Goal: Task Accomplishment & Management: Complete application form

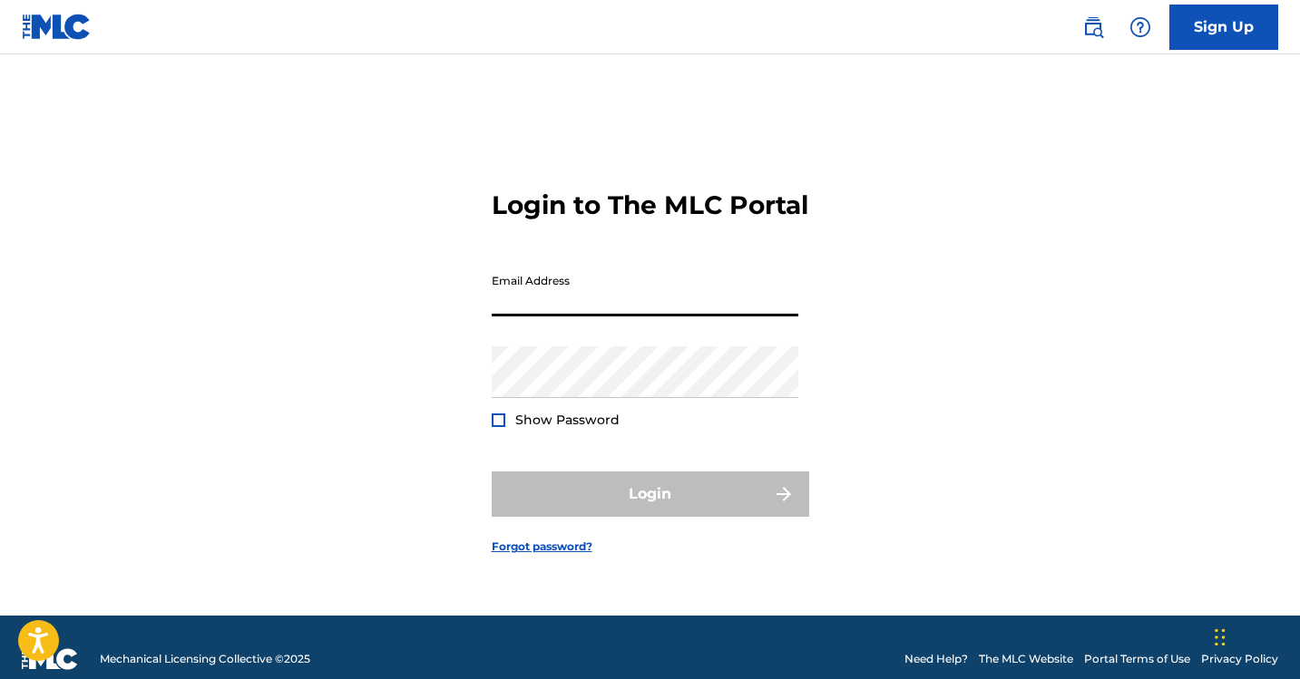
click at [578, 311] on input "Email Address" at bounding box center [645, 291] width 307 height 52
type input "[EMAIL_ADDRESS][DOMAIN_NAME]"
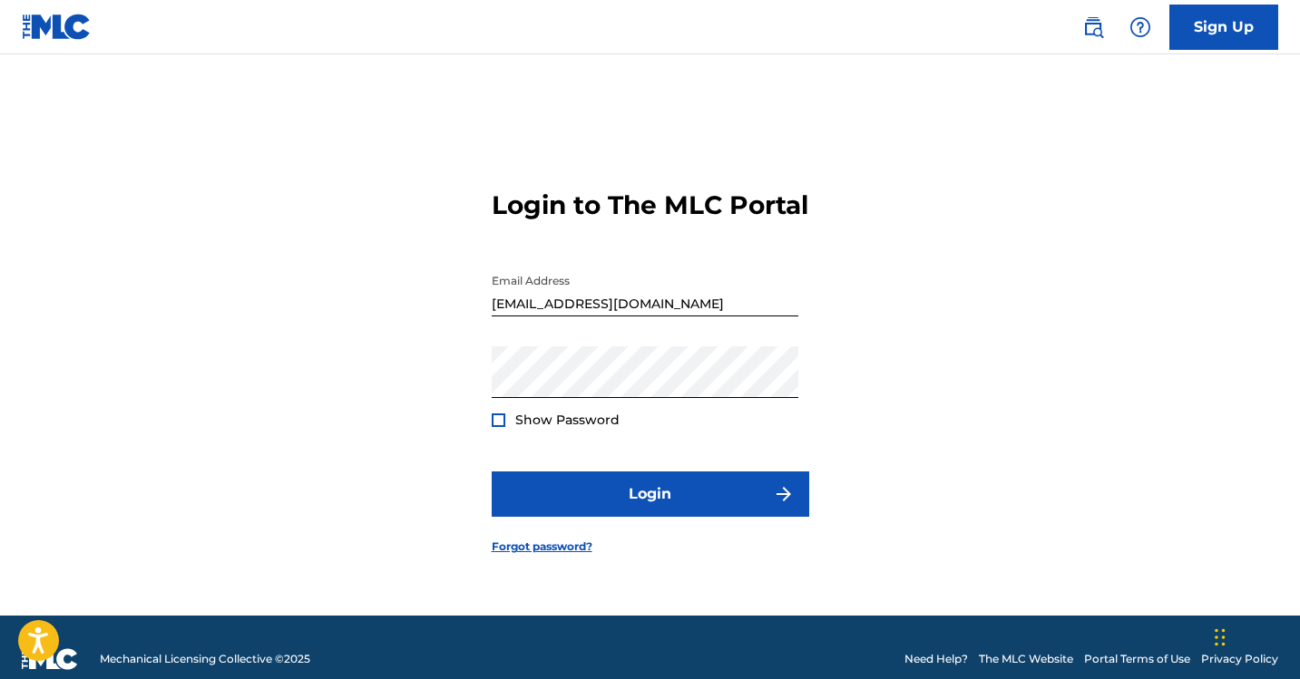
click at [490, 439] on div "Login to The MLC Portal Email Address [EMAIL_ADDRESS][DOMAIN_NAME] Password Sho…" at bounding box center [650, 358] width 1270 height 516
click at [498, 427] on div at bounding box center [499, 421] width 14 height 14
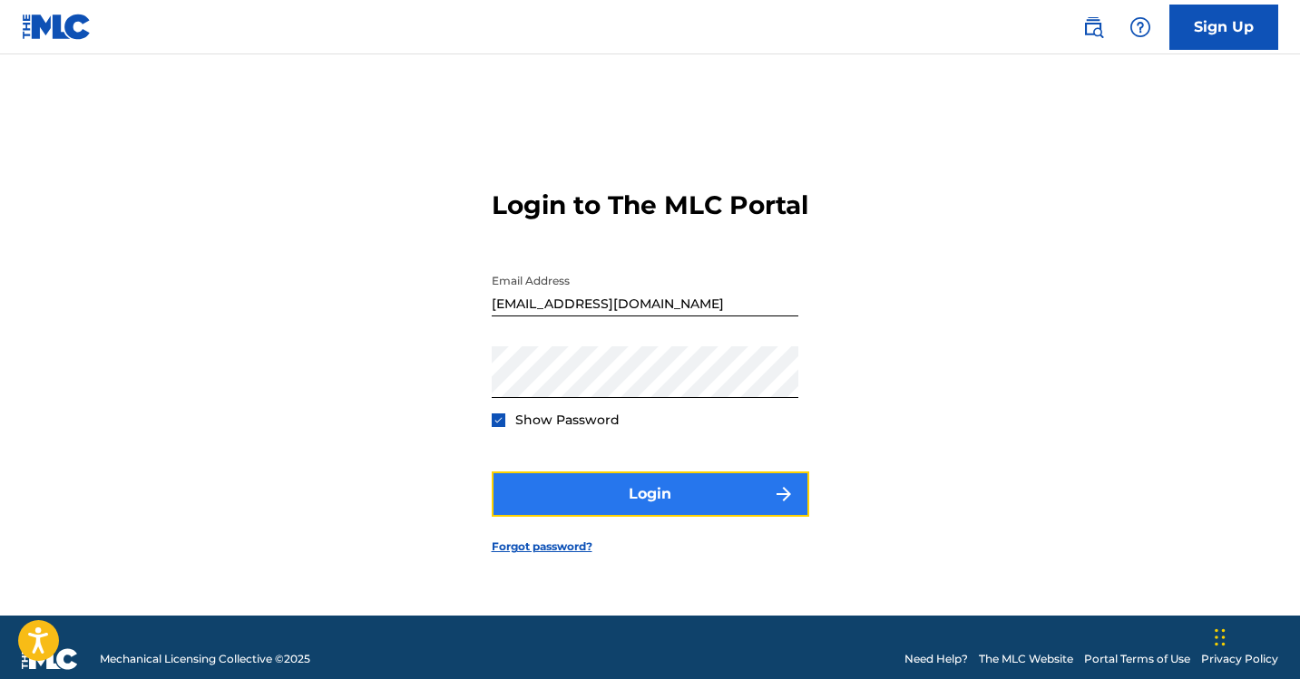
click at [630, 515] on button "Login" at bounding box center [650, 494] width 317 height 45
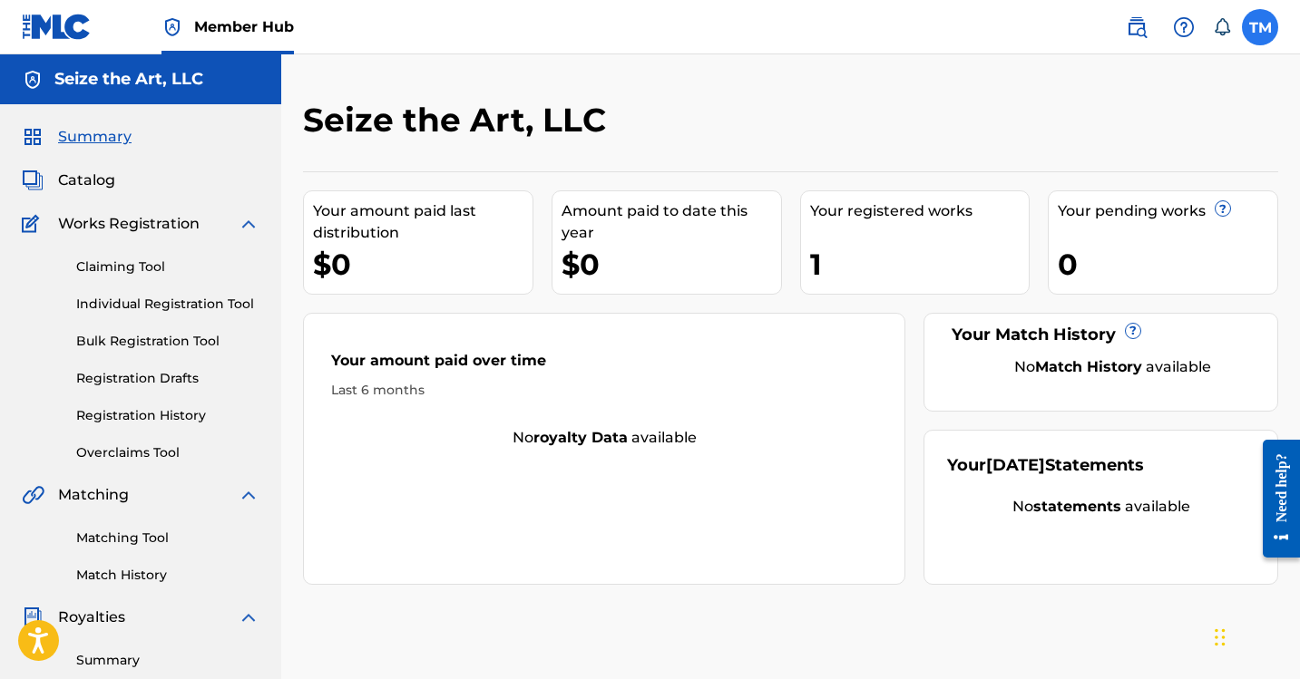
click at [1265, 37] on label at bounding box center [1260, 27] width 36 height 36
click at [1260, 27] on input "TM [PERSON_NAME] [EMAIL_ADDRESS][DOMAIN_NAME] Notification Preferences Profile …" at bounding box center [1260, 27] width 0 height 0
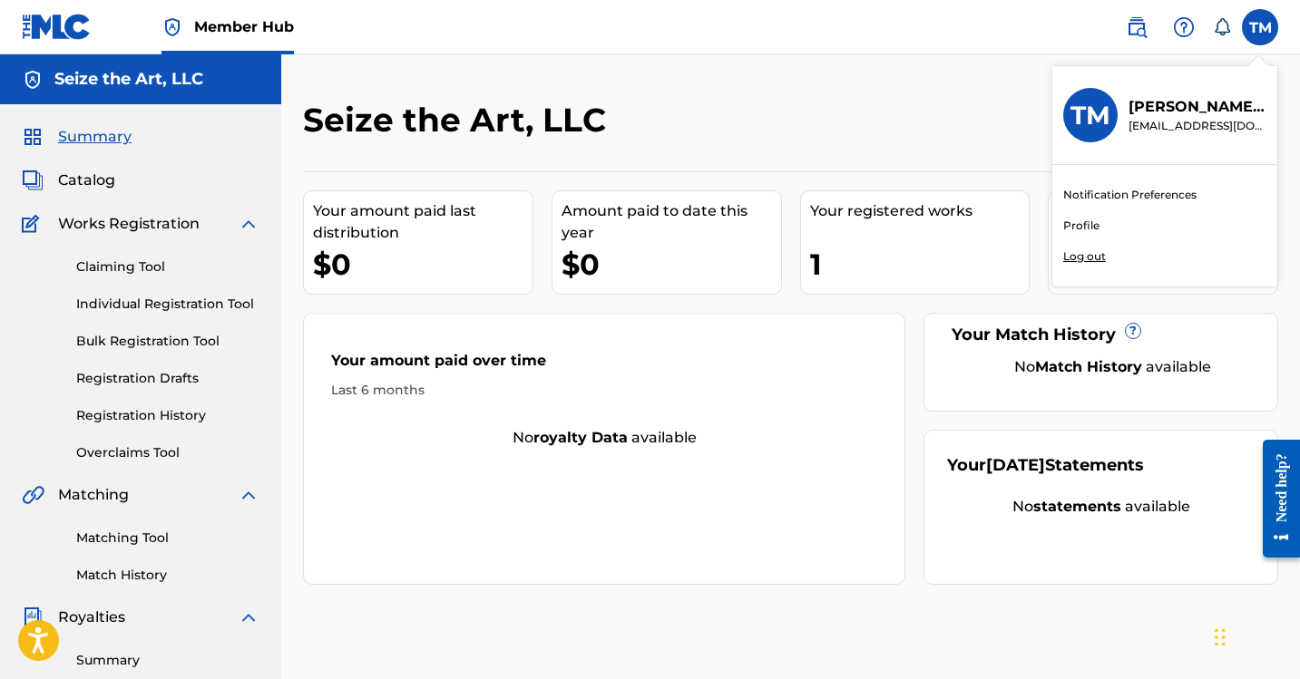
click at [1082, 224] on link "Profile" at bounding box center [1081, 226] width 36 height 16
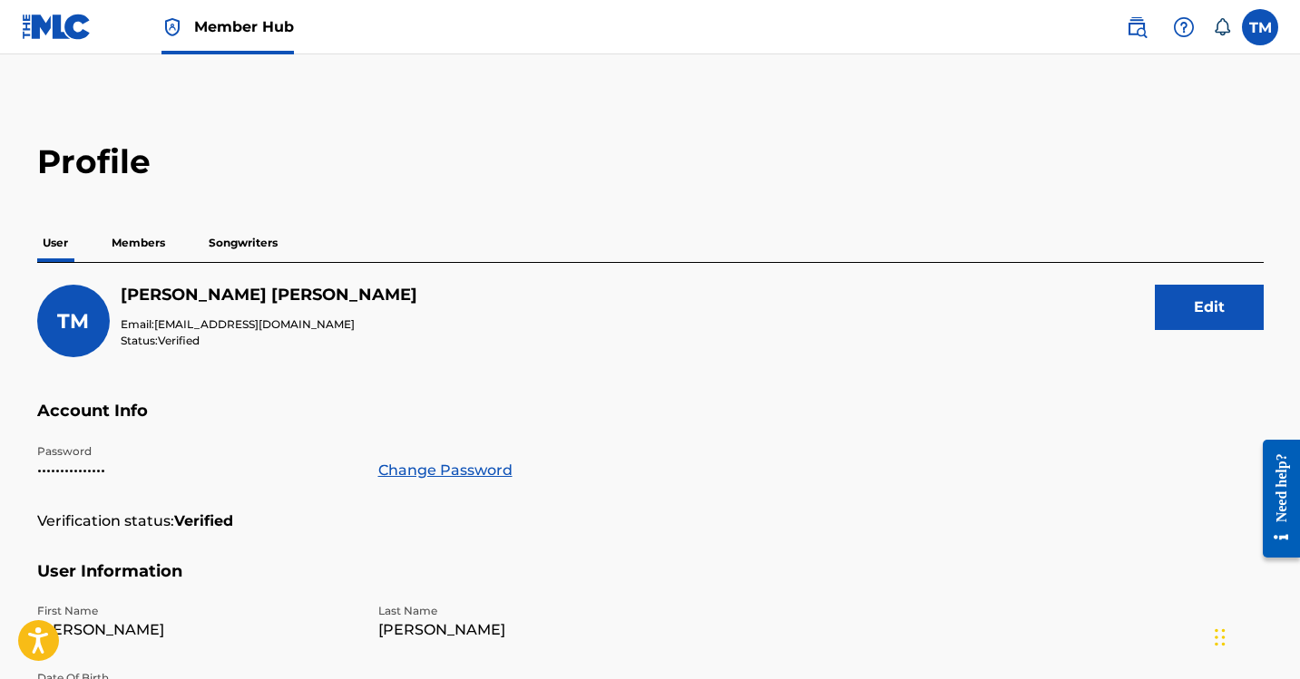
click at [134, 234] on p "Members" at bounding box center [138, 243] width 64 height 38
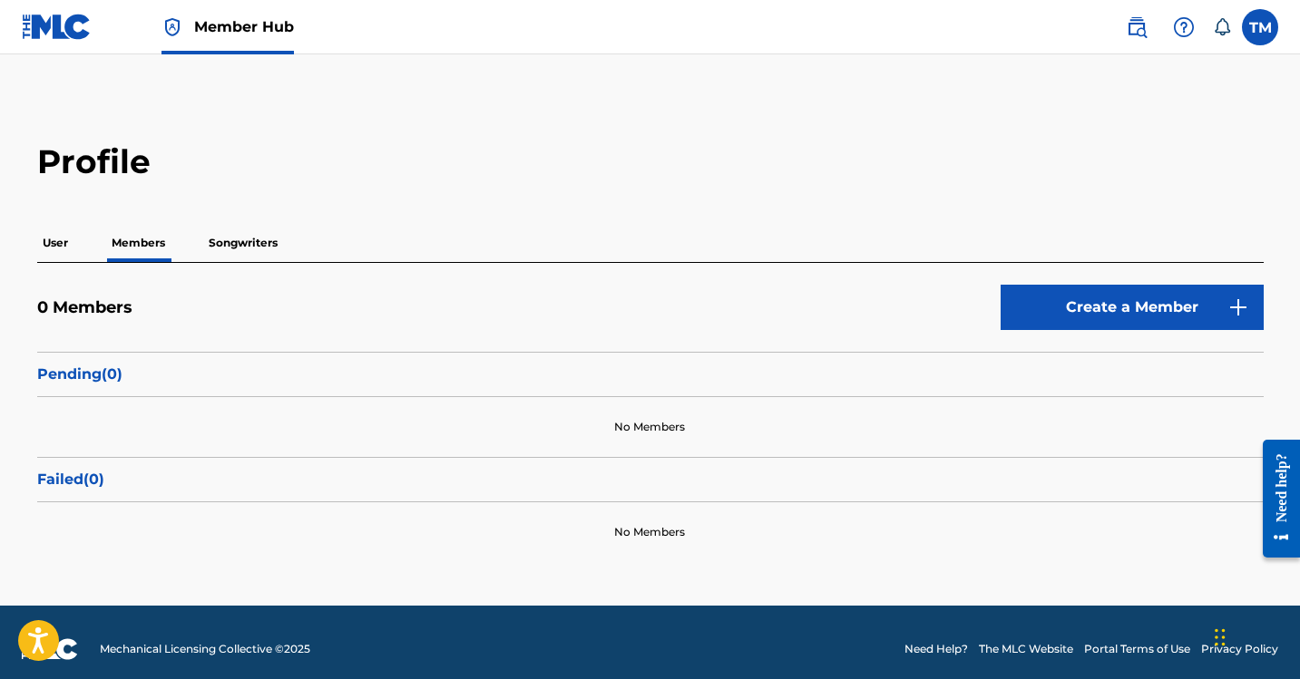
click at [249, 241] on p "Songwriters" at bounding box center [243, 243] width 80 height 38
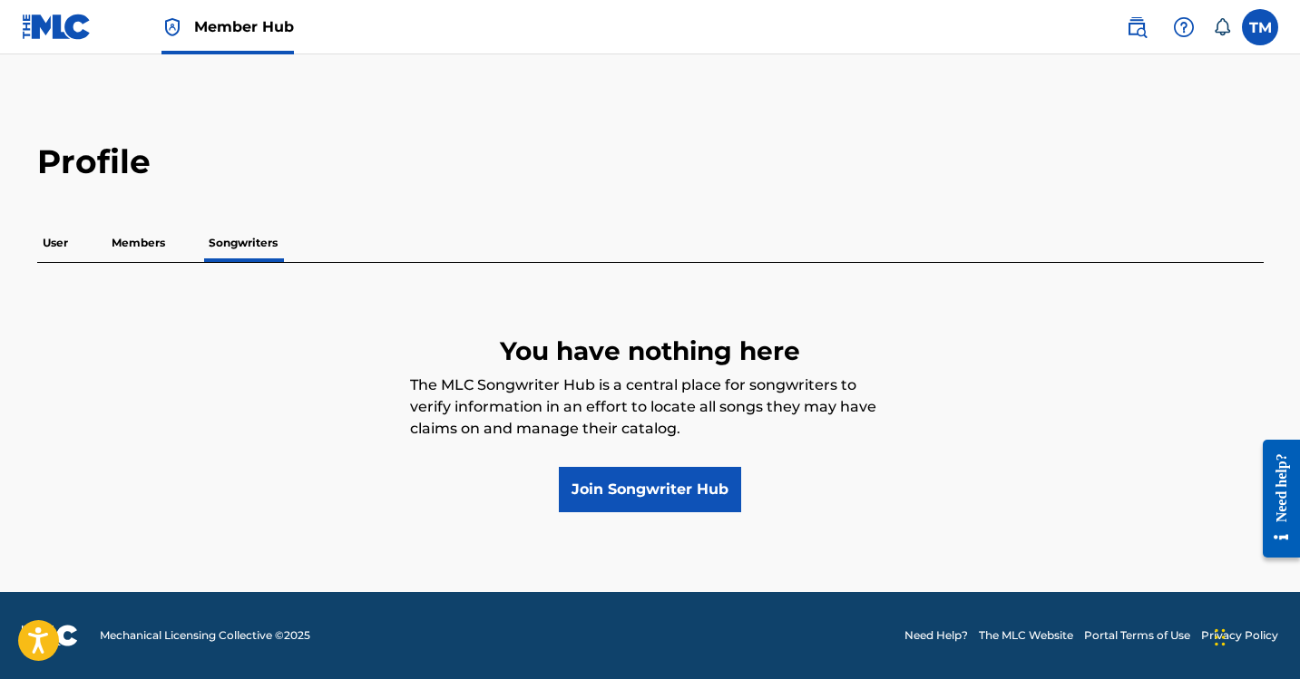
click at [64, 246] on p "User" at bounding box center [55, 243] width 36 height 38
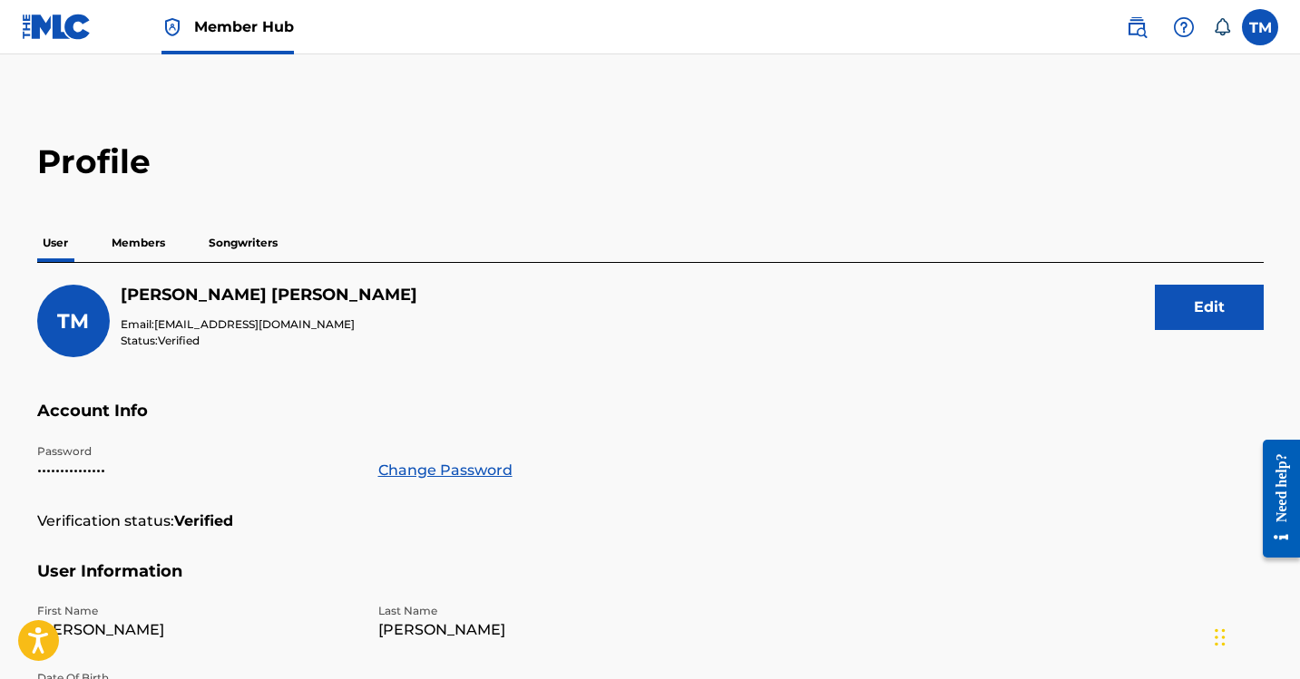
click at [234, 36] on span "Member Hub" at bounding box center [244, 26] width 100 height 21
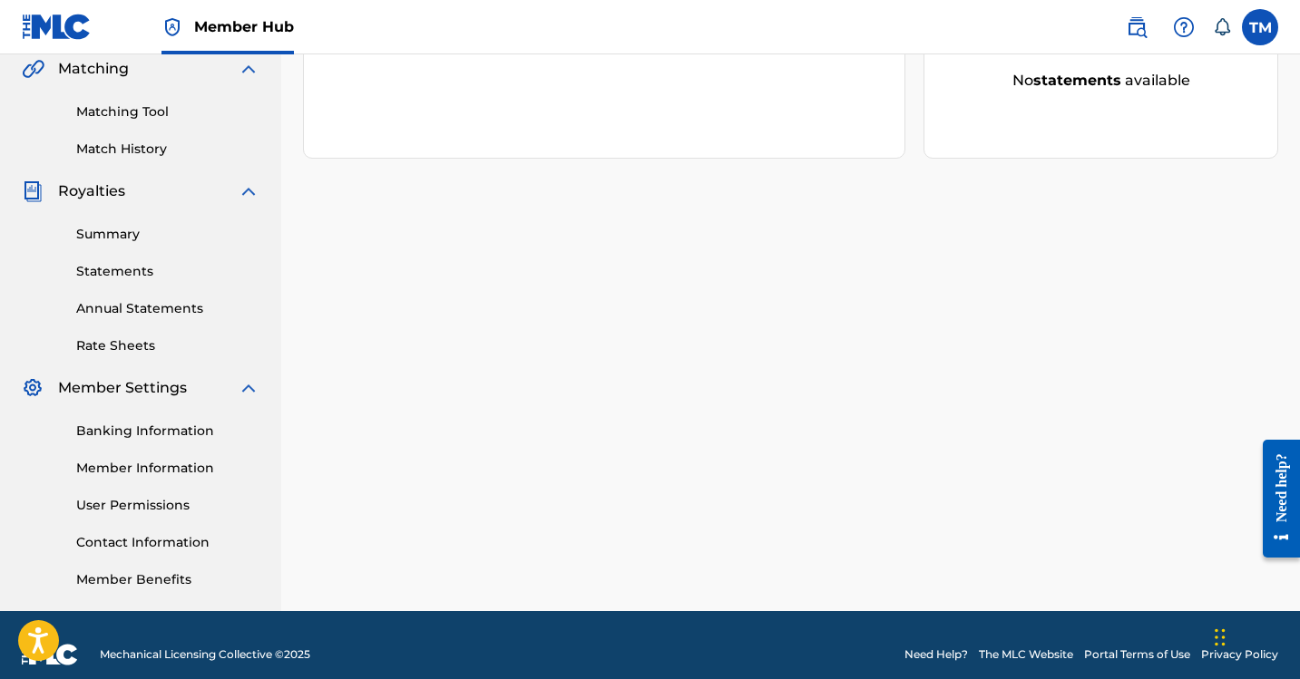
scroll to position [445, 0]
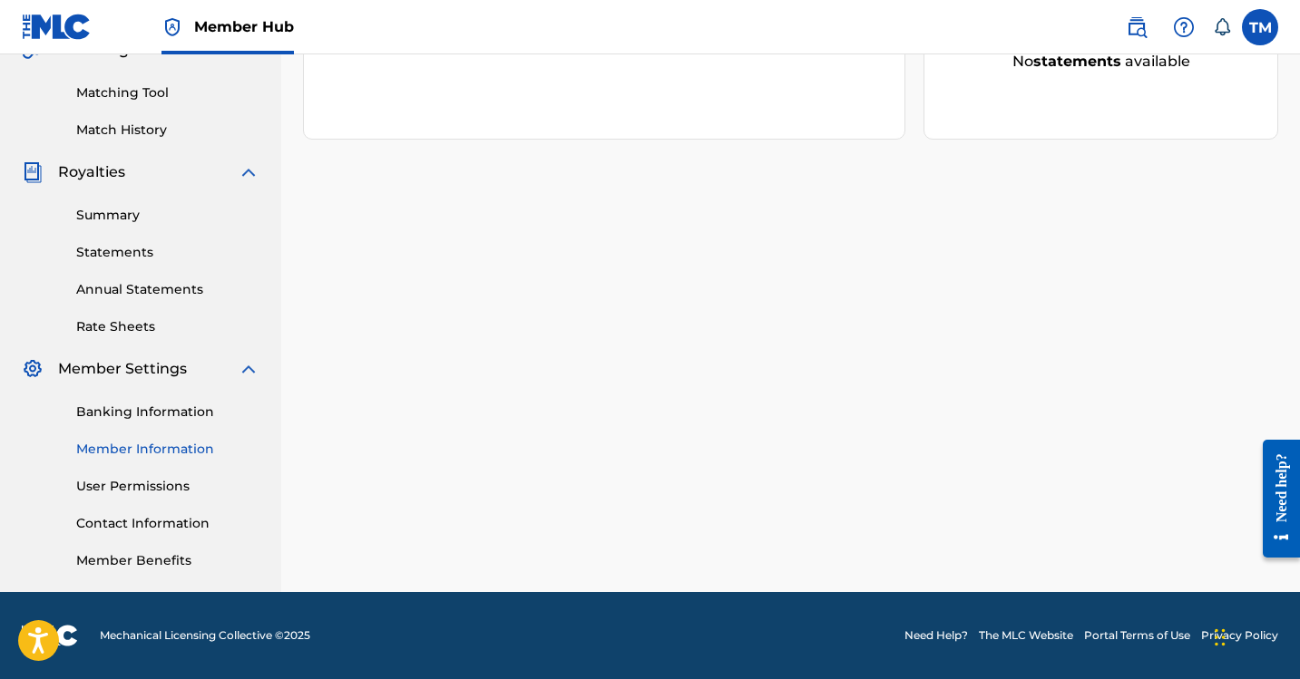
click at [168, 451] on link "Member Information" at bounding box center [167, 449] width 183 height 19
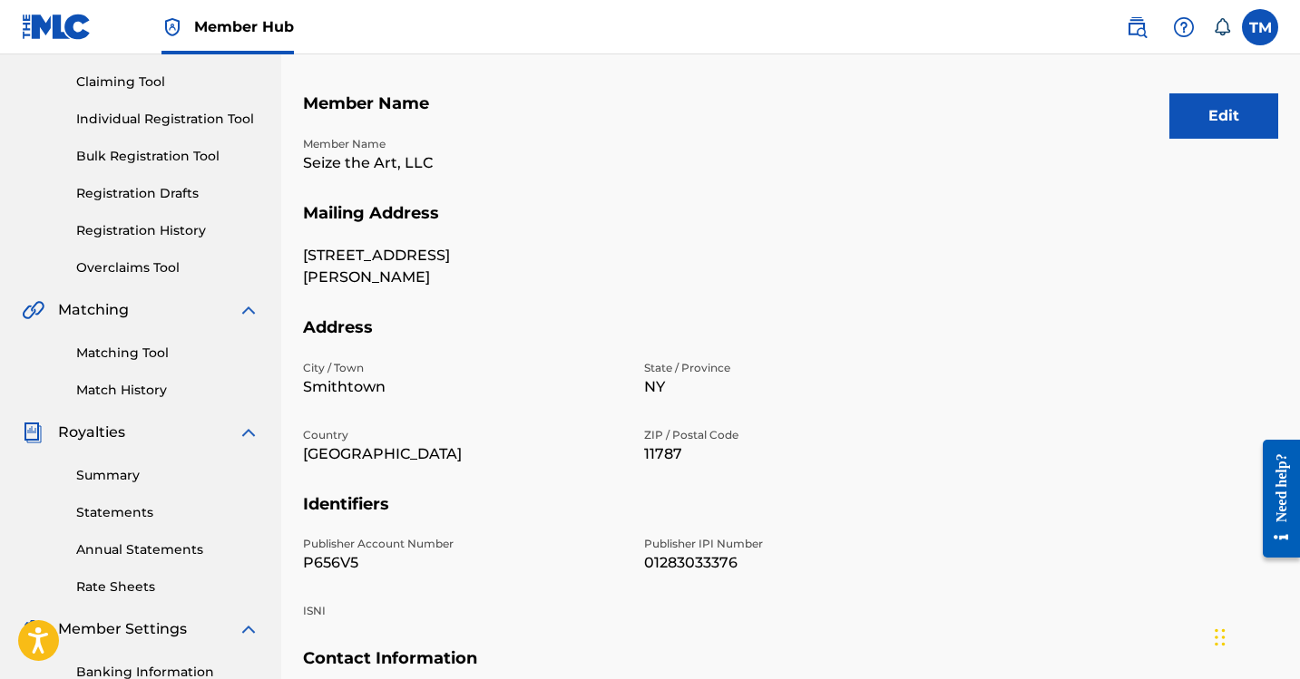
scroll to position [5, 0]
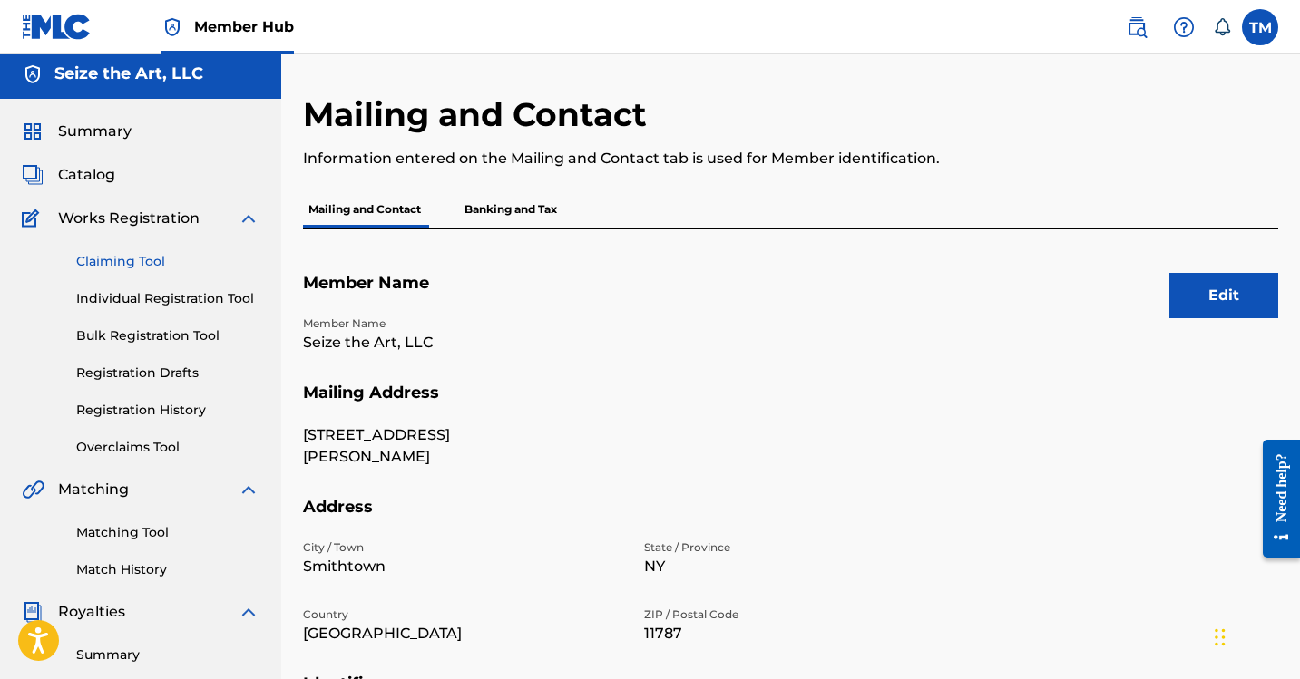
click at [125, 266] on link "Claiming Tool" at bounding box center [167, 261] width 183 height 19
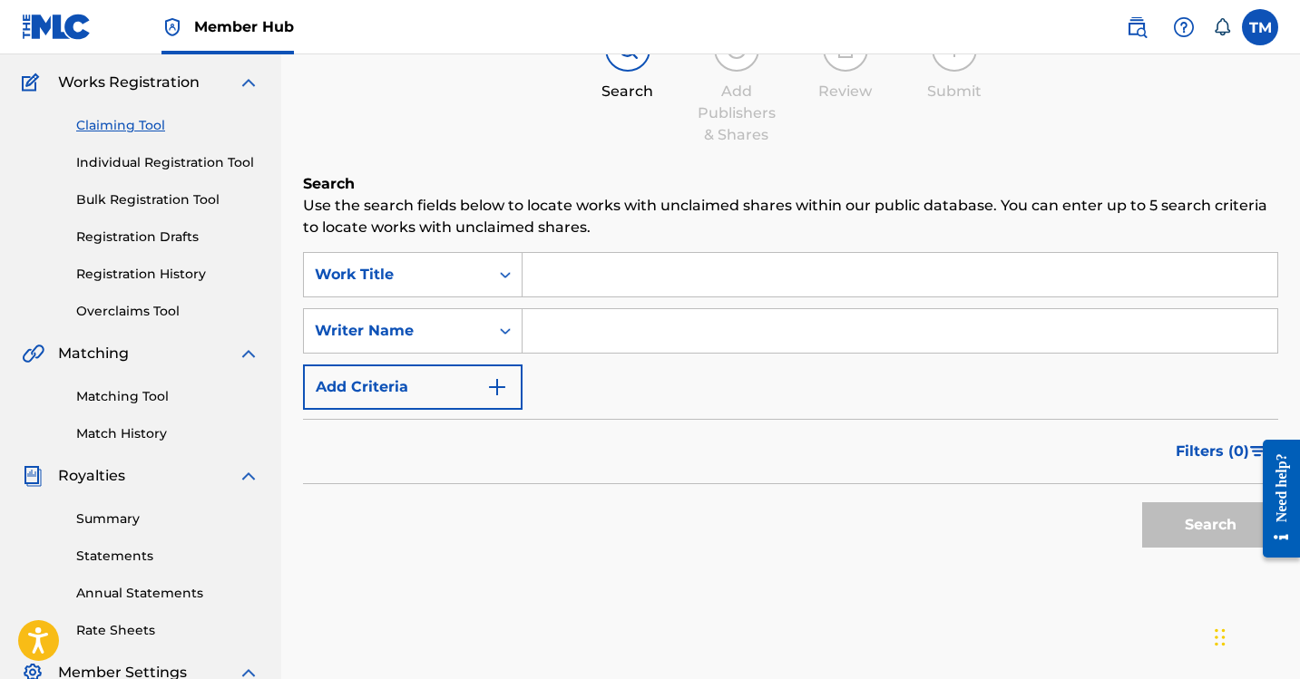
scroll to position [146, 0]
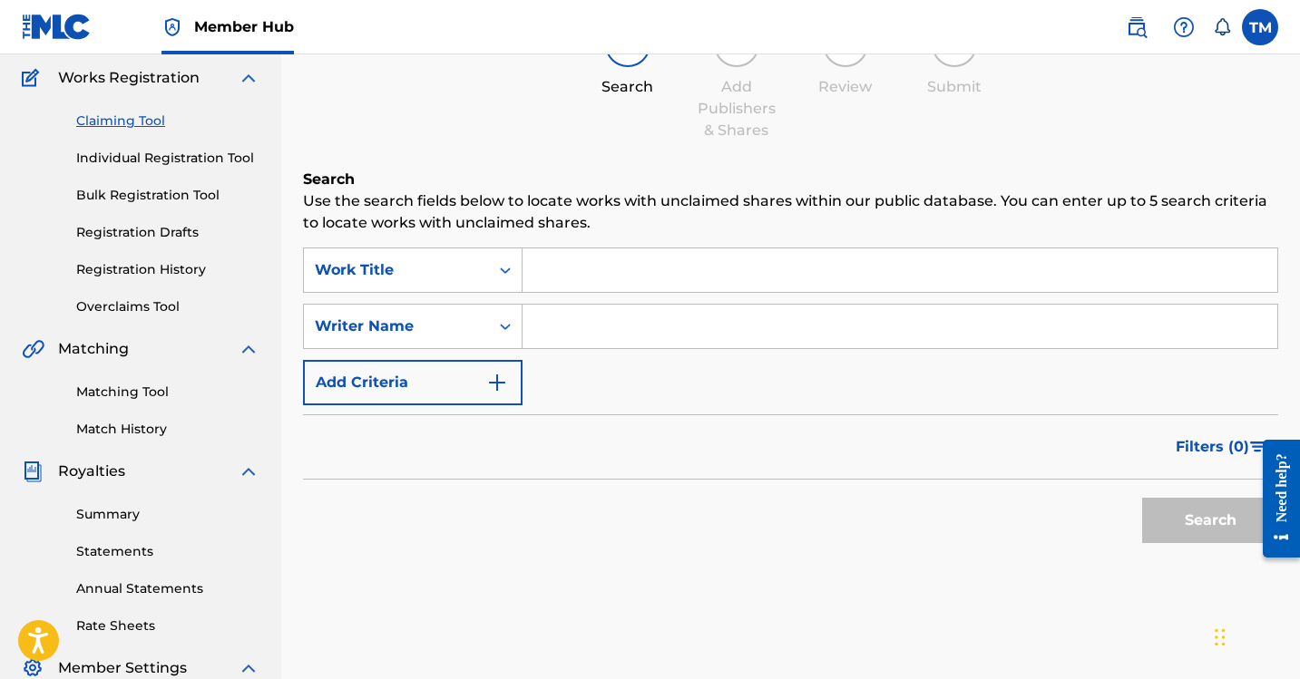
click at [634, 261] on input "Search Form" at bounding box center [899, 271] width 755 height 44
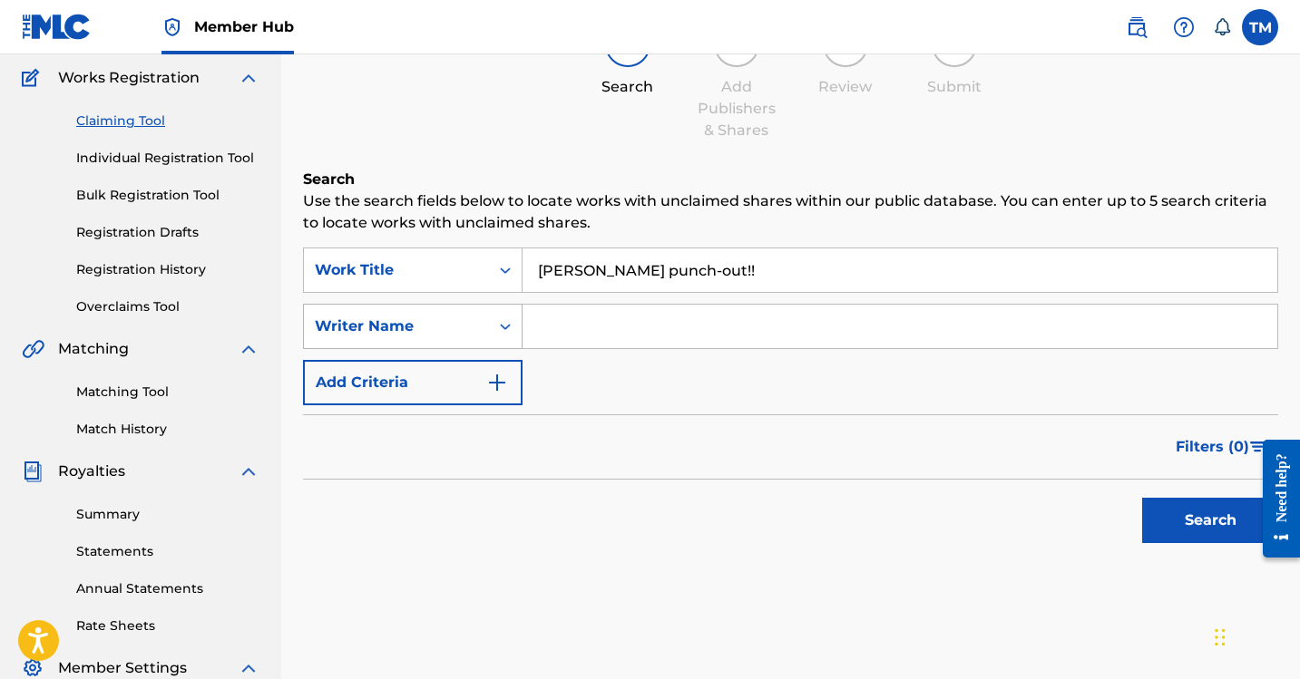
type input "[PERSON_NAME] punch-out!!"
click at [506, 334] on icon "Search Form" at bounding box center [505, 326] width 18 height 18
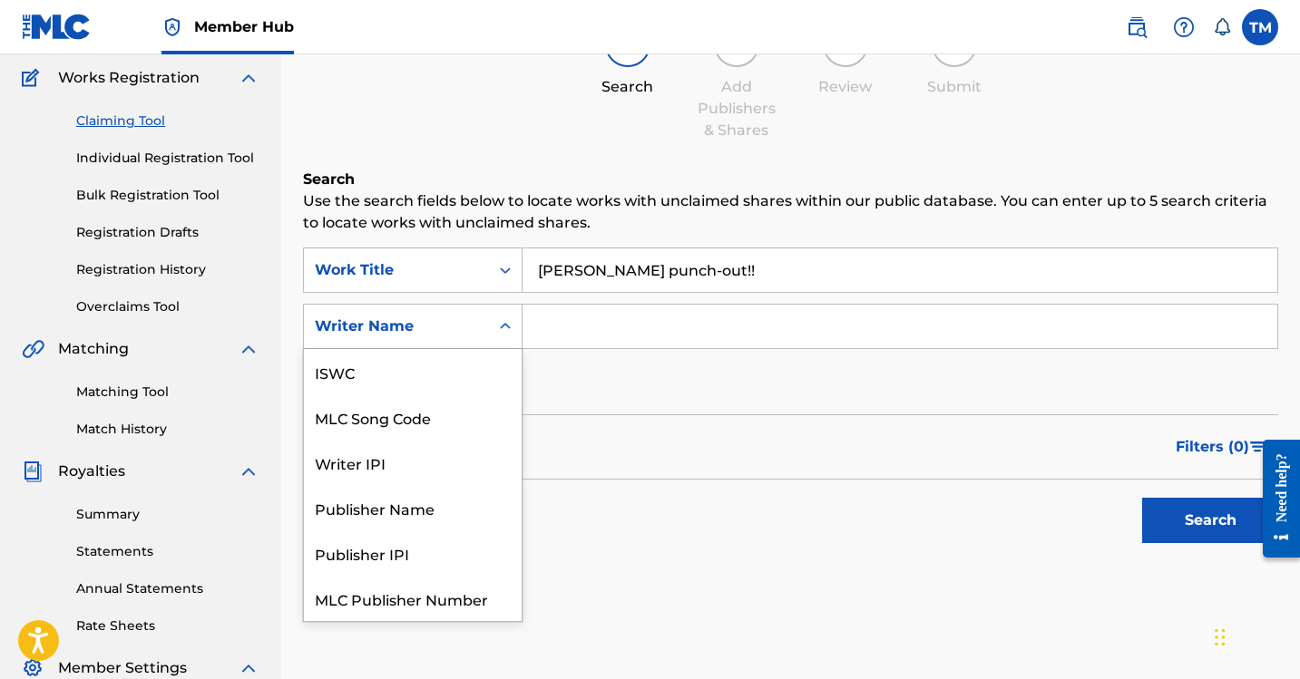
scroll to position [45, 0]
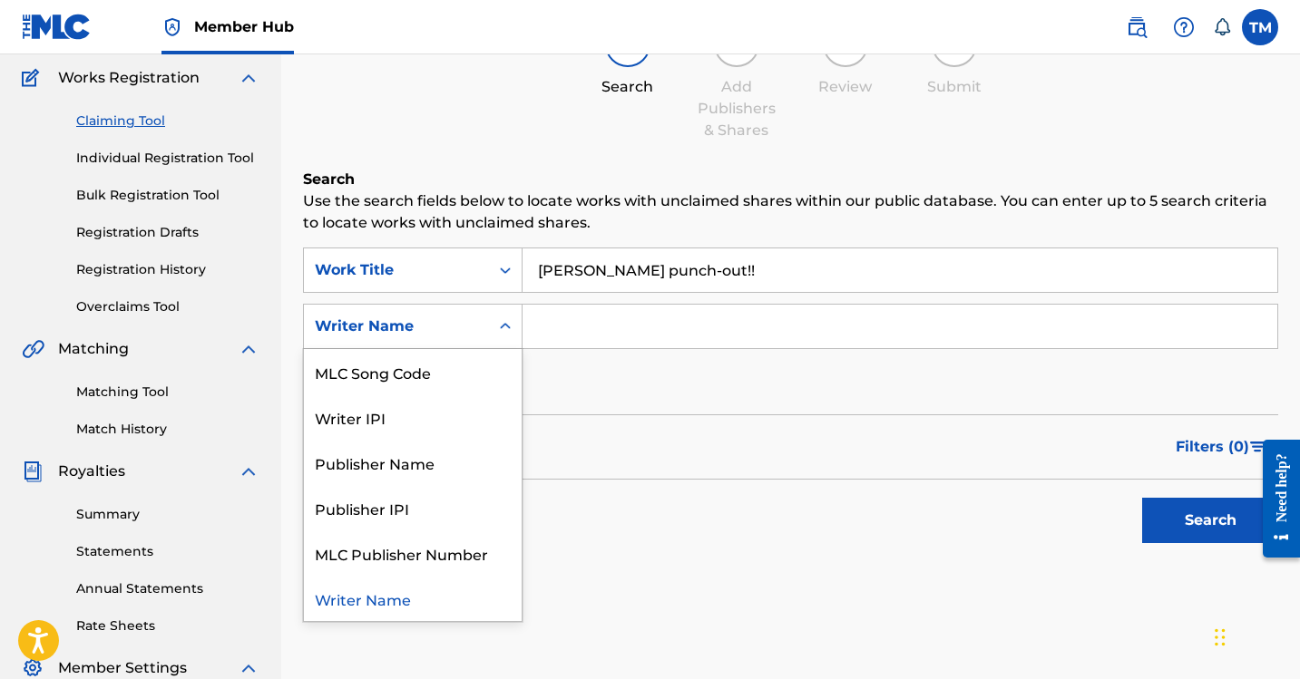
click at [506, 334] on icon "Search Form" at bounding box center [505, 326] width 18 height 18
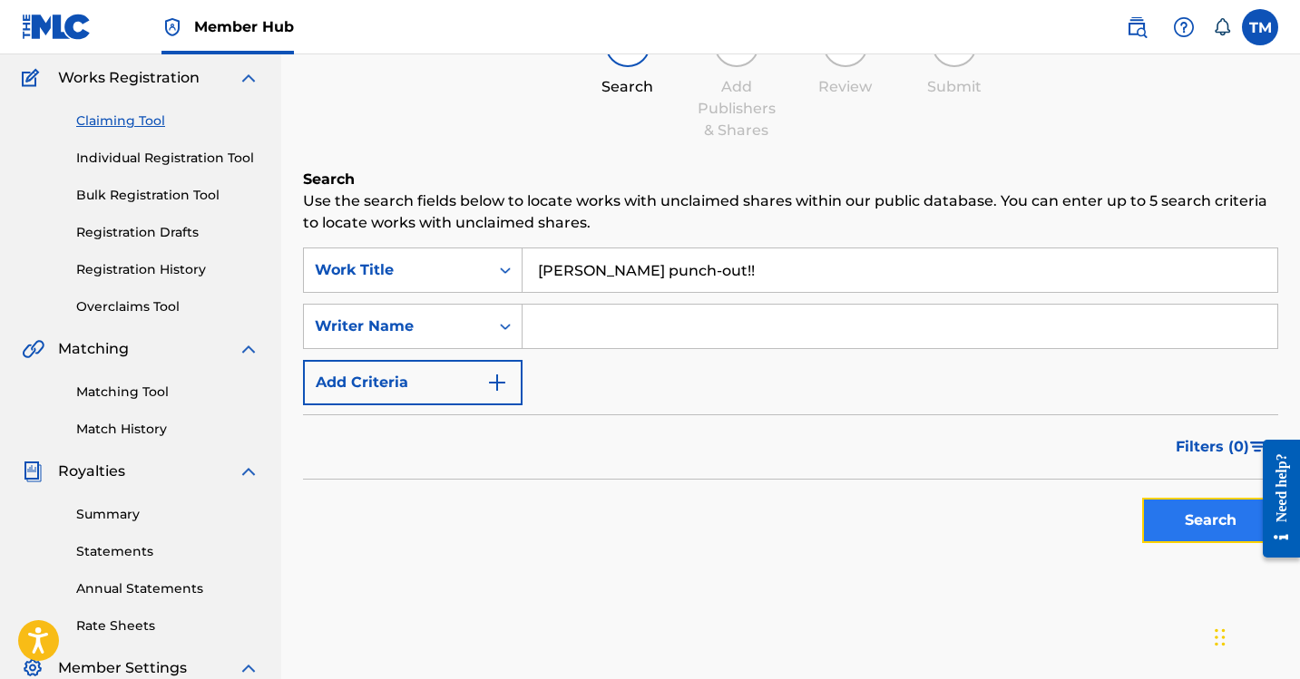
click at [1164, 519] on button "Search" at bounding box center [1210, 520] width 136 height 45
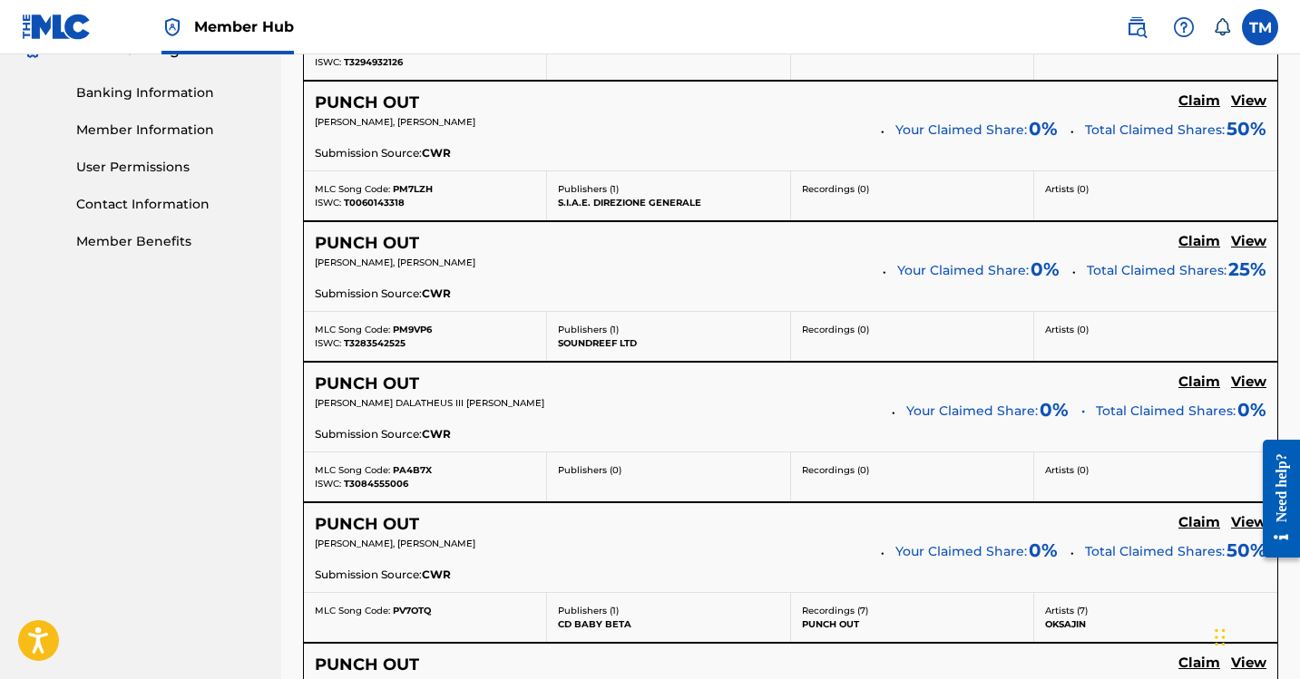
scroll to position [0, 0]
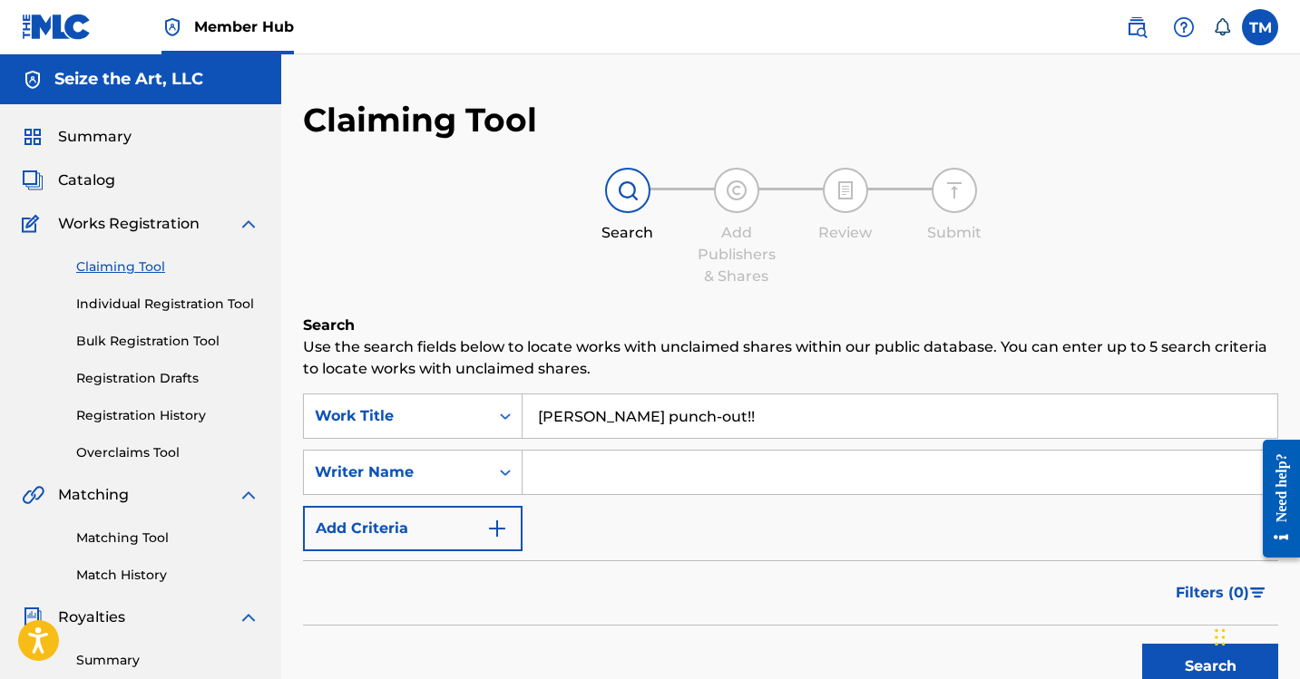
click at [619, 466] on input "Search Form" at bounding box center [899, 473] width 755 height 44
type input "[PERSON_NAME]"
click at [626, 424] on input "[PERSON_NAME] punch-out!!" at bounding box center [899, 417] width 755 height 44
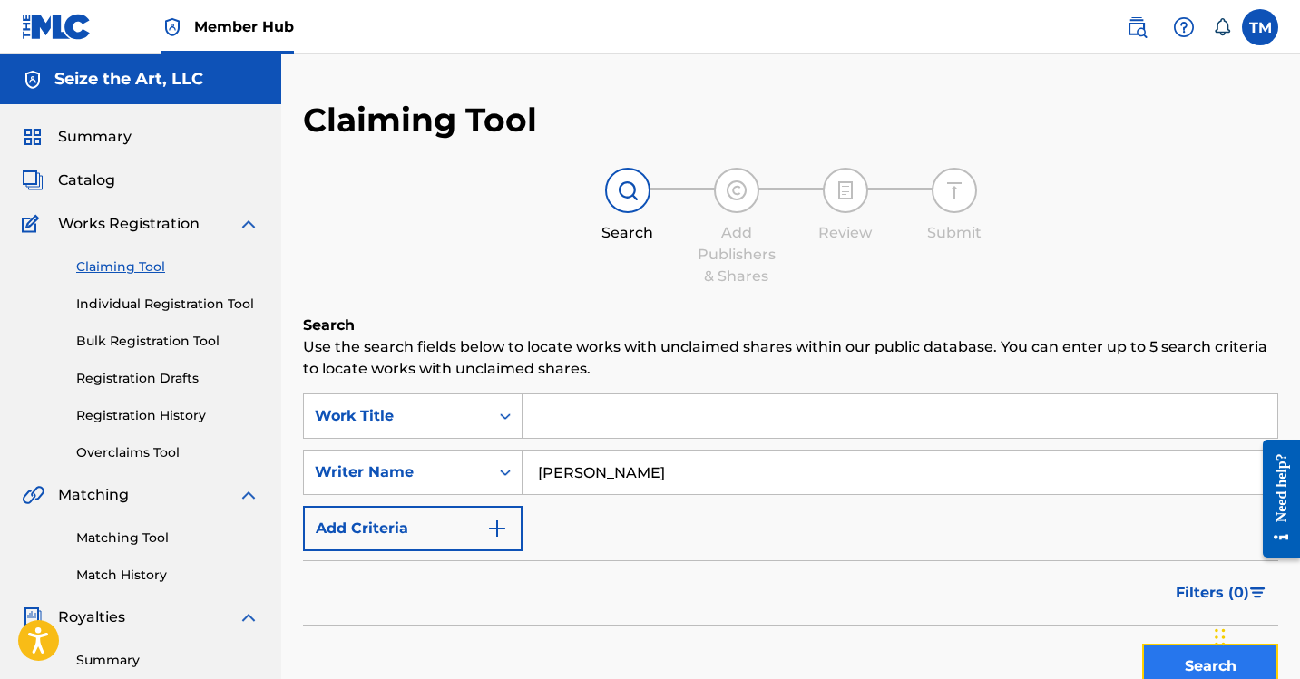
click at [1160, 651] on button "Search" at bounding box center [1210, 666] width 136 height 45
click at [1169, 656] on button "Search" at bounding box center [1210, 666] width 136 height 45
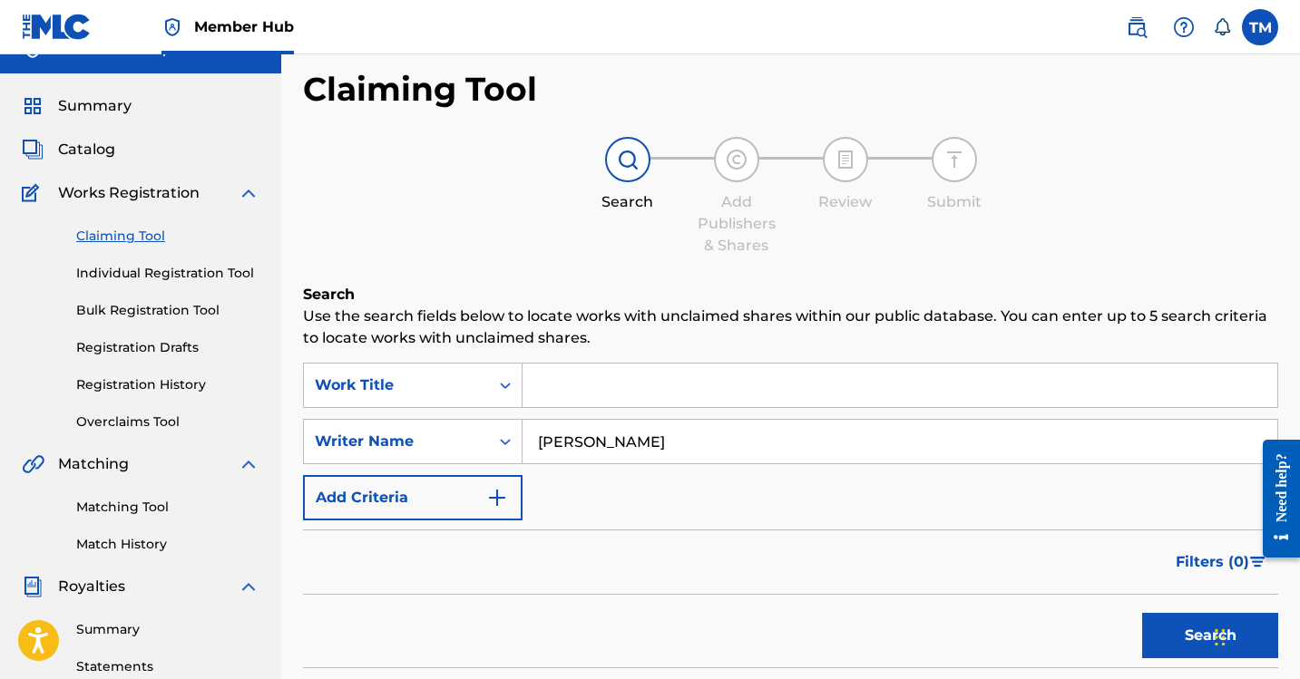
scroll to position [33, 0]
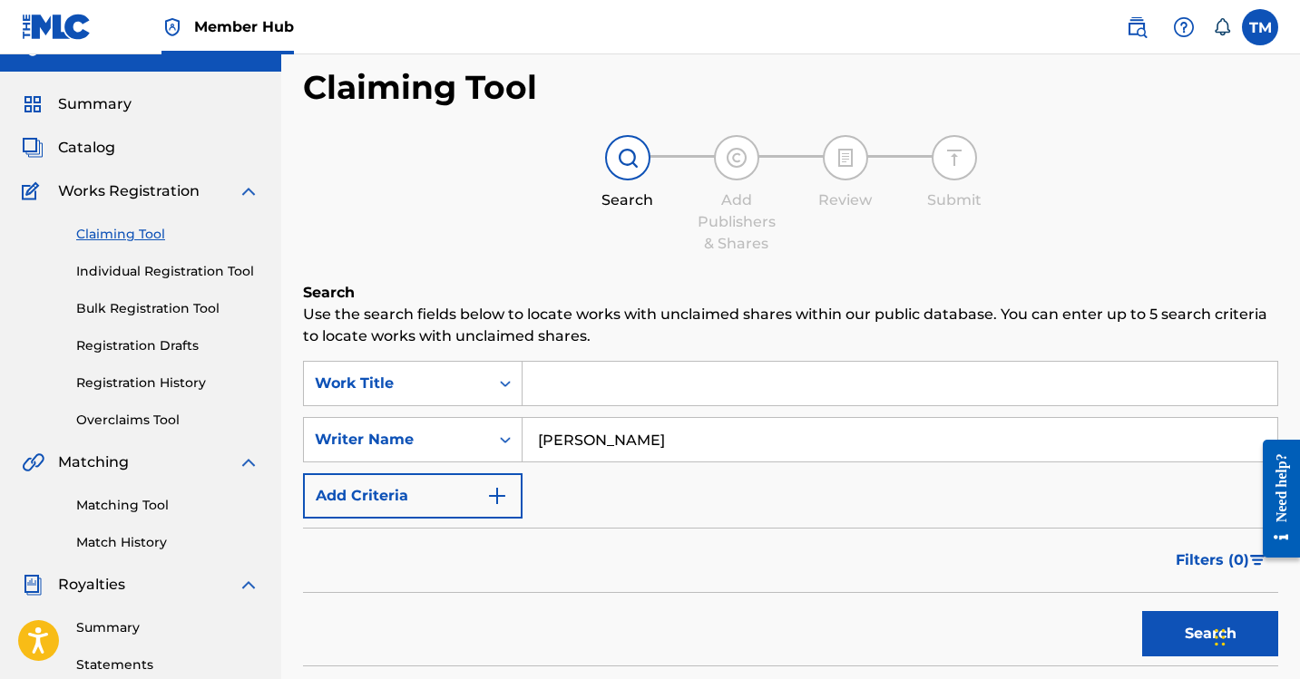
click at [143, 268] on link "Individual Registration Tool" at bounding box center [167, 271] width 183 height 19
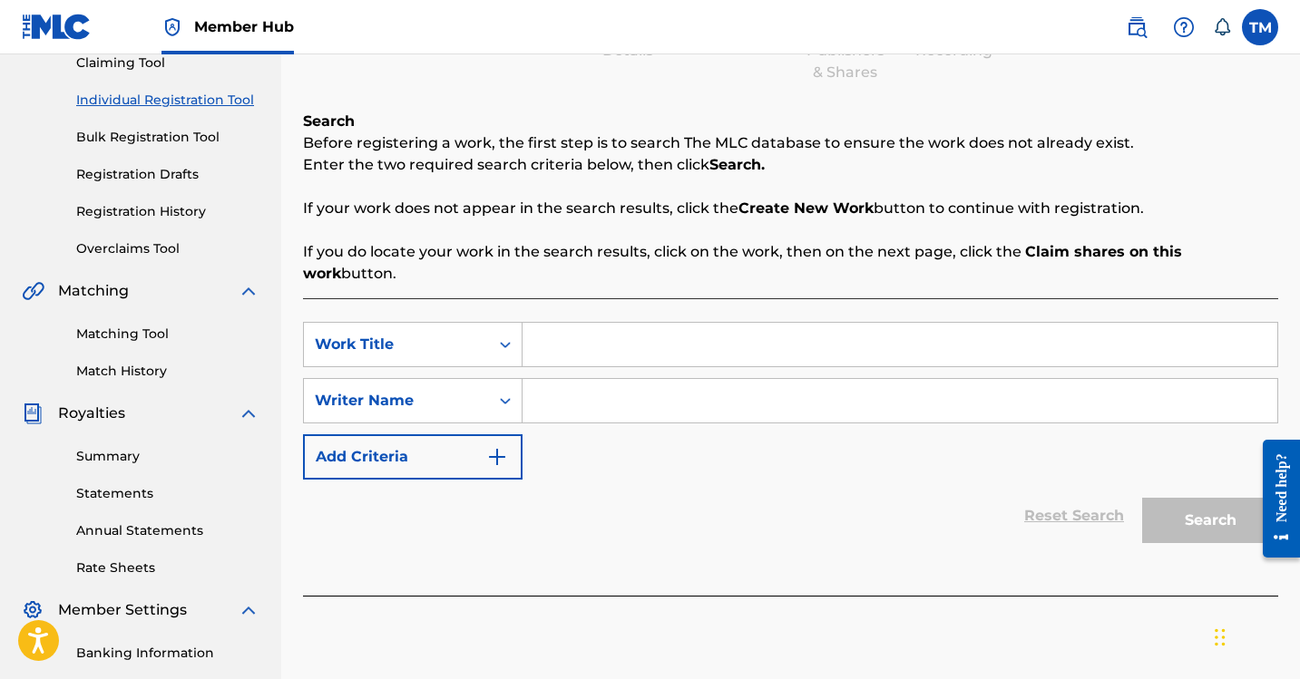
scroll to position [209, 0]
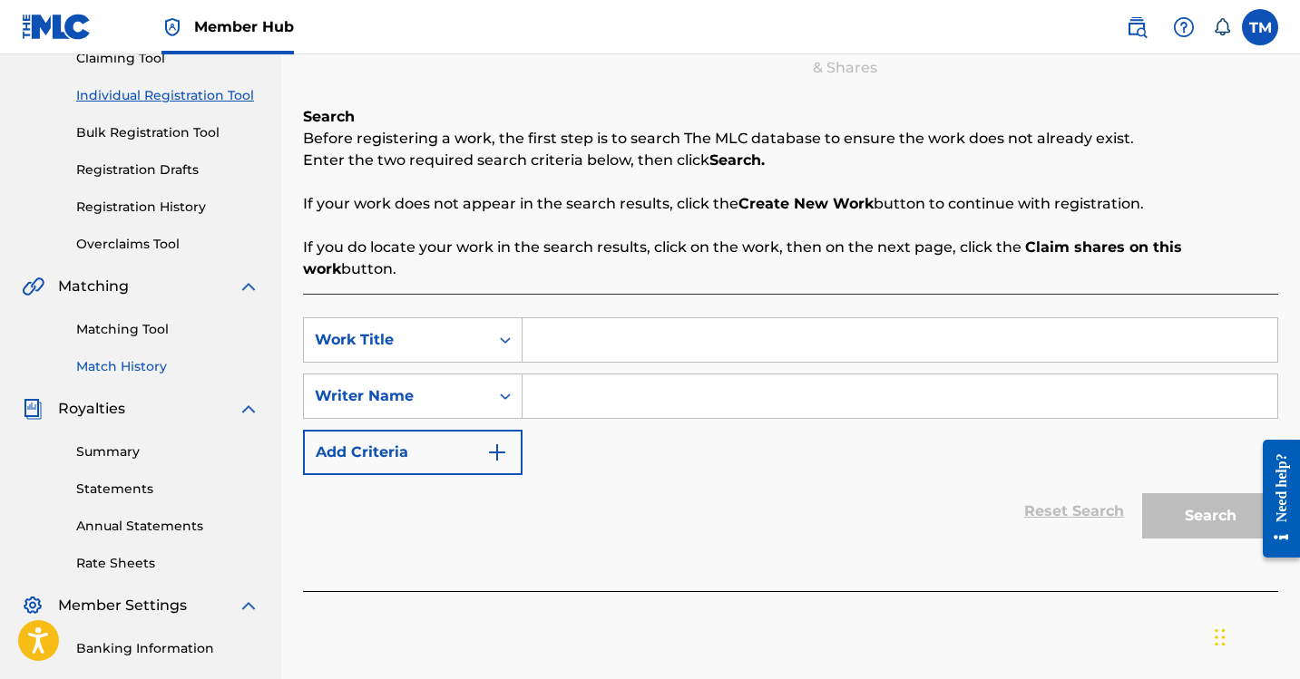
click at [132, 375] on link "Match History" at bounding box center [167, 366] width 183 height 19
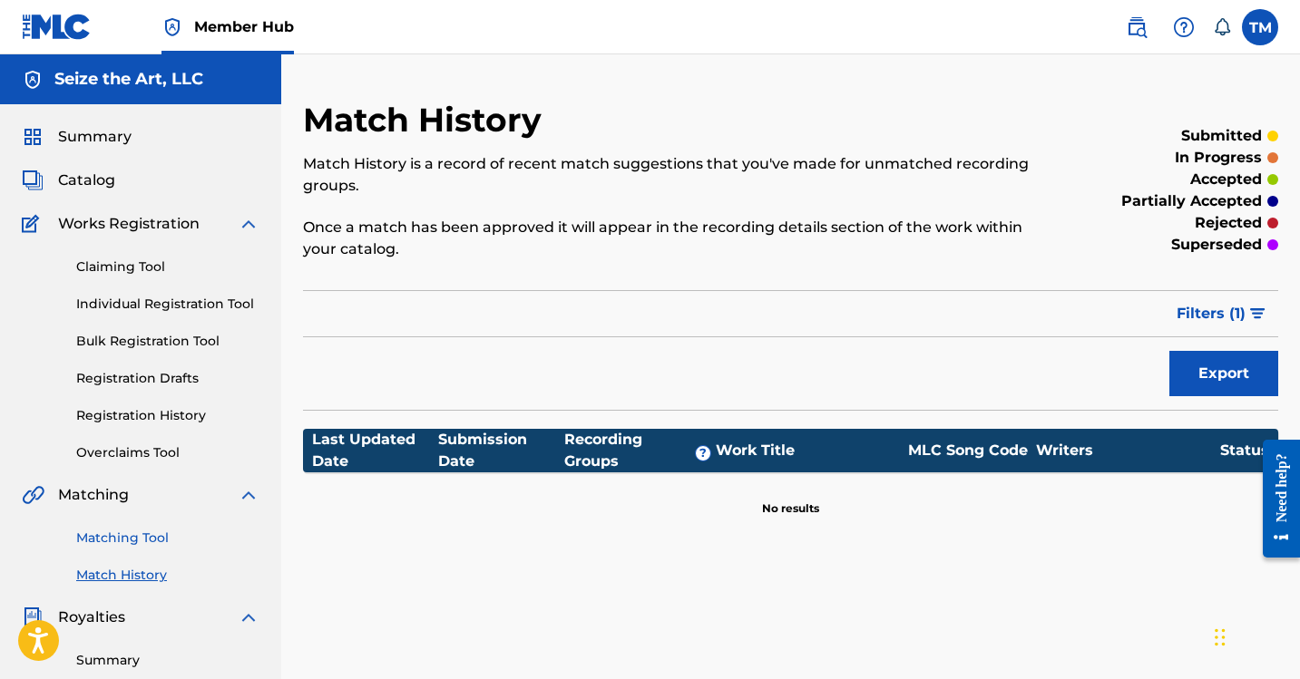
click at [119, 543] on link "Matching Tool" at bounding box center [167, 538] width 183 height 19
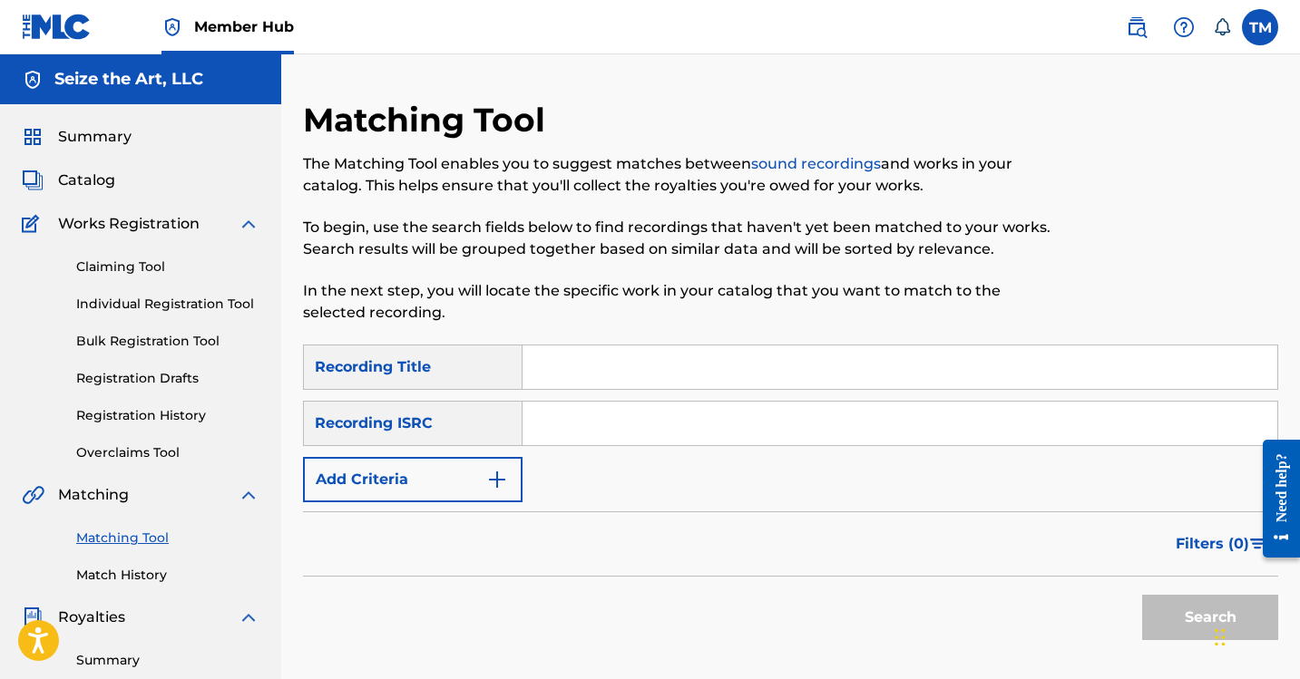
click at [590, 375] on input "Search Form" at bounding box center [899, 368] width 755 height 44
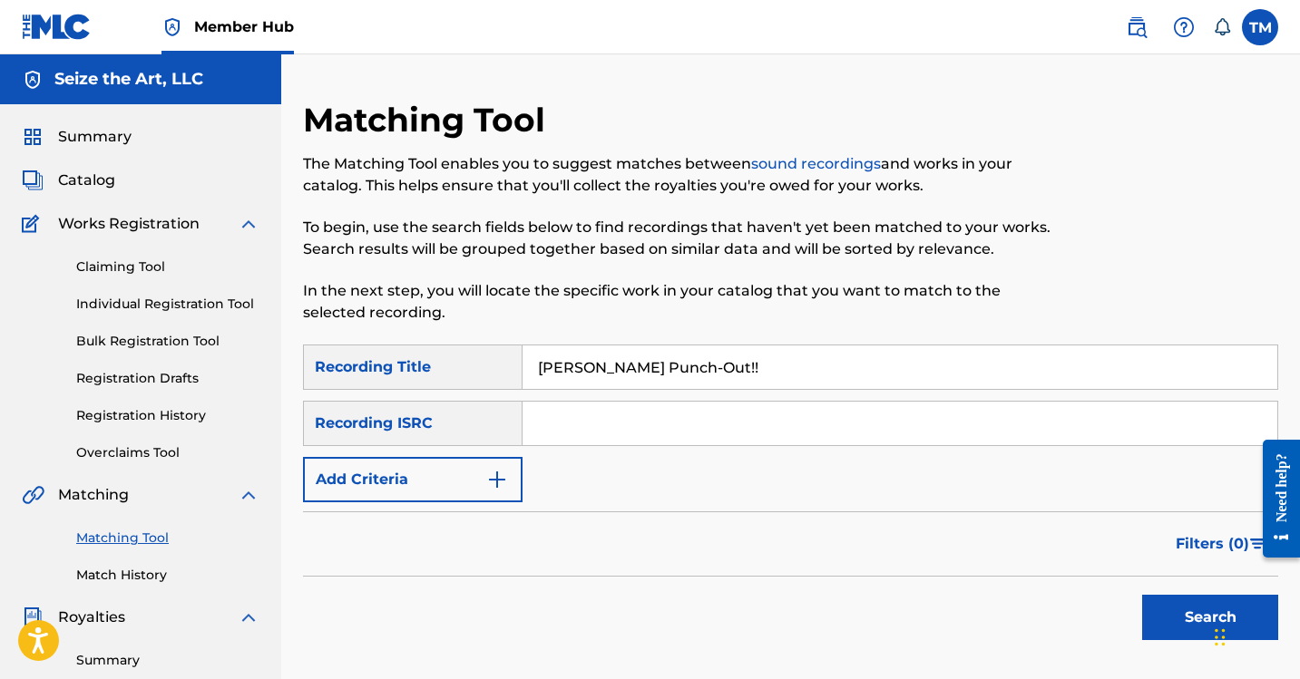
type input "[PERSON_NAME] Punch-Out!!"
click at [1142, 595] on button "Search" at bounding box center [1210, 617] width 136 height 45
click at [91, 189] on span "Catalog" at bounding box center [86, 181] width 57 height 22
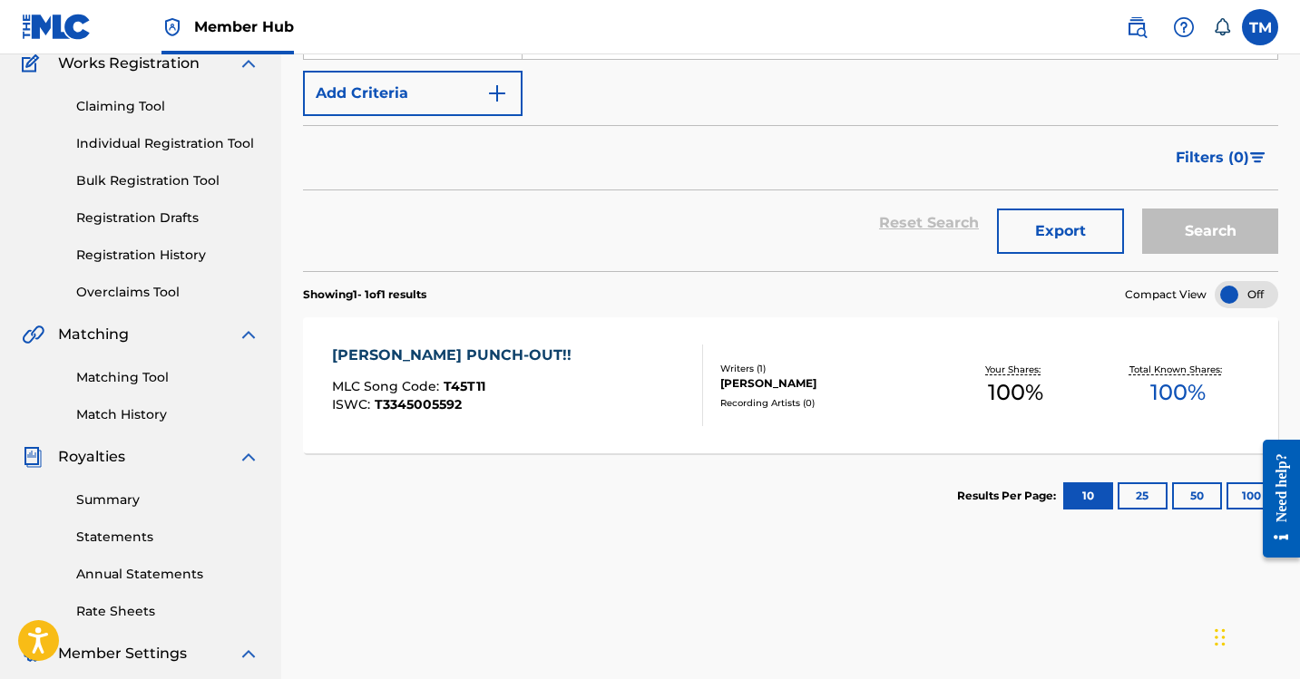
scroll to position [171, 0]
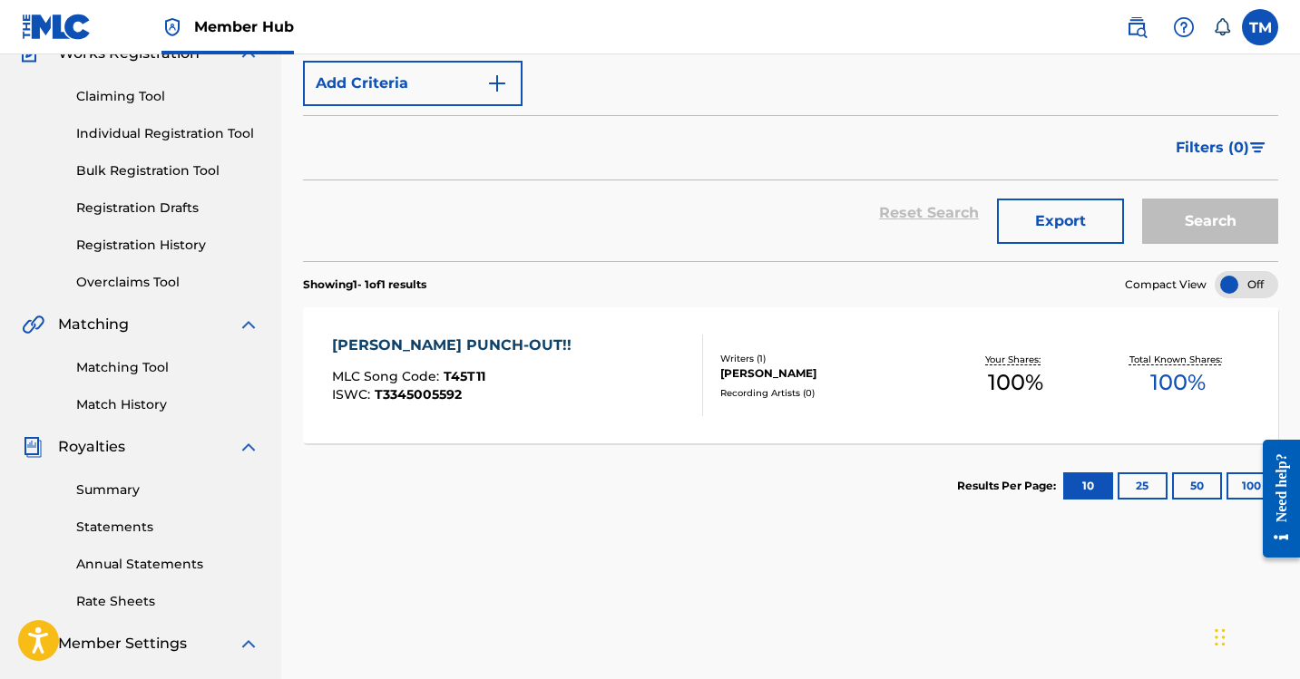
click at [737, 360] on div "Writers ( 1 )" at bounding box center [827, 359] width 214 height 14
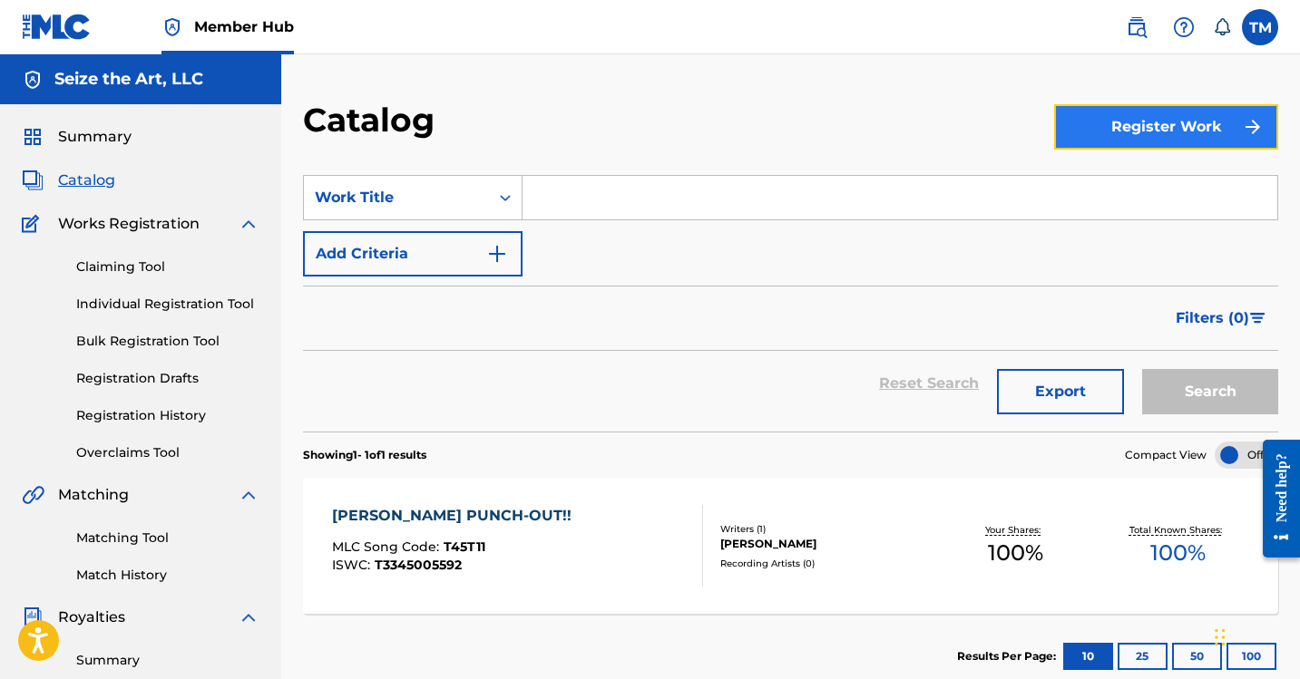
click at [1171, 109] on button "Register Work" at bounding box center [1166, 126] width 224 height 45
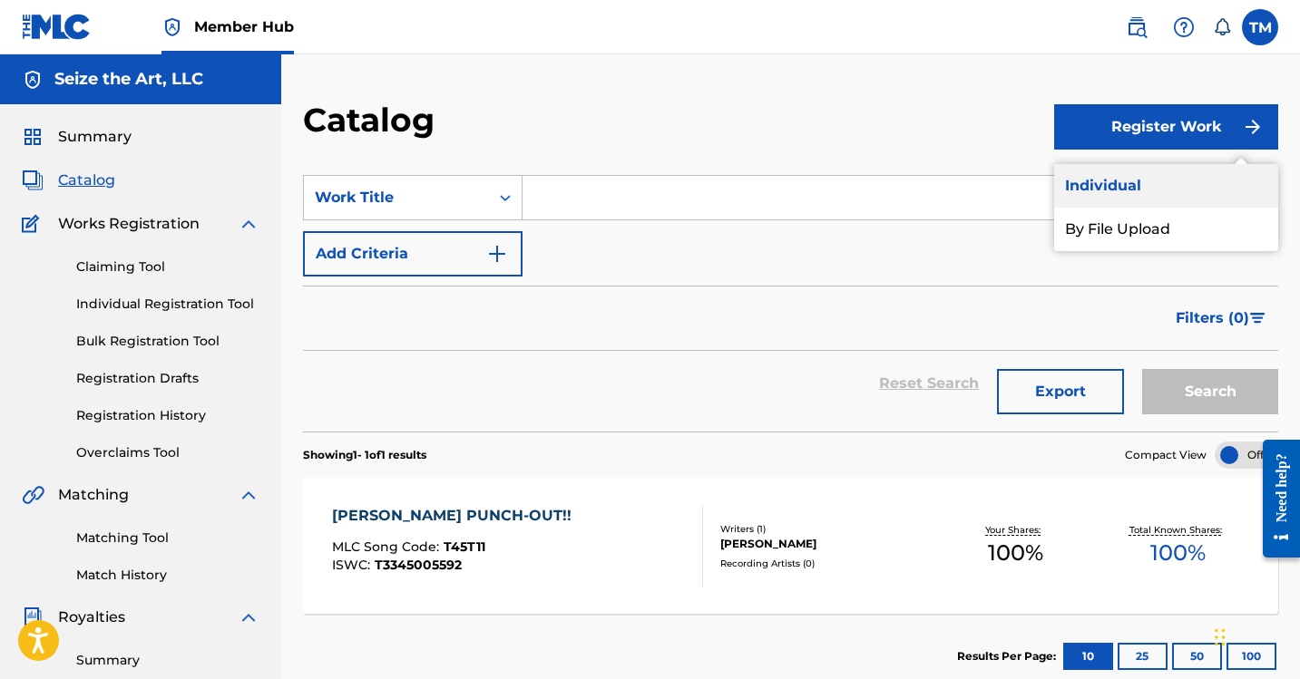
click at [1087, 182] on link "Individual" at bounding box center [1166, 186] width 224 height 44
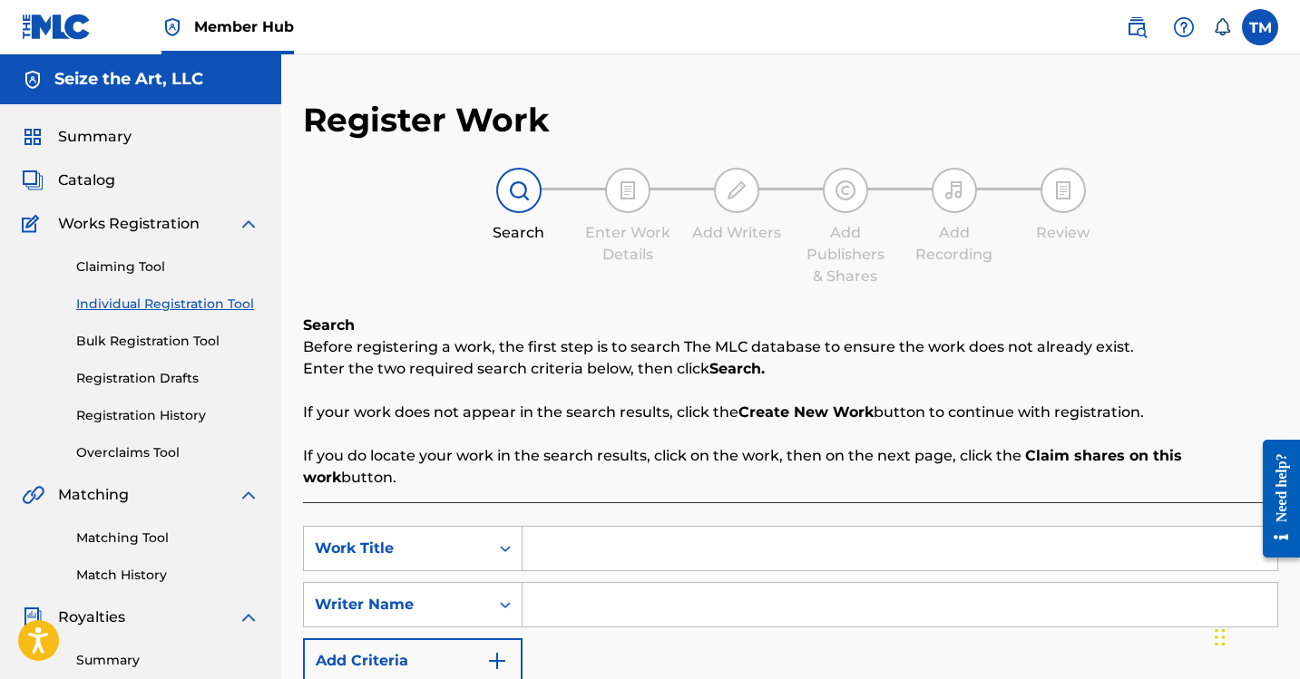
click at [629, 531] on input "Search Form" at bounding box center [899, 549] width 755 height 44
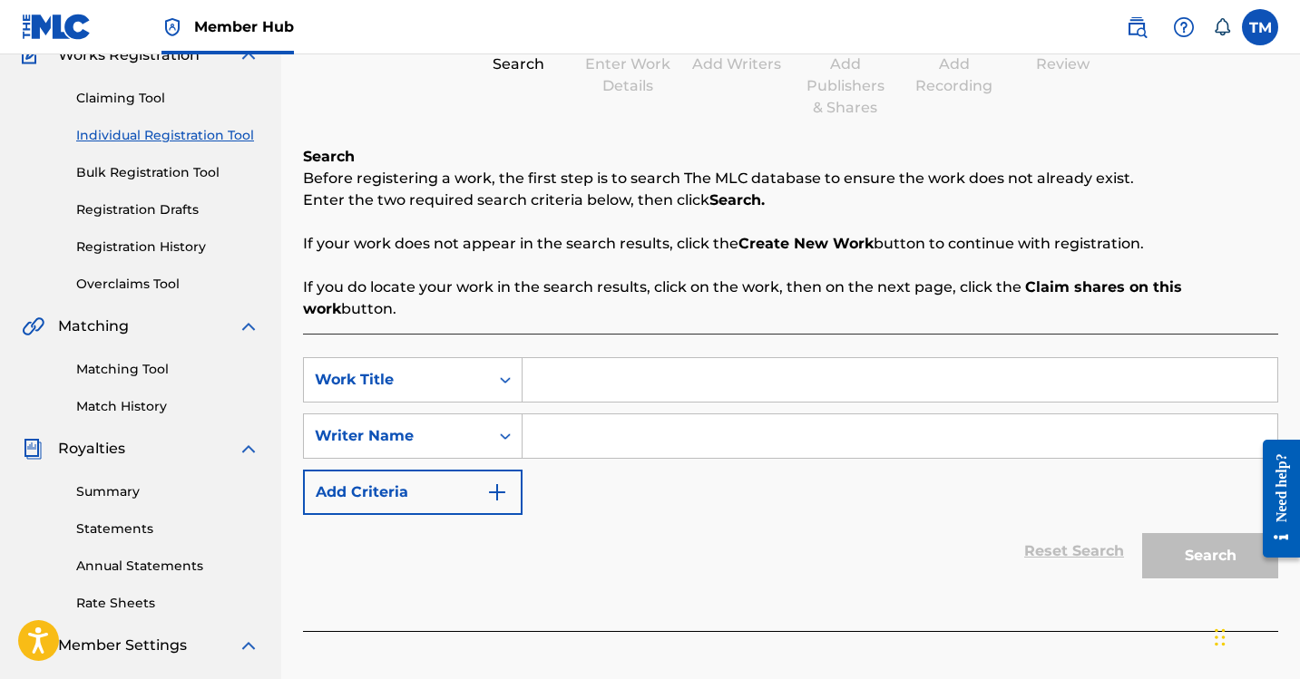
scroll to position [167, 0]
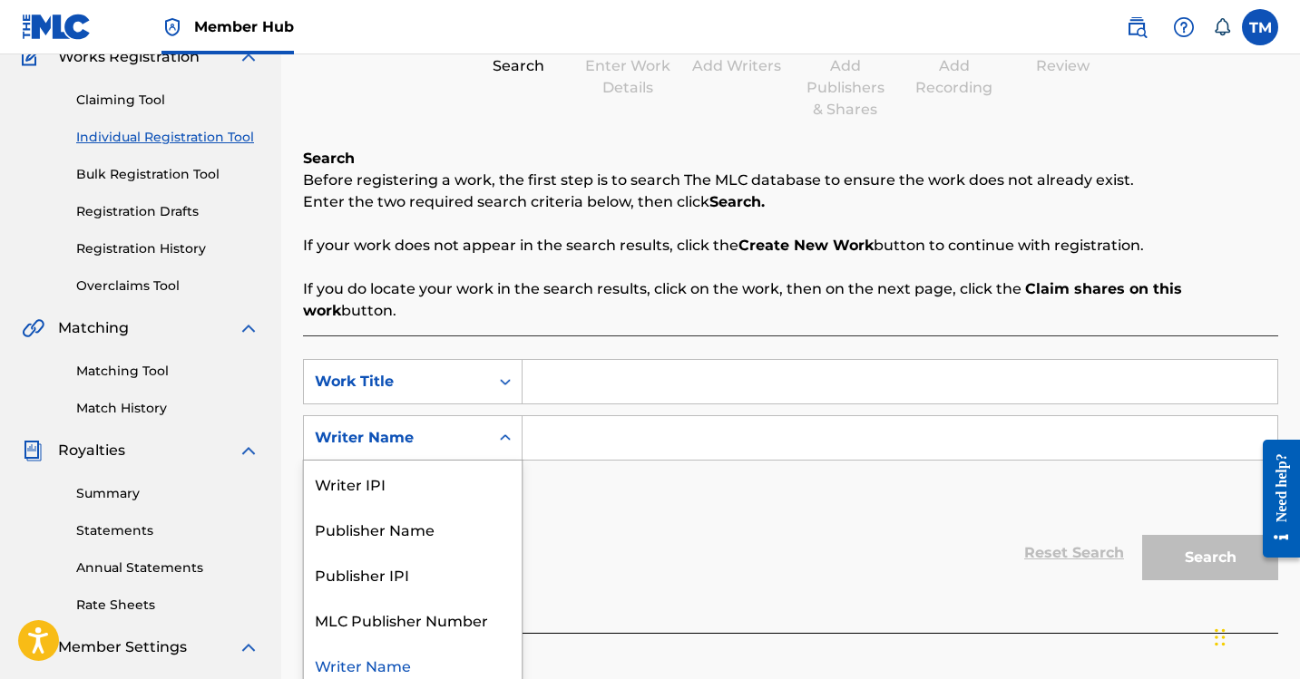
click at [484, 428] on div "Writer Name" at bounding box center [396, 438] width 185 height 34
click at [460, 647] on div "Writer Name" at bounding box center [413, 664] width 218 height 45
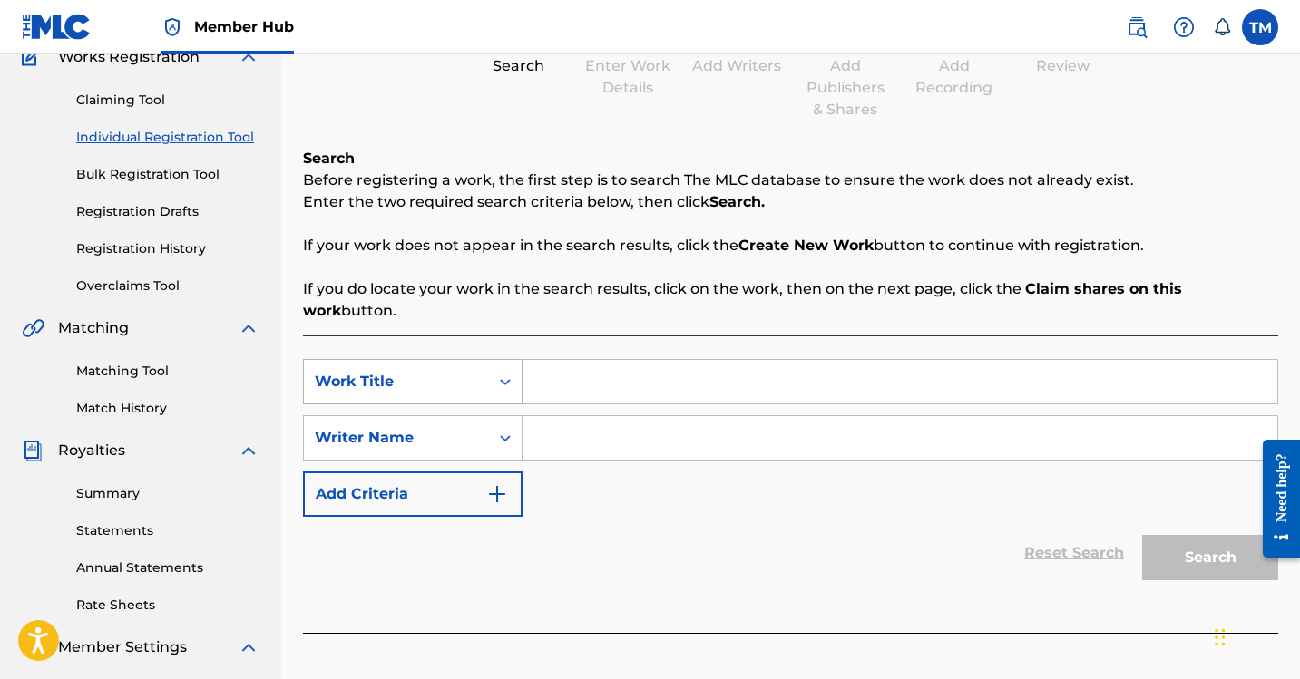
click at [496, 369] on div "Search Form" at bounding box center [505, 381] width 33 height 33
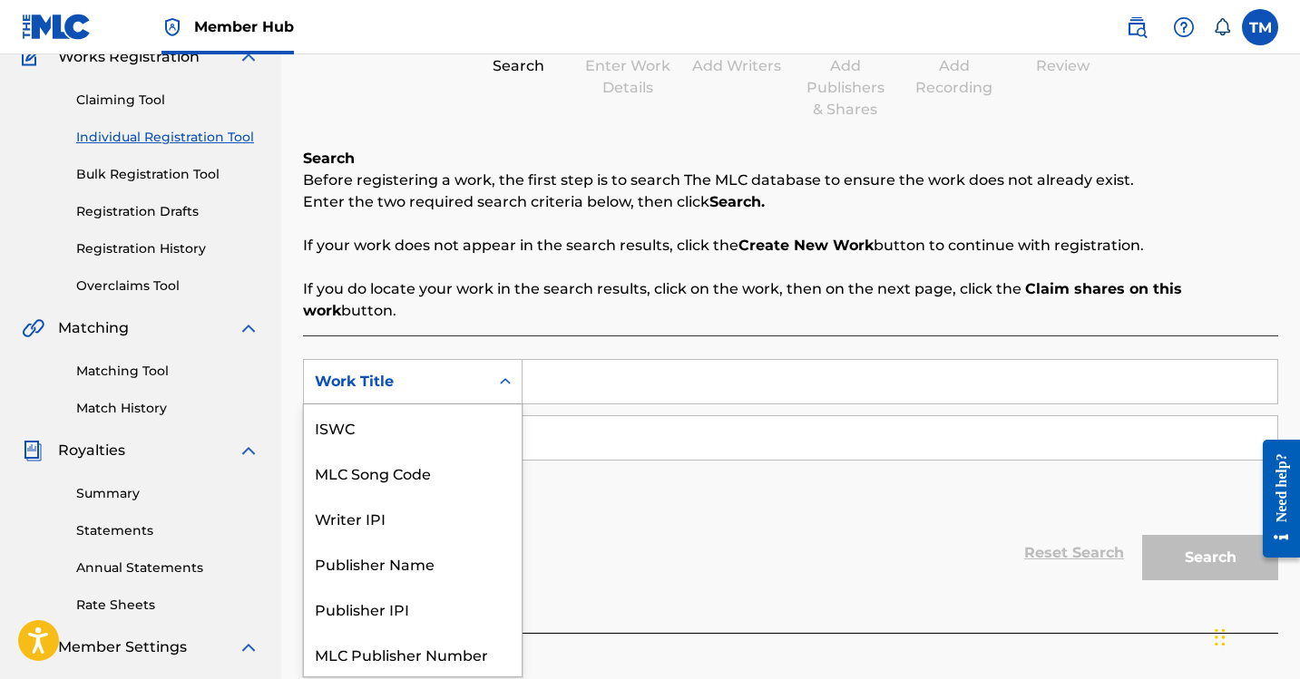
scroll to position [45, 0]
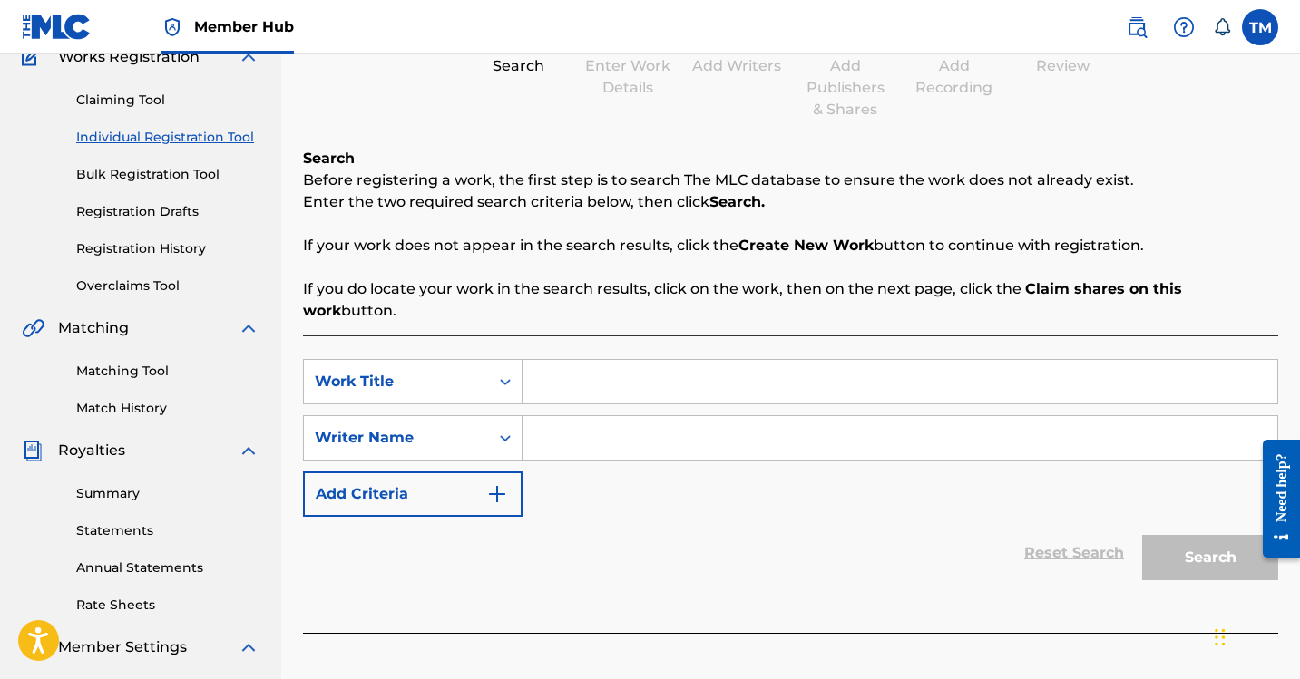
click at [487, 365] on div "Work Title" at bounding box center [396, 382] width 185 height 34
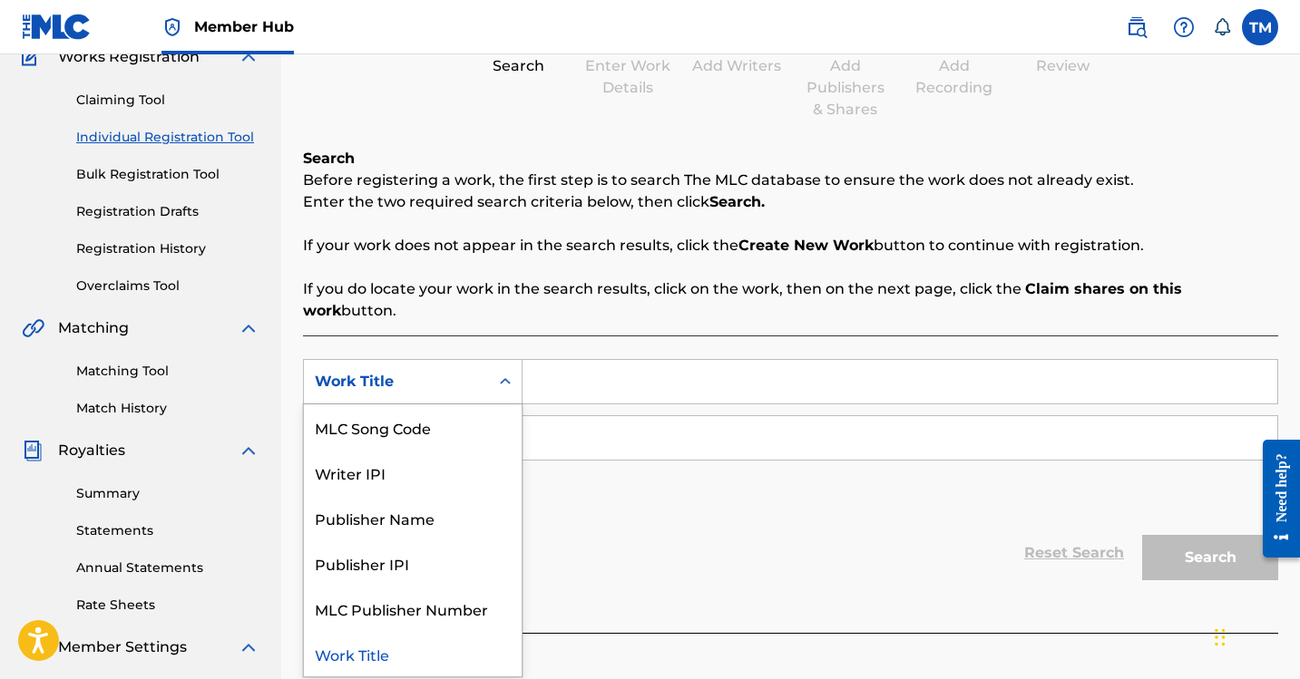
click at [487, 365] on div "Work Title" at bounding box center [396, 382] width 185 height 34
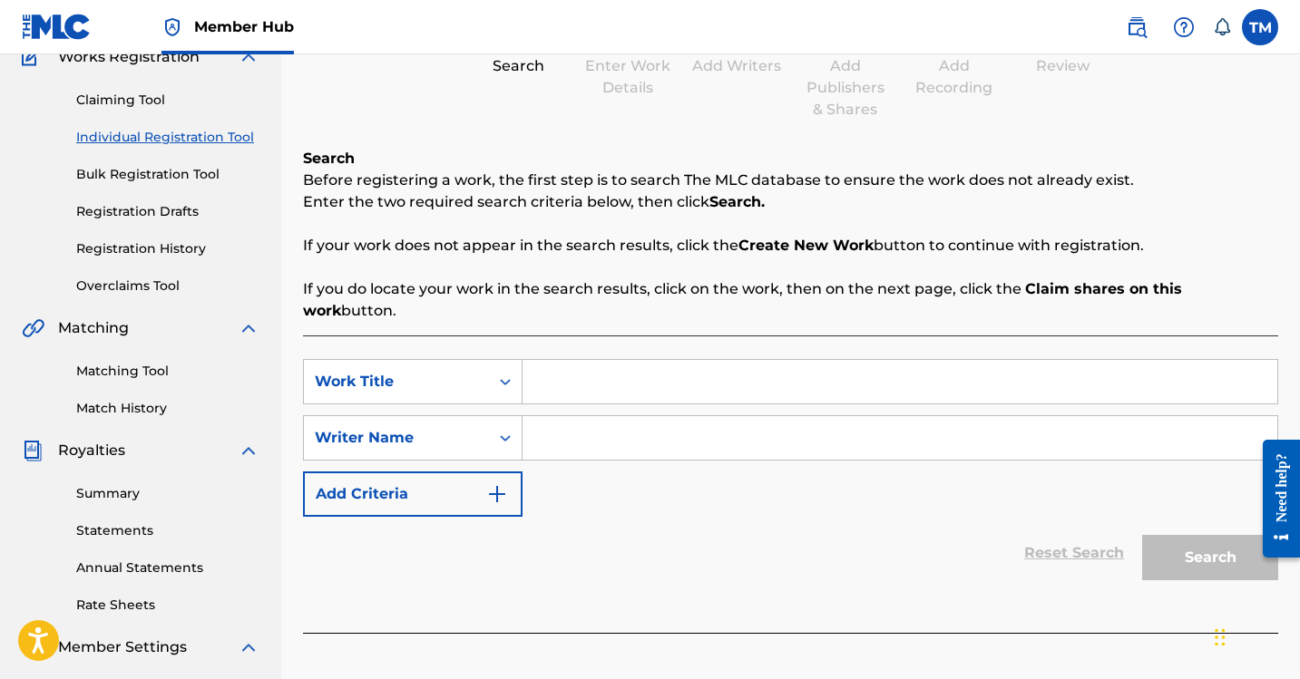
click at [487, 365] on div "Work Title" at bounding box center [396, 382] width 185 height 34
click at [486, 365] on div "Work Title" at bounding box center [396, 382] width 185 height 34
click at [538, 360] on input "Search Form" at bounding box center [899, 382] width 755 height 44
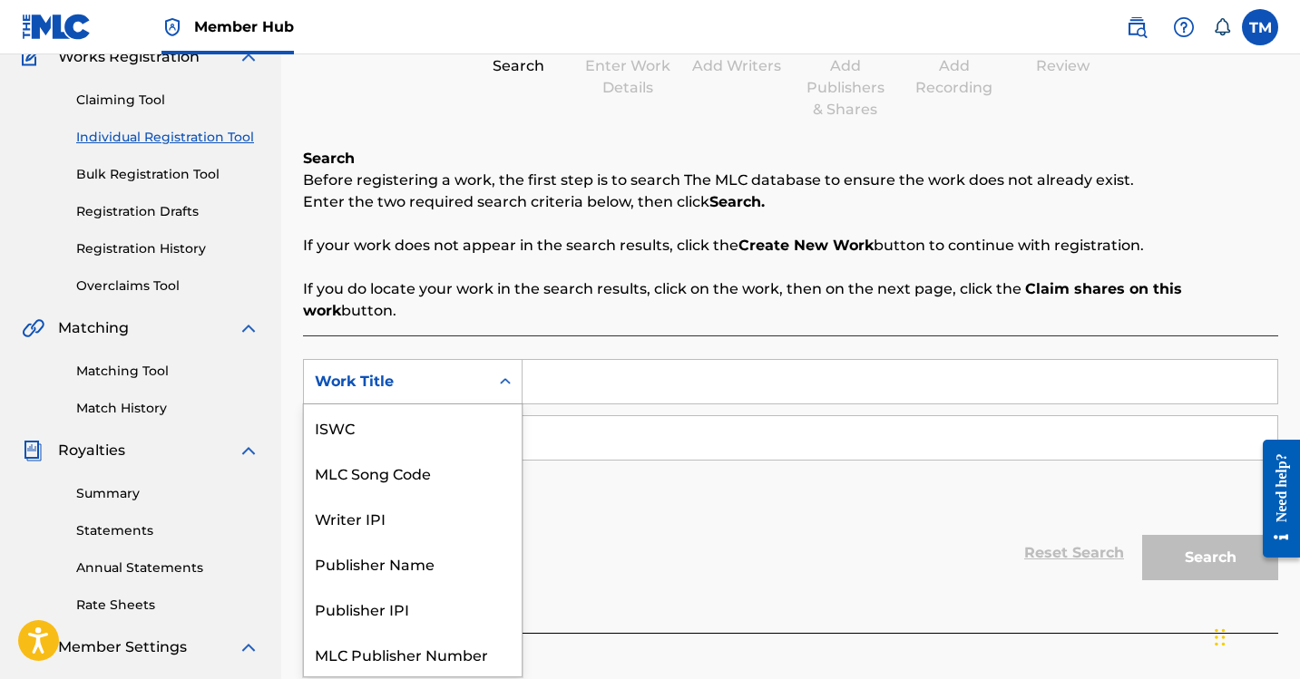
click at [474, 371] on div "Work Title" at bounding box center [396, 382] width 163 height 22
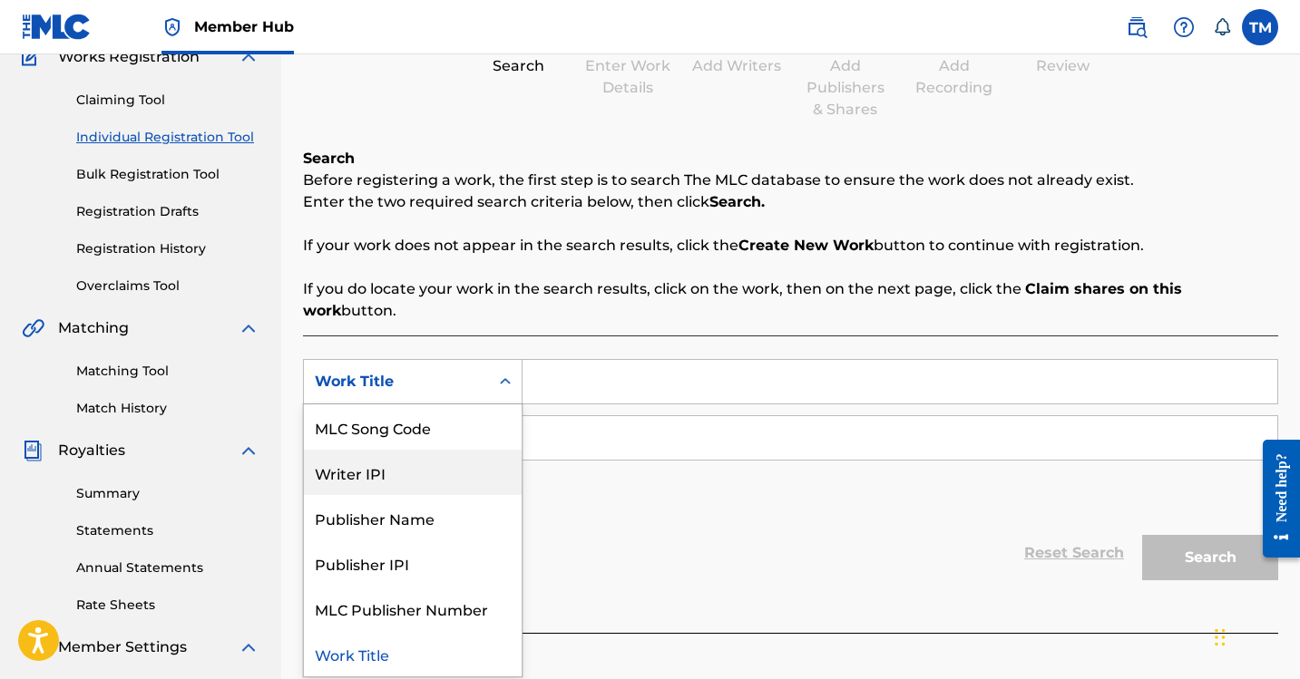
click at [745, 434] on input "Search Form" at bounding box center [899, 438] width 755 height 44
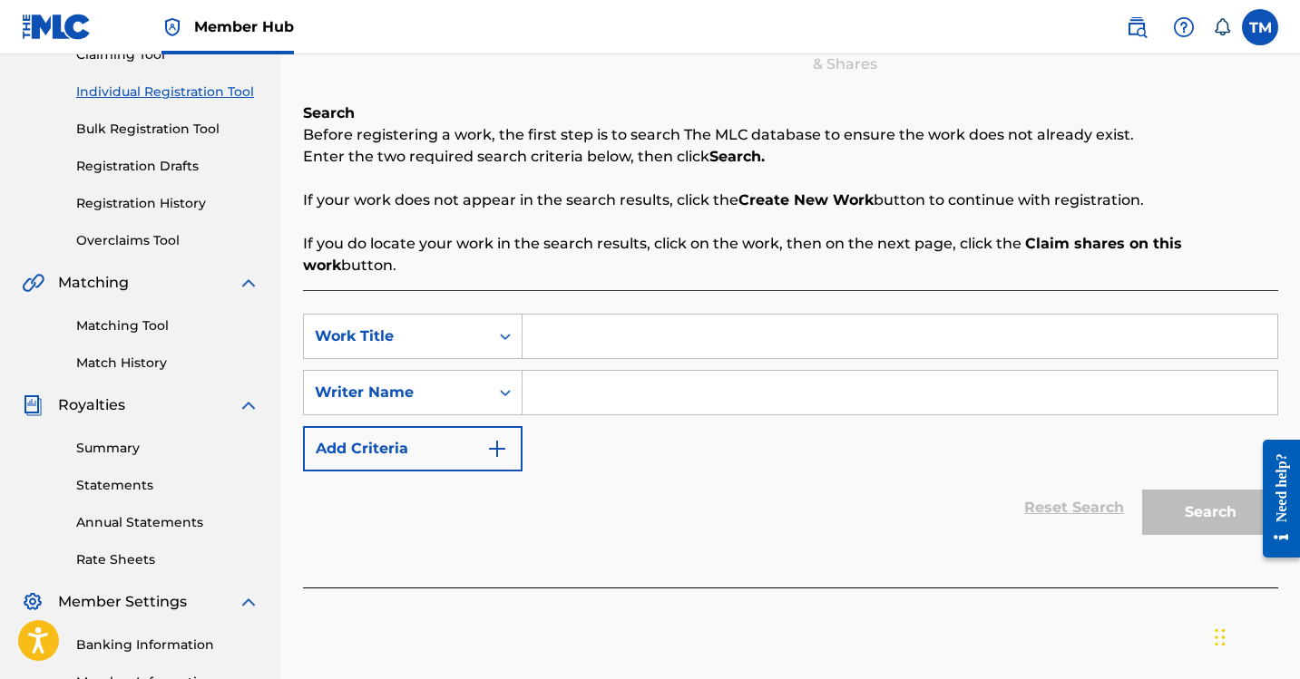
scroll to position [93, 0]
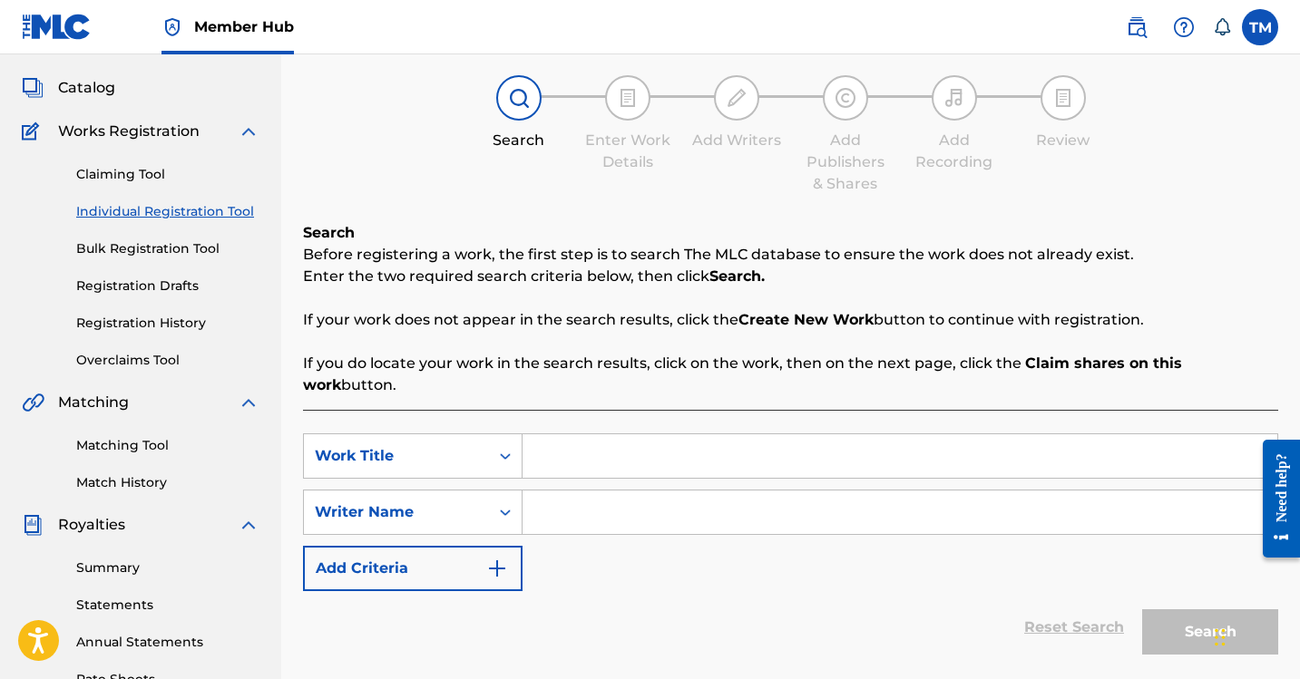
click at [627, 434] on input "Search Form" at bounding box center [899, 456] width 755 height 44
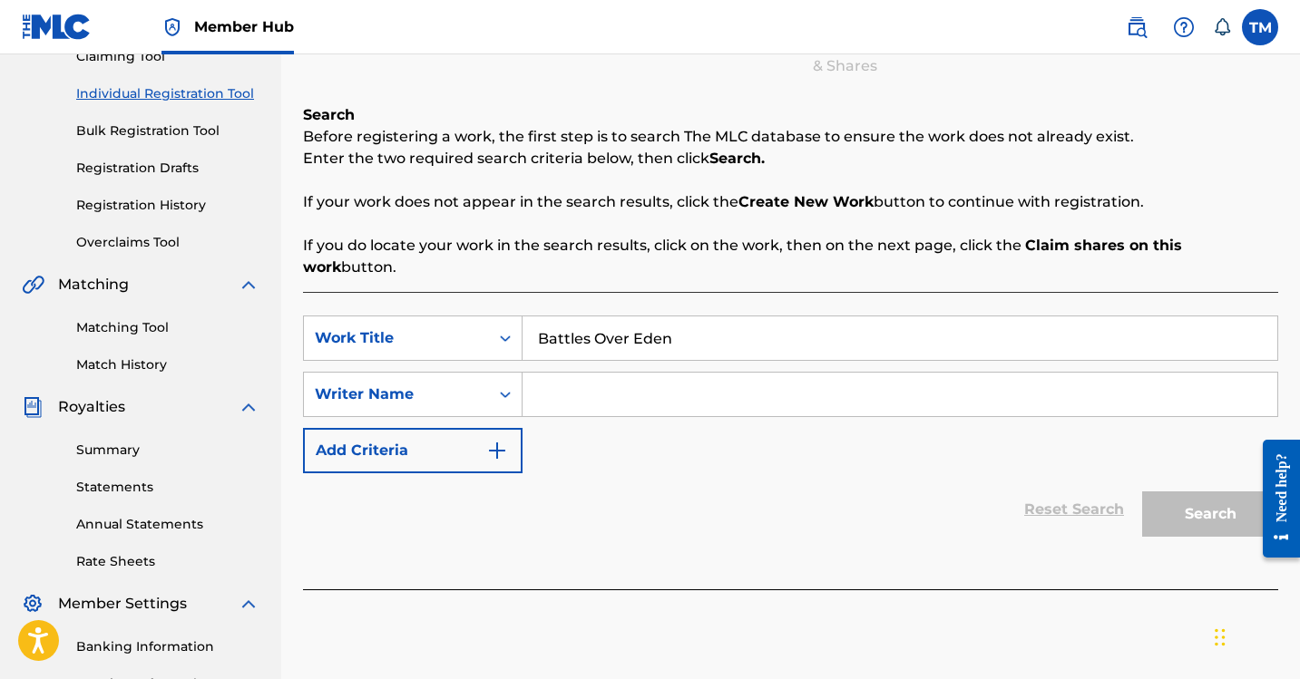
scroll to position [211, 0]
type input "Battles Over Eden"
click at [675, 372] on input "Search Form" at bounding box center [899, 394] width 755 height 44
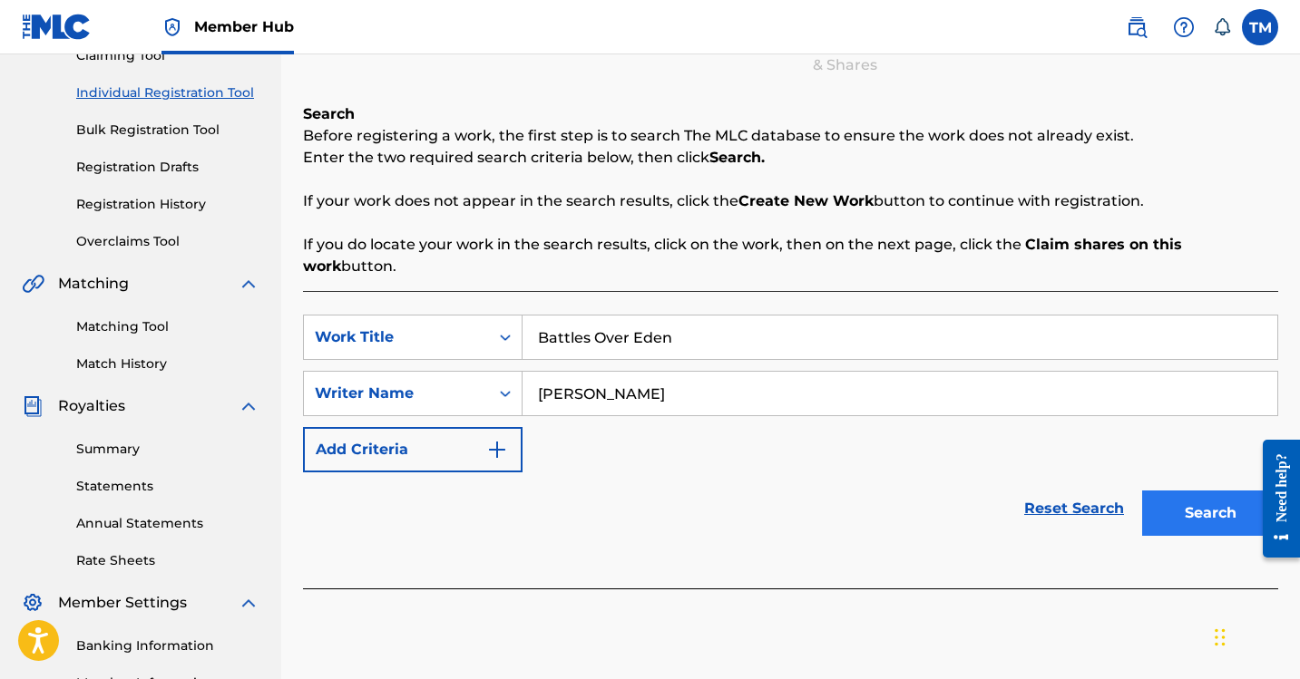
type input "[PERSON_NAME]"
click at [1178, 491] on button "Search" at bounding box center [1210, 513] width 136 height 45
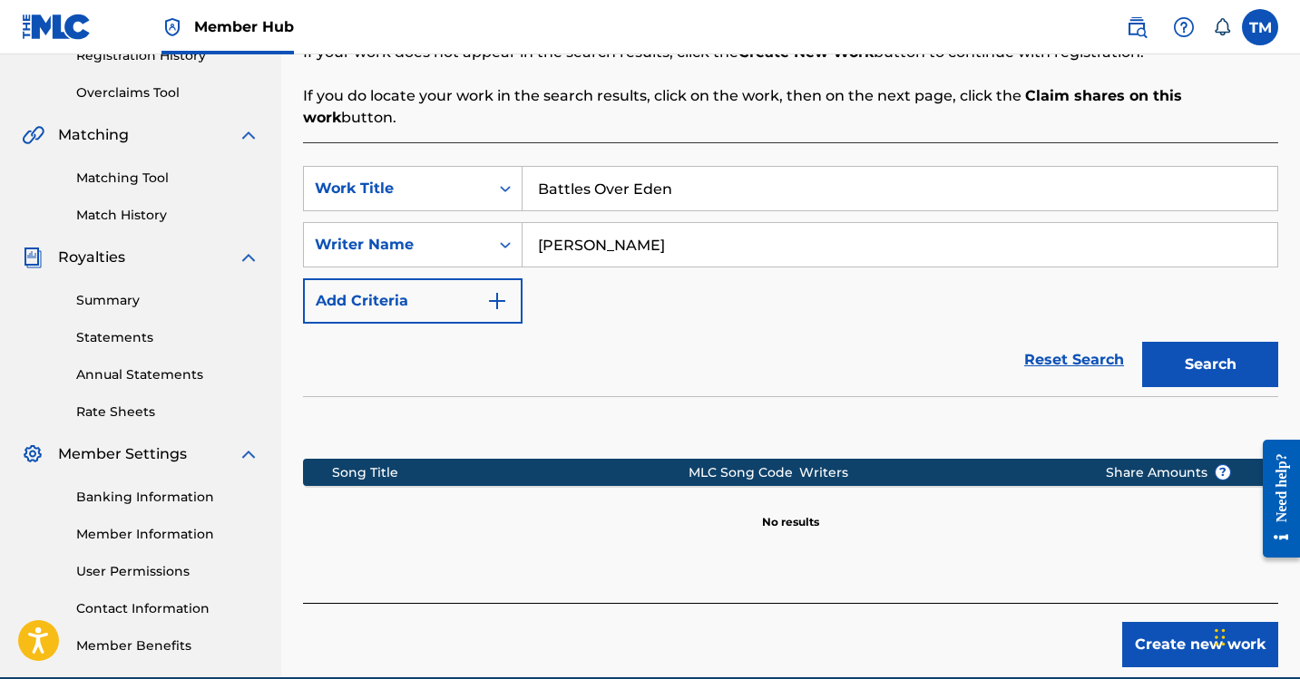
scroll to position [445, 0]
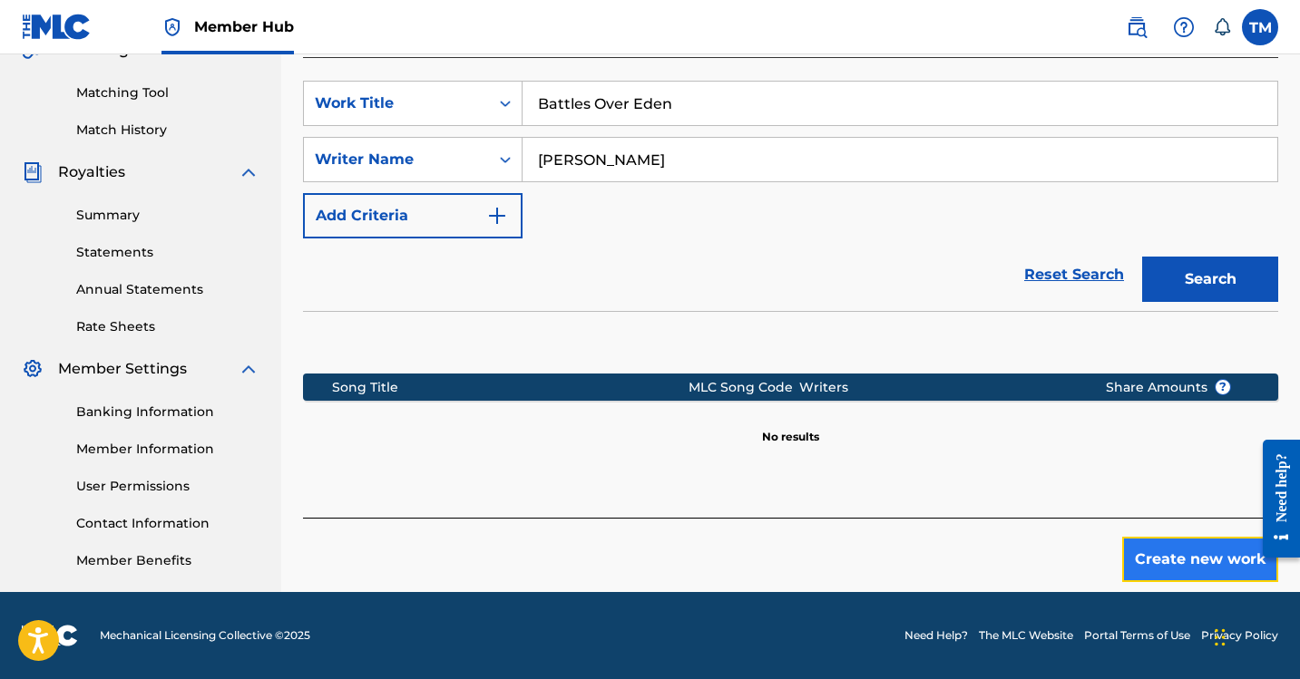
click at [1167, 547] on button "Create new work" at bounding box center [1200, 559] width 156 height 45
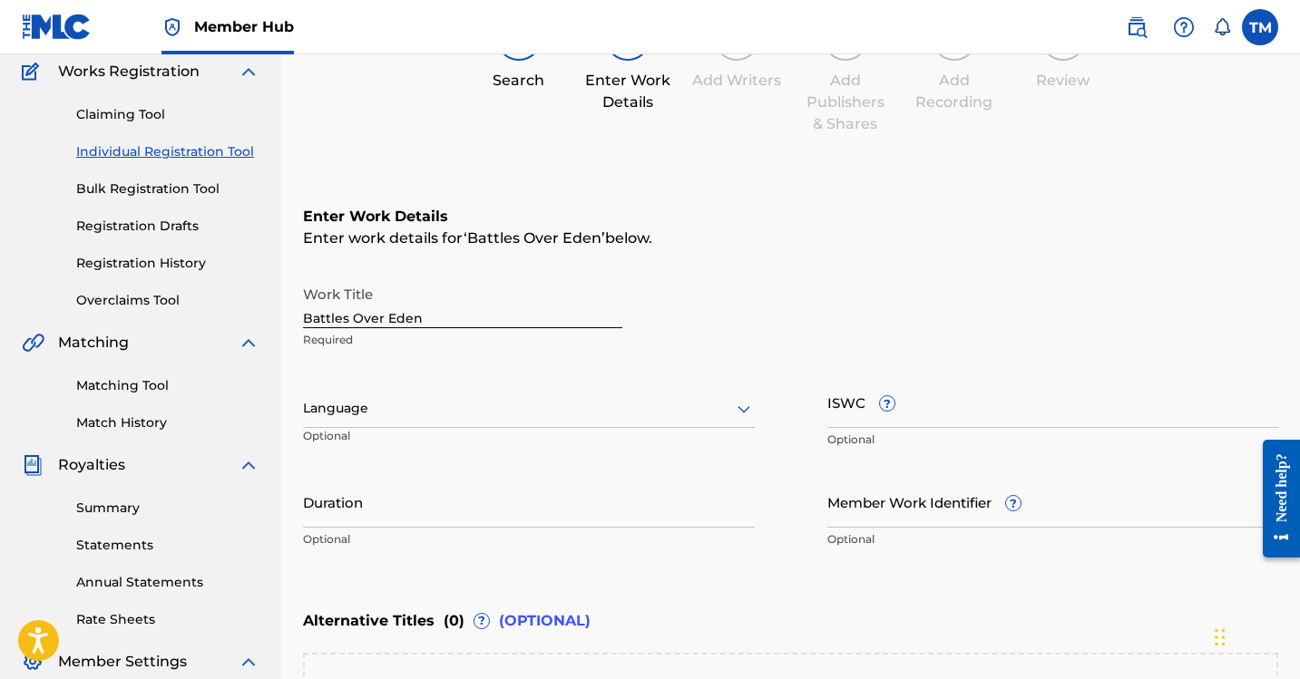
scroll to position [170, 0]
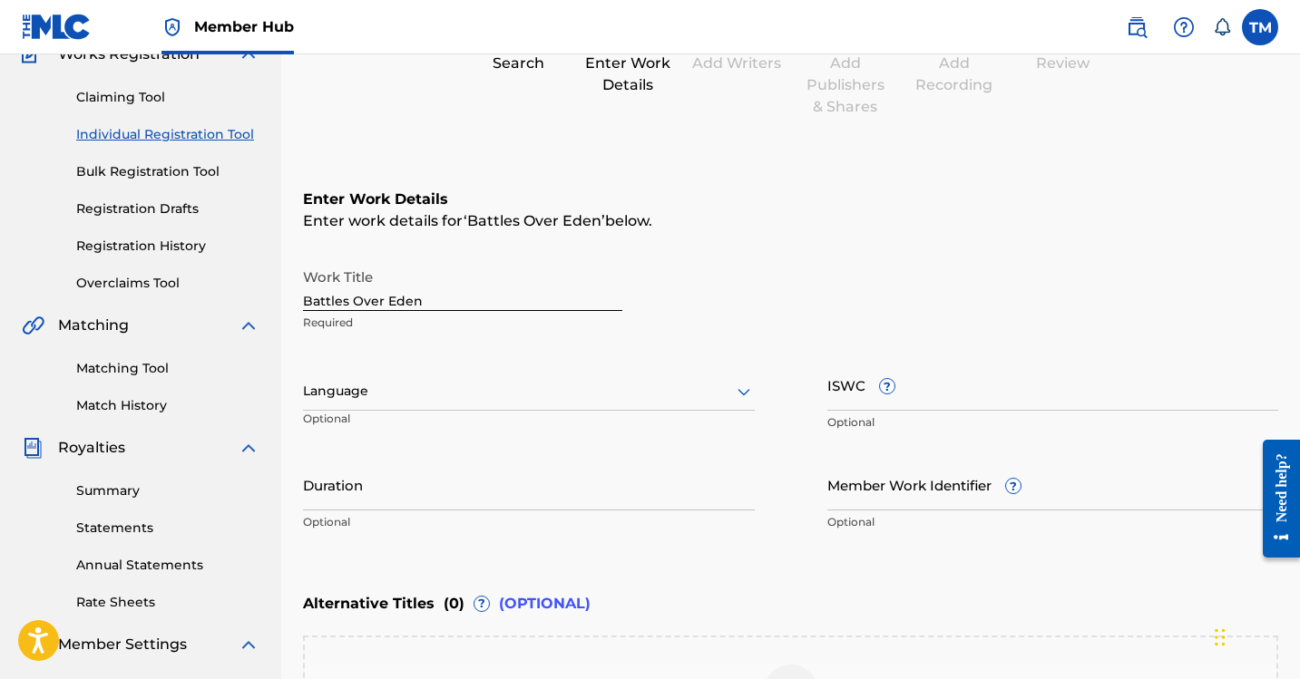
click at [432, 396] on div at bounding box center [529, 391] width 452 height 23
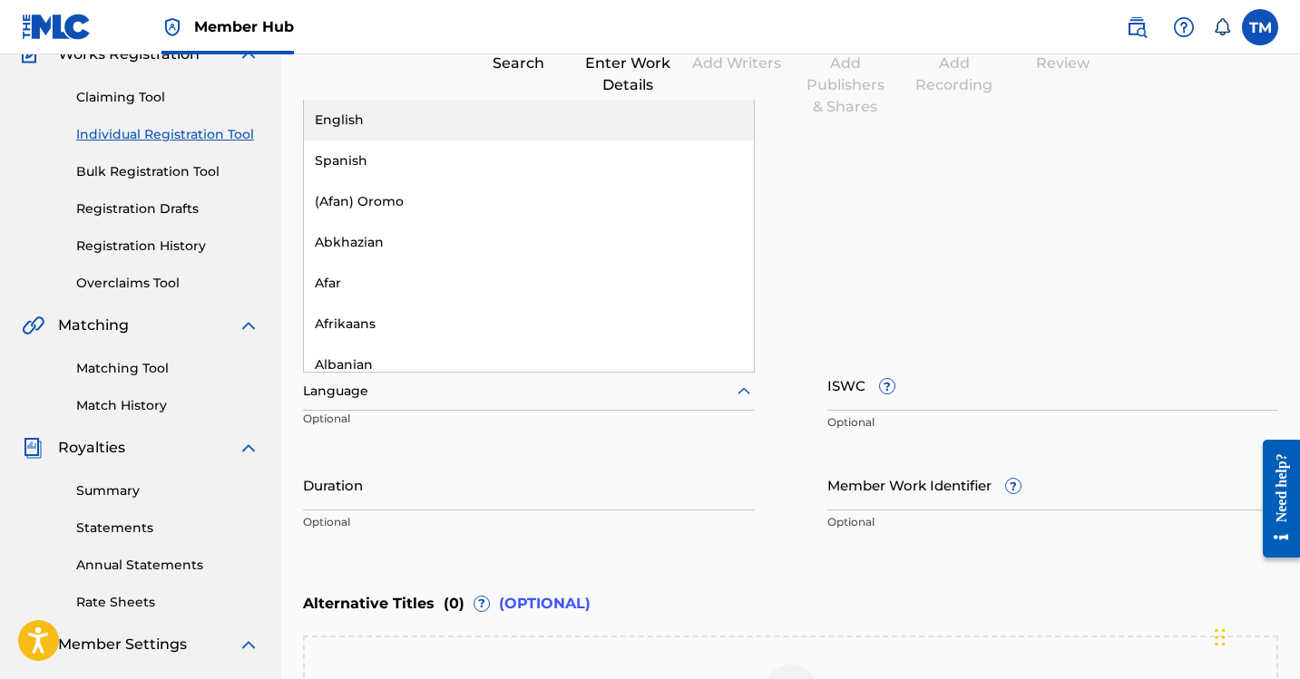
click at [448, 113] on div "English" at bounding box center [529, 120] width 450 height 41
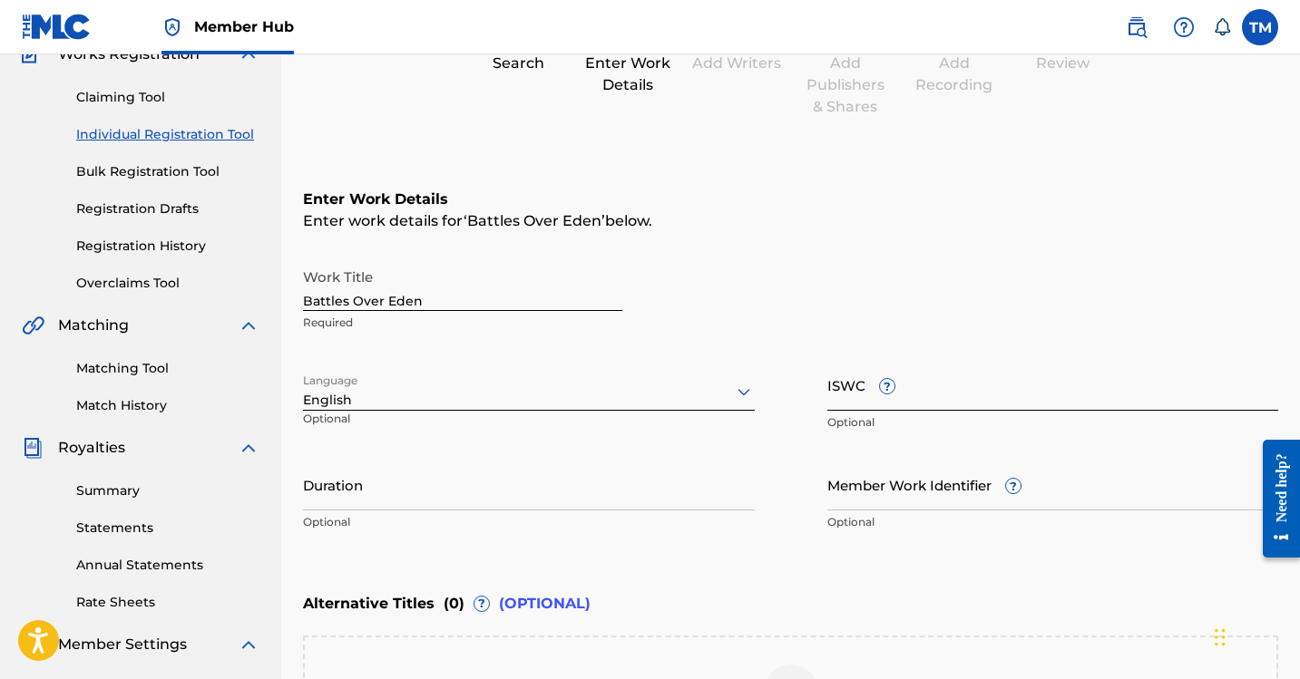
click at [864, 398] on input "ISWC ?" at bounding box center [1053, 385] width 452 height 52
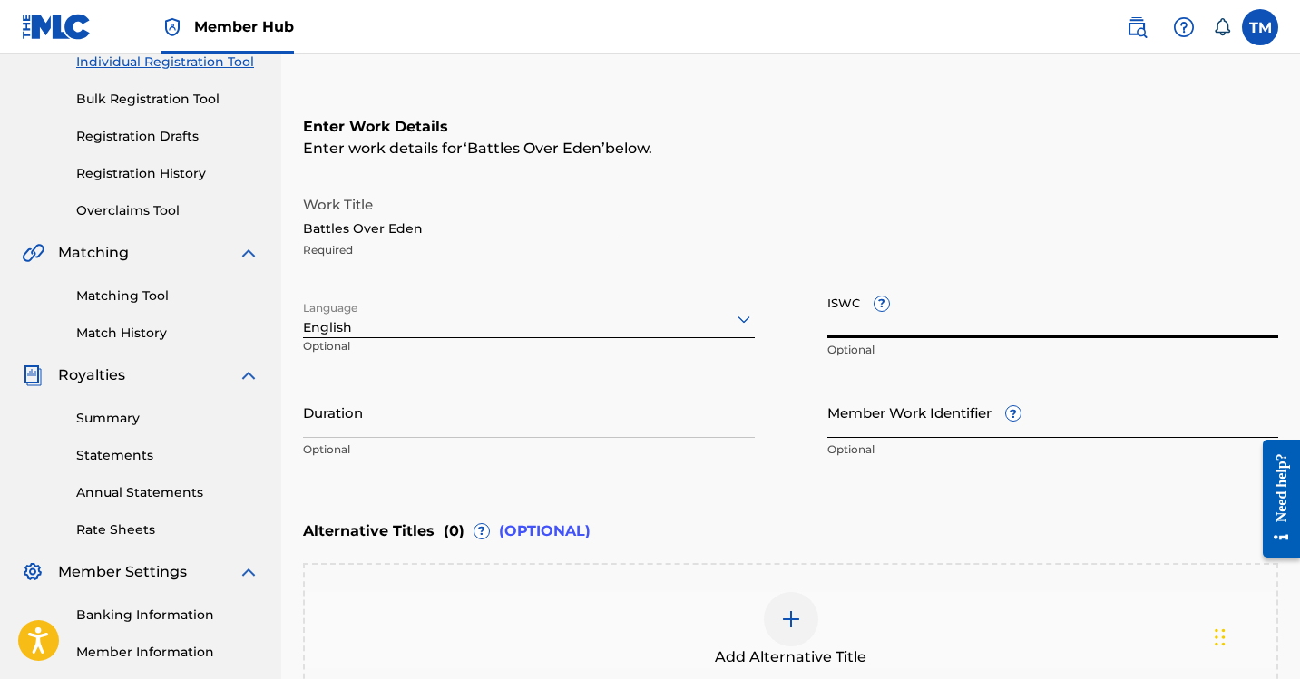
scroll to position [200, 0]
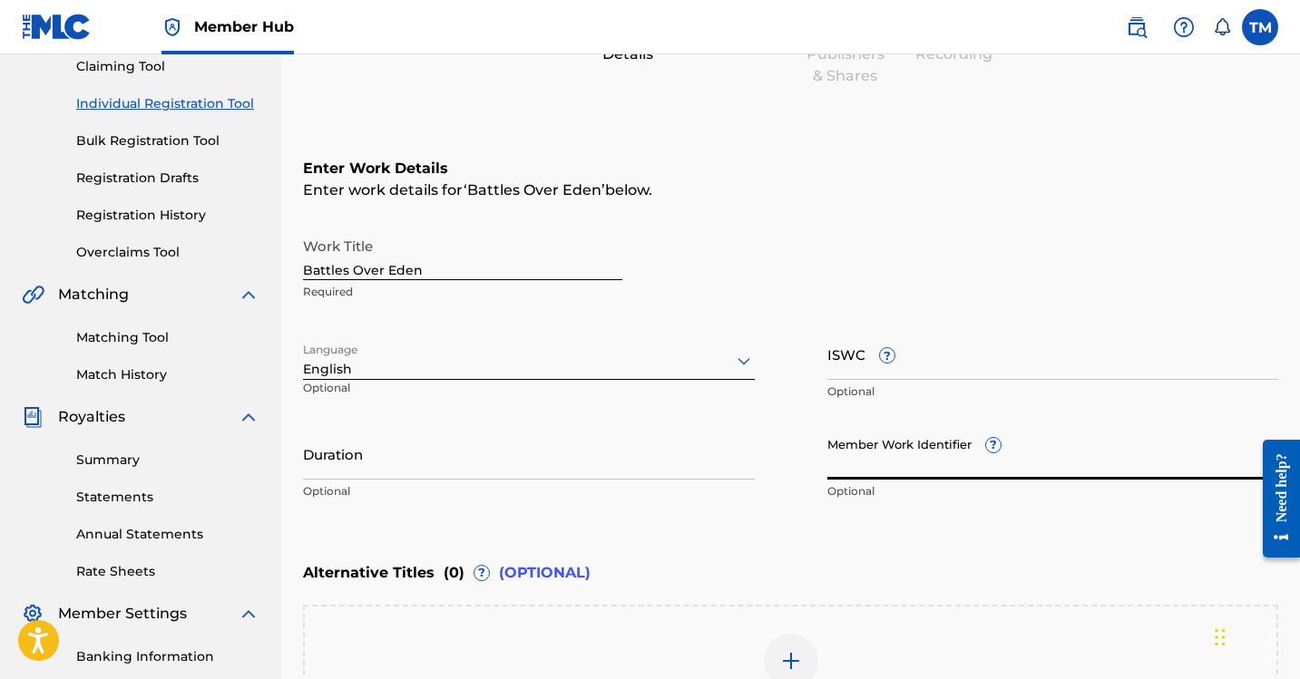
click at [935, 467] on input "Member Work Identifier ?" at bounding box center [1053, 454] width 452 height 52
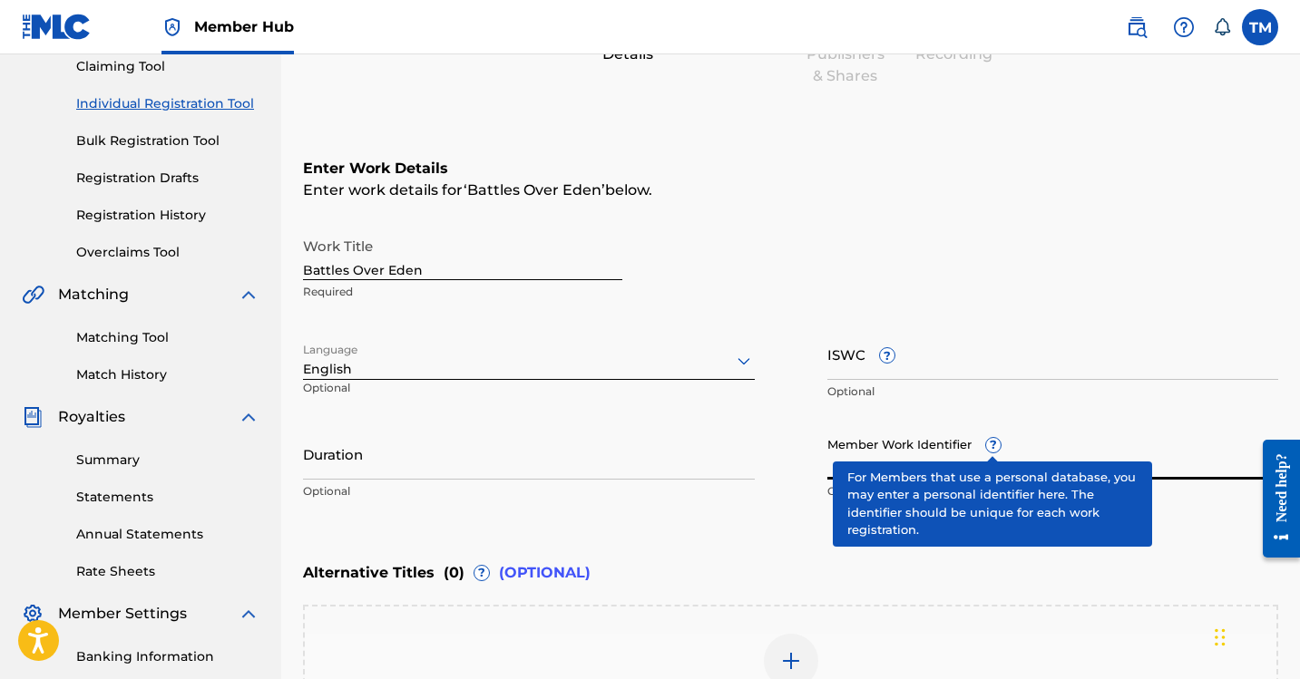
click at [995, 448] on div "Member Work Identifier ? Optional" at bounding box center [1053, 469] width 452 height 82
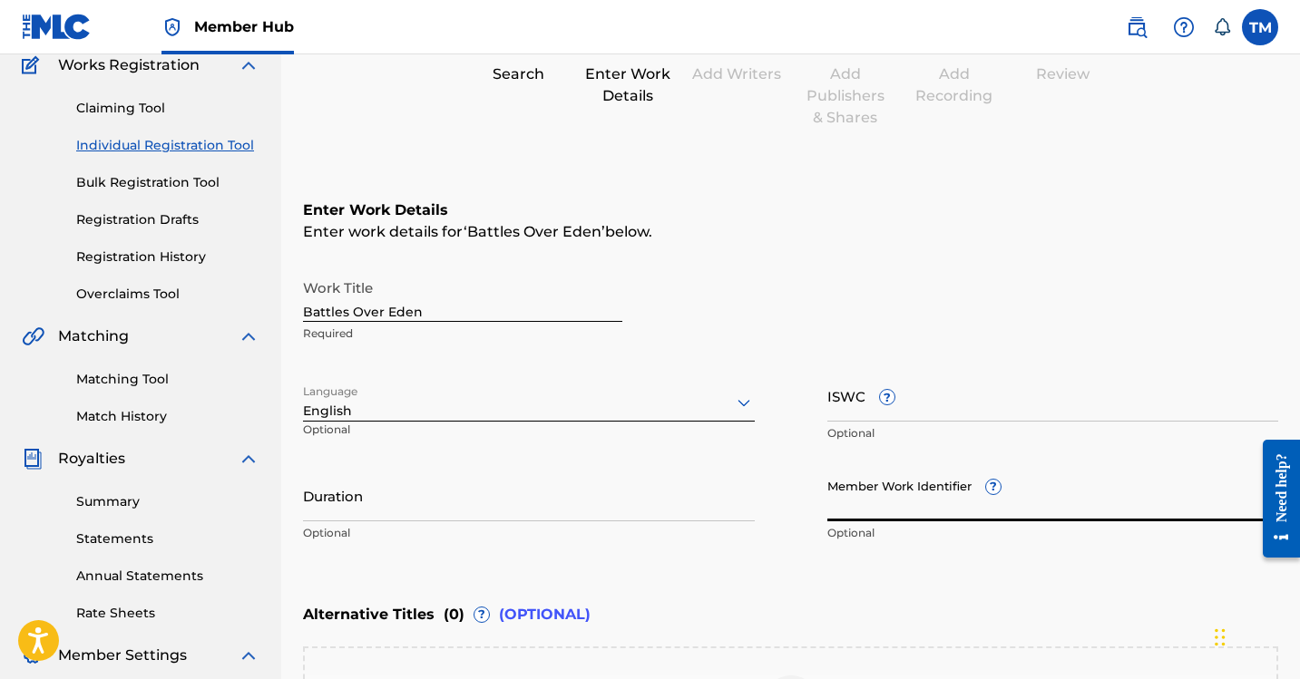
scroll to position [132, 0]
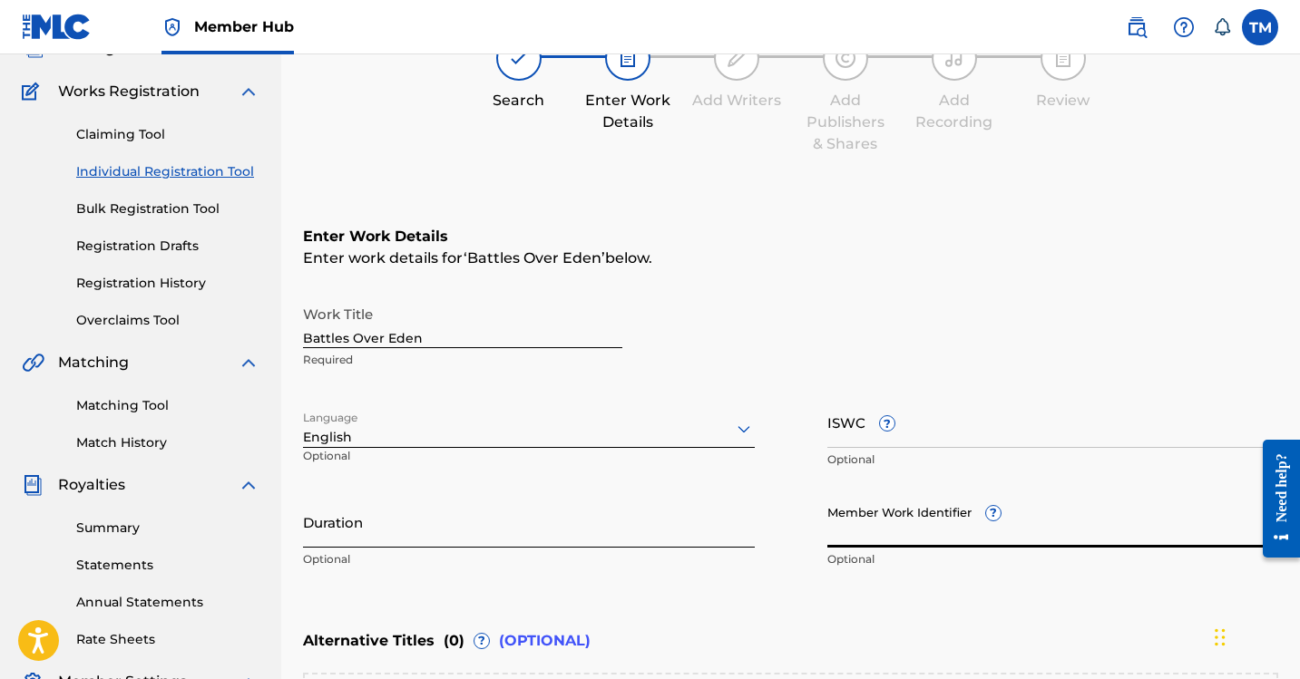
click at [372, 535] on input "Duration" at bounding box center [529, 522] width 452 height 52
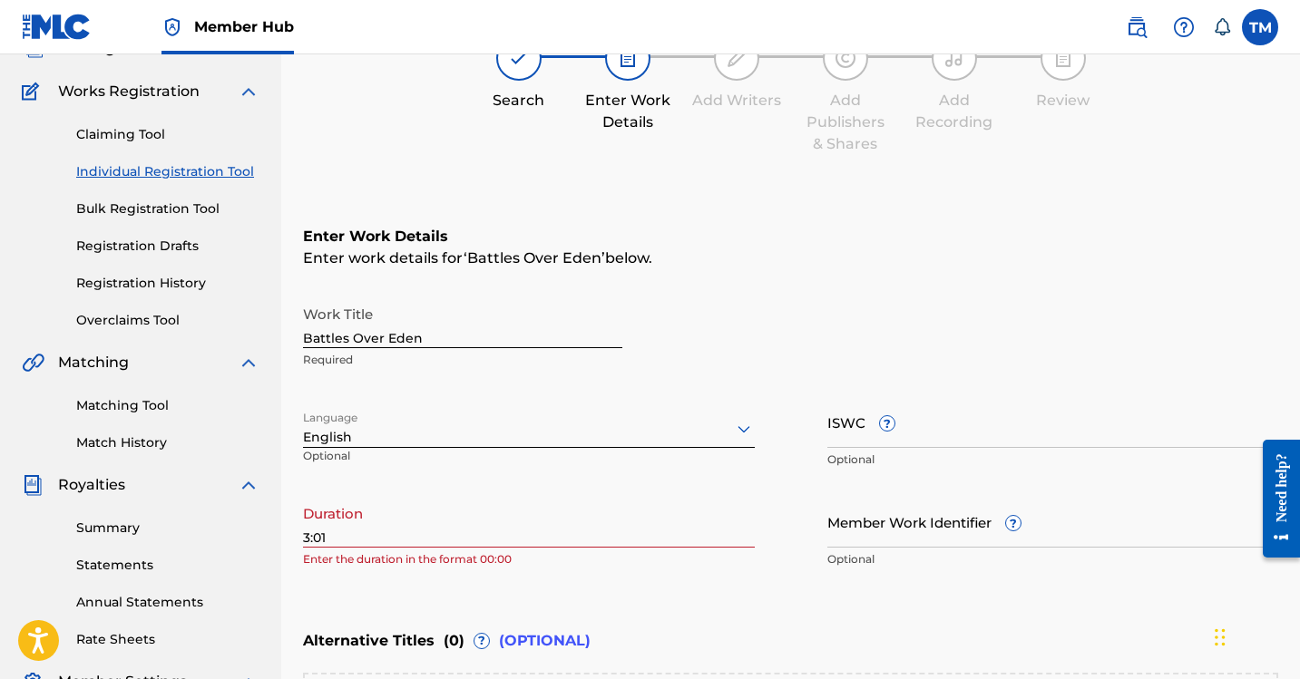
click at [299, 544] on div "Register Work Search Enter Work Details Add Writers Add Publishers & Shares Add…" at bounding box center [790, 442] width 1018 height 950
click at [306, 541] on input "3:01" at bounding box center [529, 522] width 452 height 52
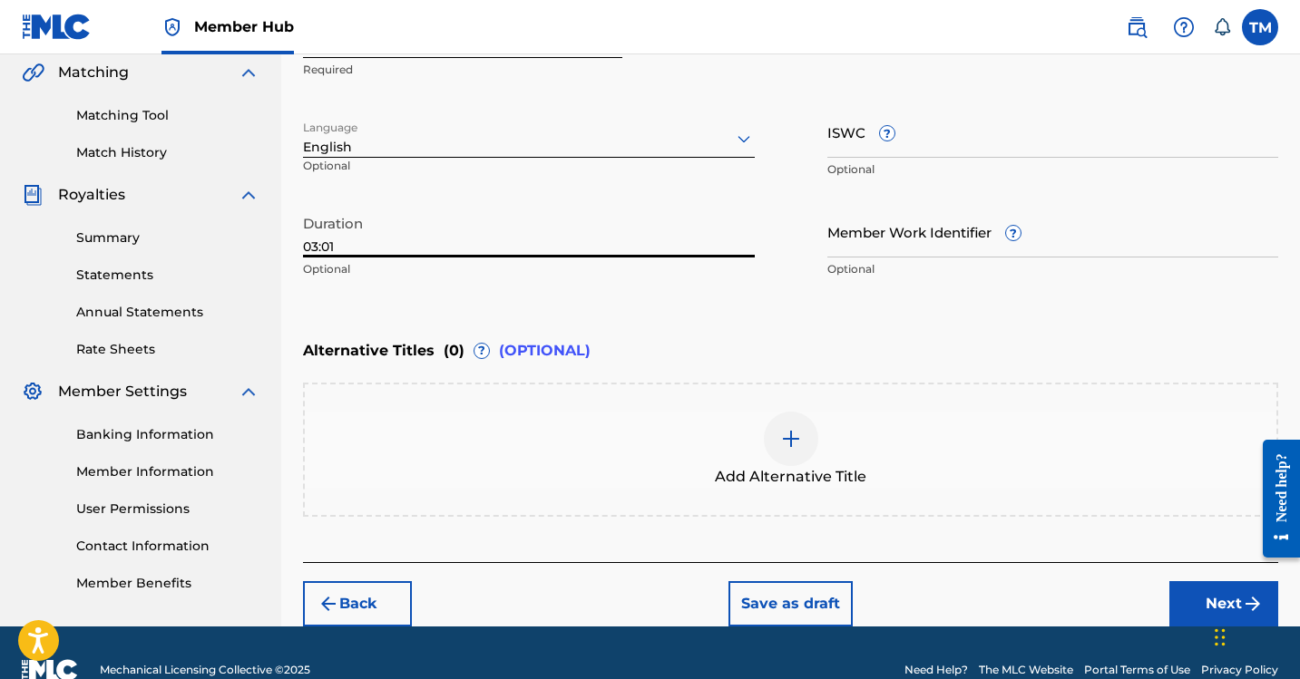
scroll to position [456, 0]
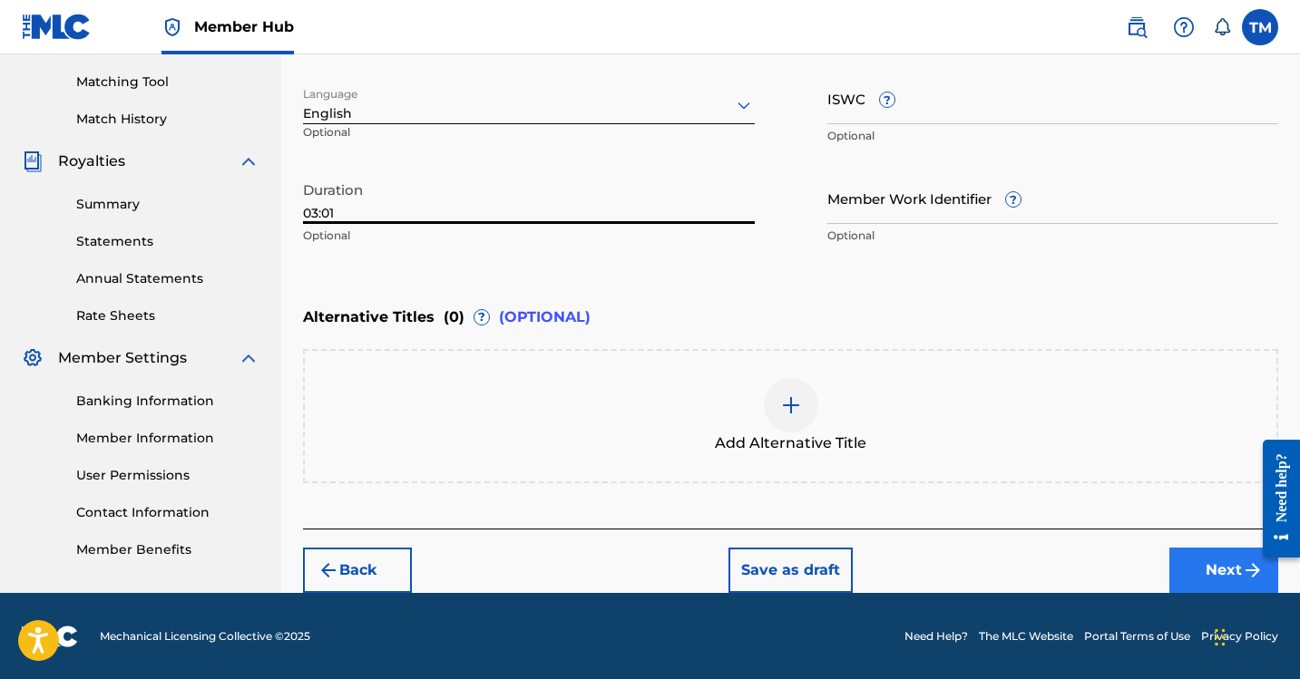
type input "03:01"
click at [1197, 566] on button "Next" at bounding box center [1223, 570] width 109 height 45
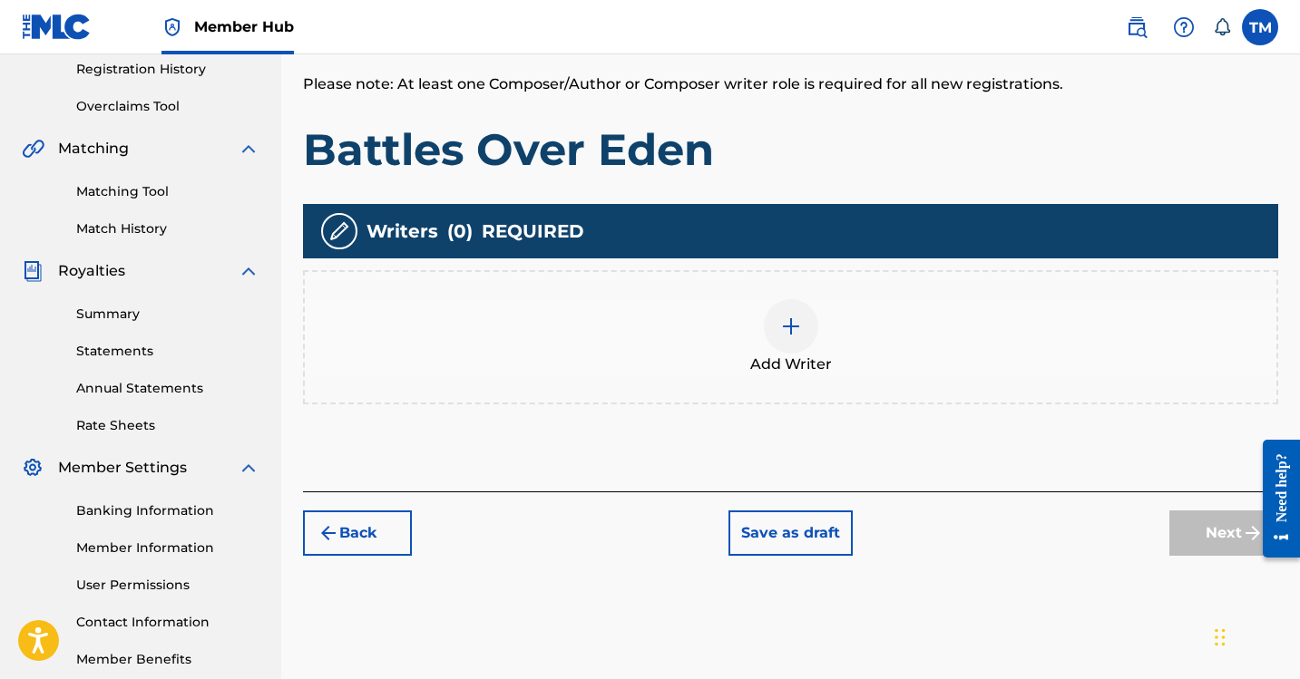
scroll to position [345, 0]
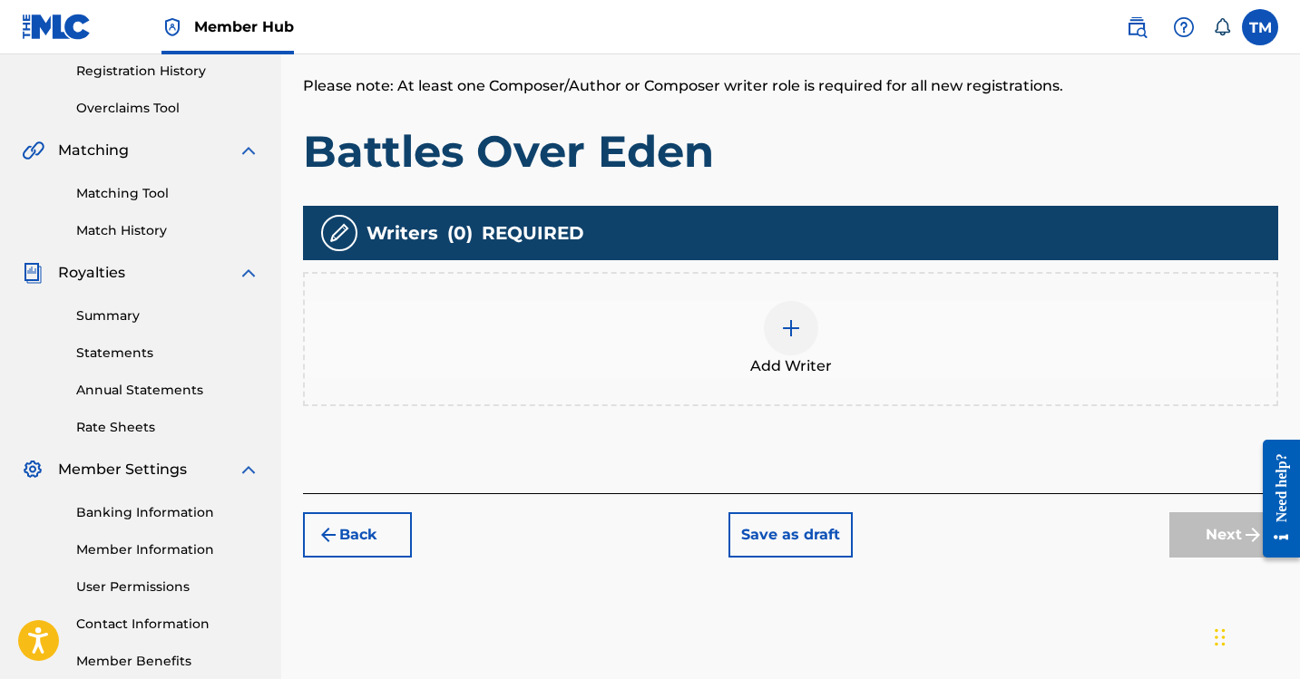
click at [795, 350] on div at bounding box center [791, 328] width 54 height 54
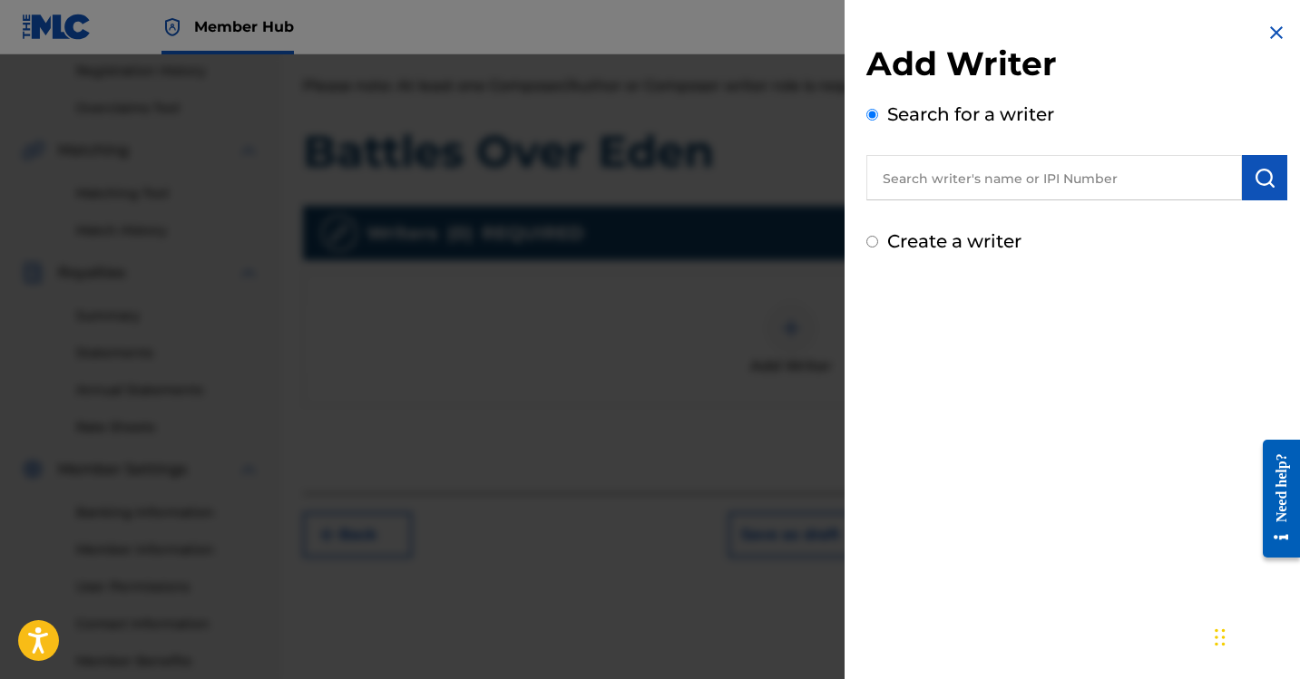
click at [958, 172] on input "text" at bounding box center [1053, 177] width 375 height 45
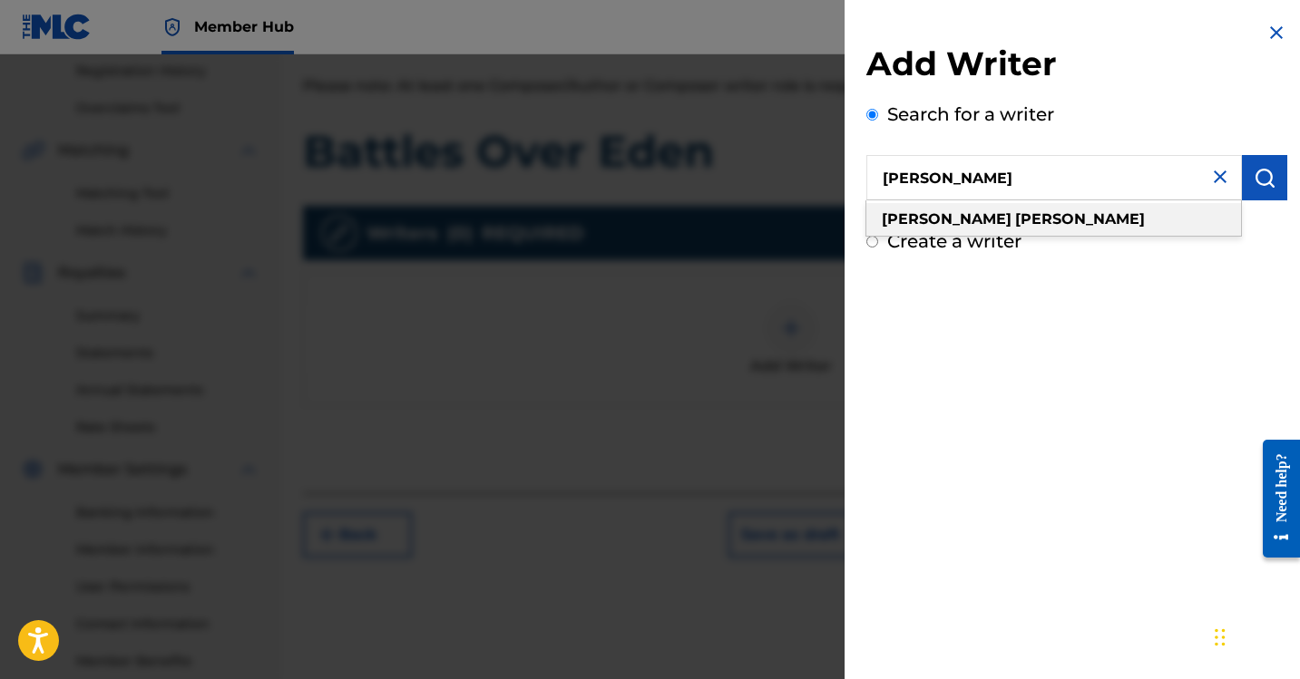
type input "[PERSON_NAME]"
click at [981, 208] on div "[PERSON_NAME]" at bounding box center [1053, 219] width 375 height 33
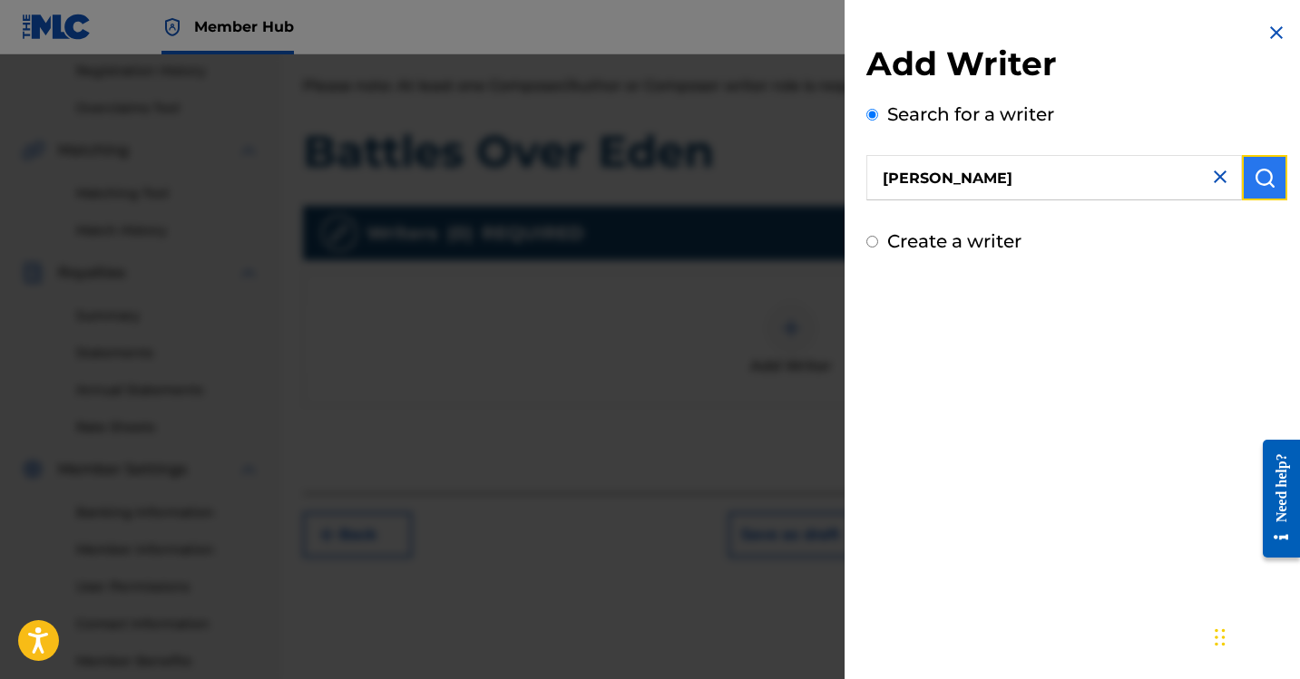
click at [1277, 175] on button "submit" at bounding box center [1264, 177] width 45 height 45
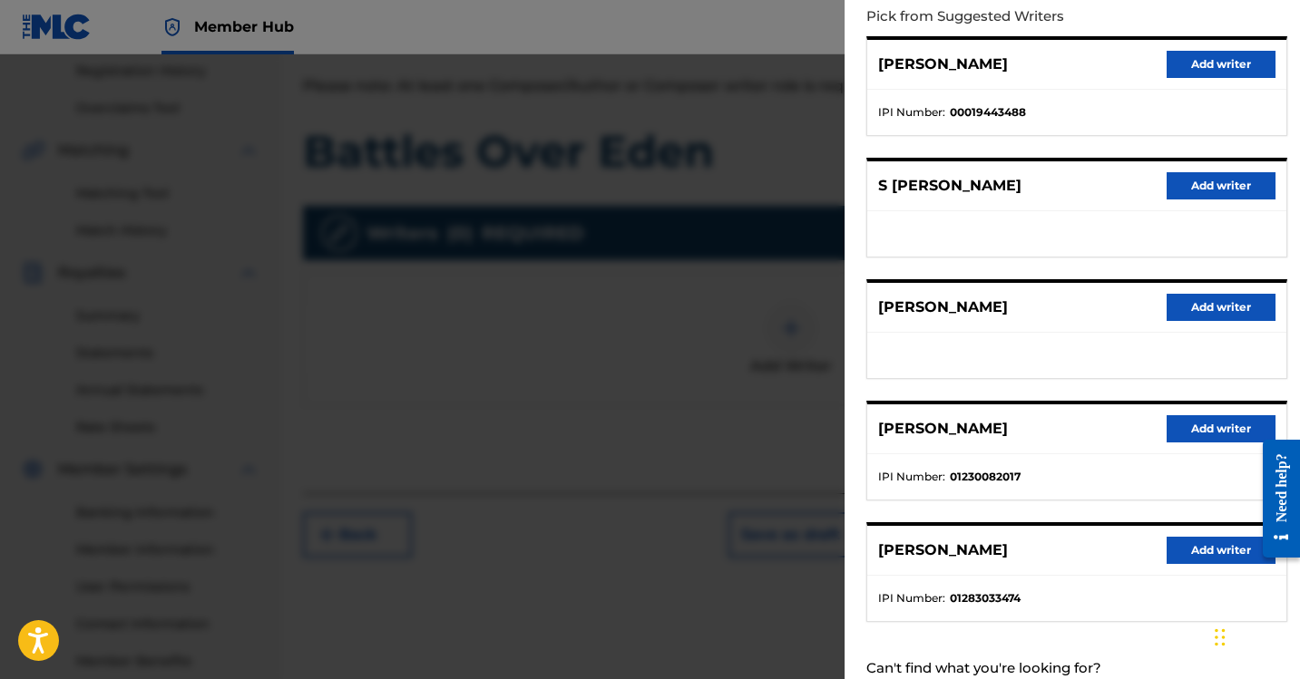
scroll to position [0, 0]
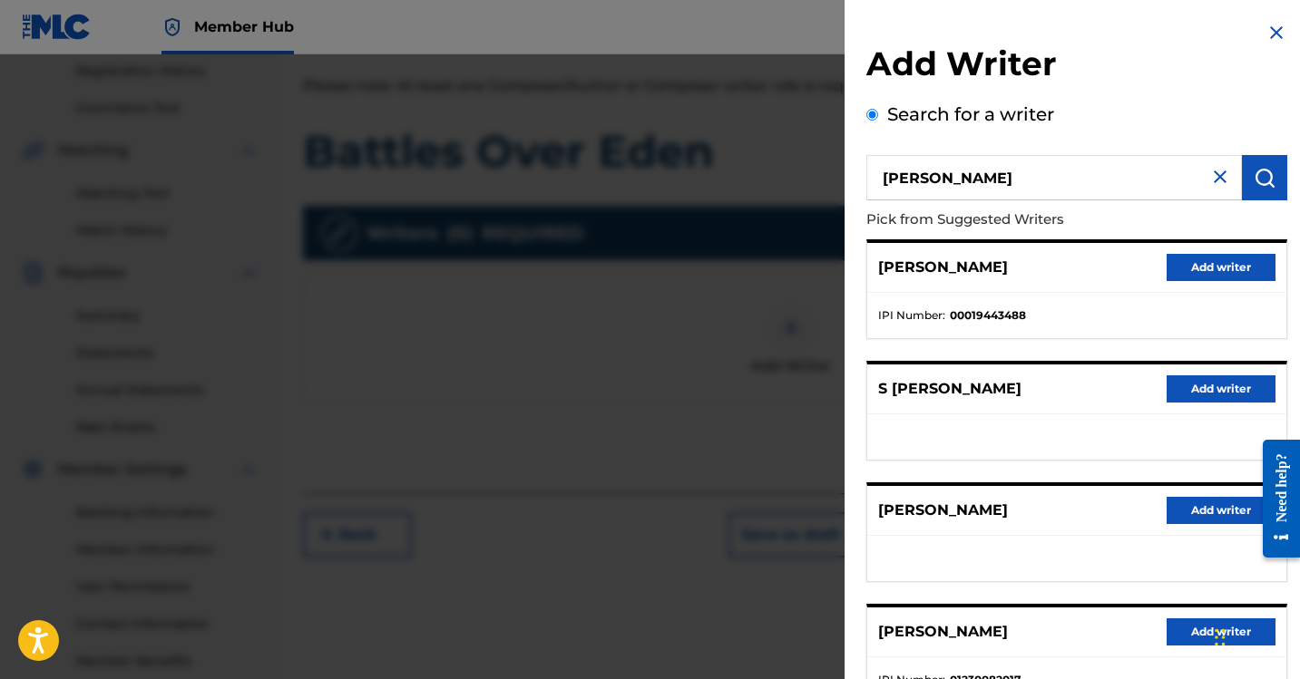
click at [1221, 179] on img at bounding box center [1220, 177] width 22 height 22
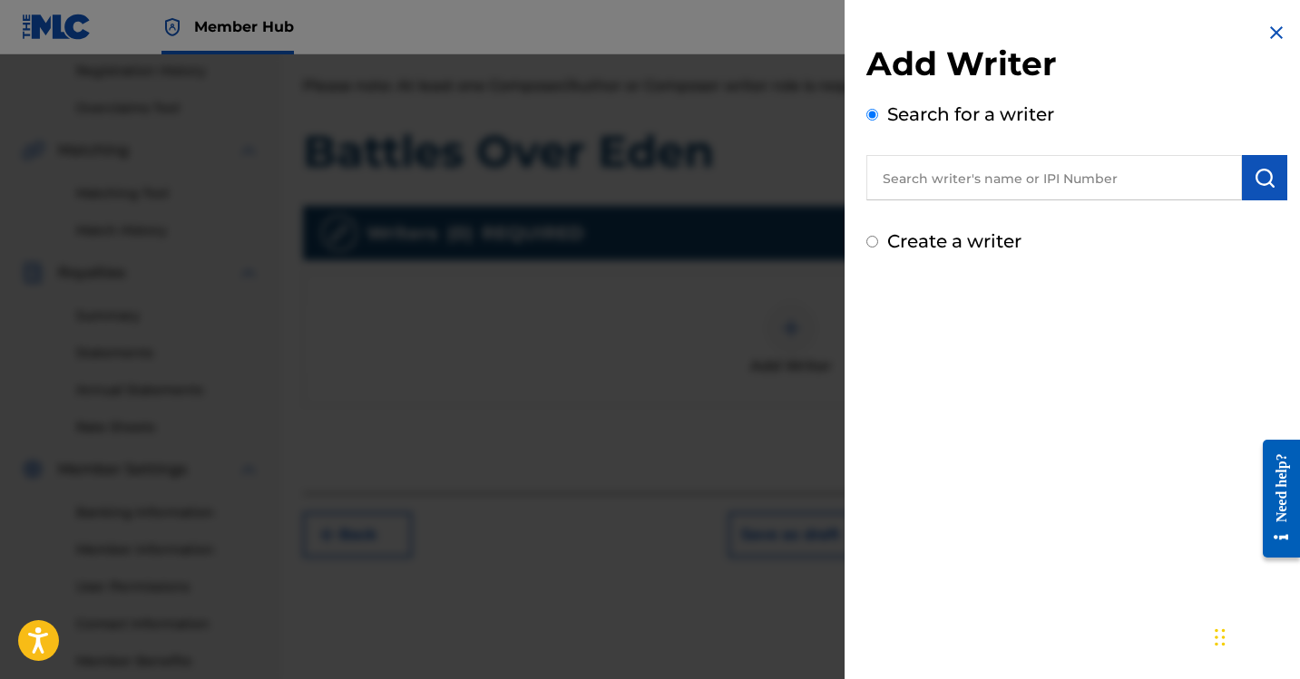
click at [1013, 181] on input "text" at bounding box center [1053, 177] width 375 height 45
paste input "1283033474"
type input "1283033474"
click at [1267, 173] on img "submit" at bounding box center [1264, 178] width 22 height 22
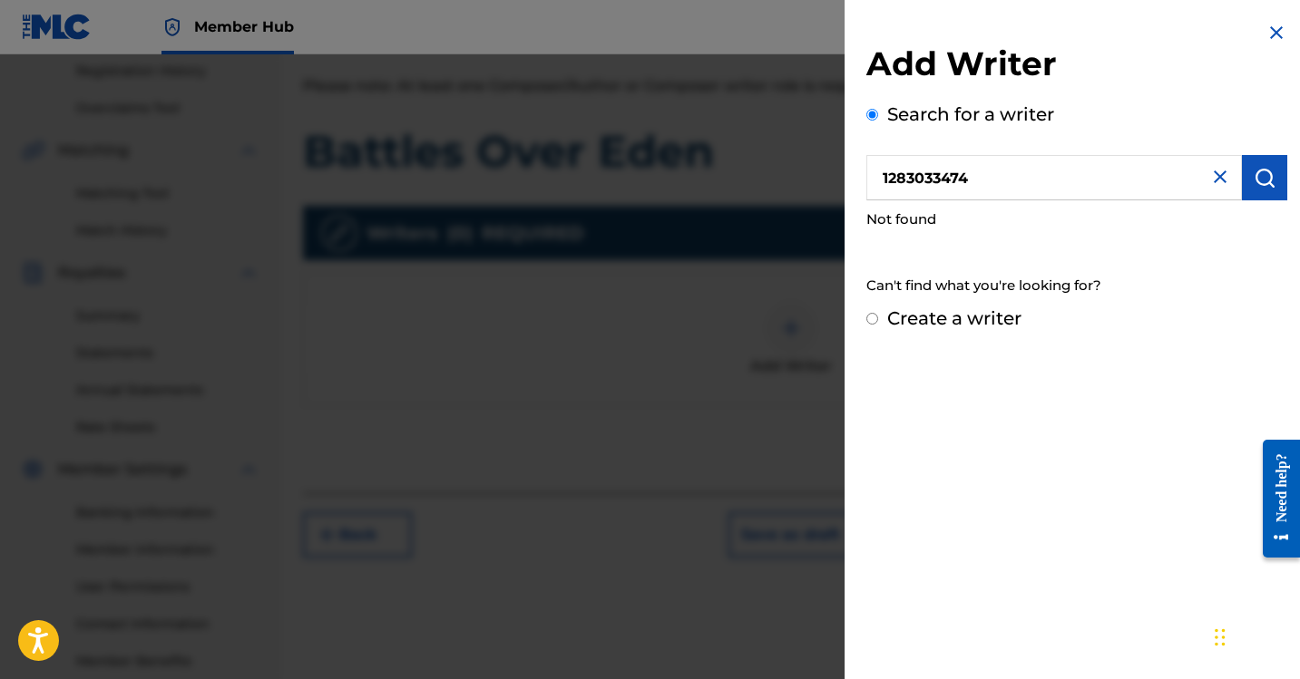
click at [957, 194] on input "1283033474" at bounding box center [1053, 177] width 375 height 45
click at [884, 180] on input "1283033474" at bounding box center [1053, 177] width 375 height 45
click at [1274, 182] on button "submit" at bounding box center [1264, 177] width 45 height 45
click at [1224, 182] on input "1283033474" at bounding box center [1053, 177] width 375 height 45
click at [1213, 182] on img at bounding box center [1220, 177] width 22 height 22
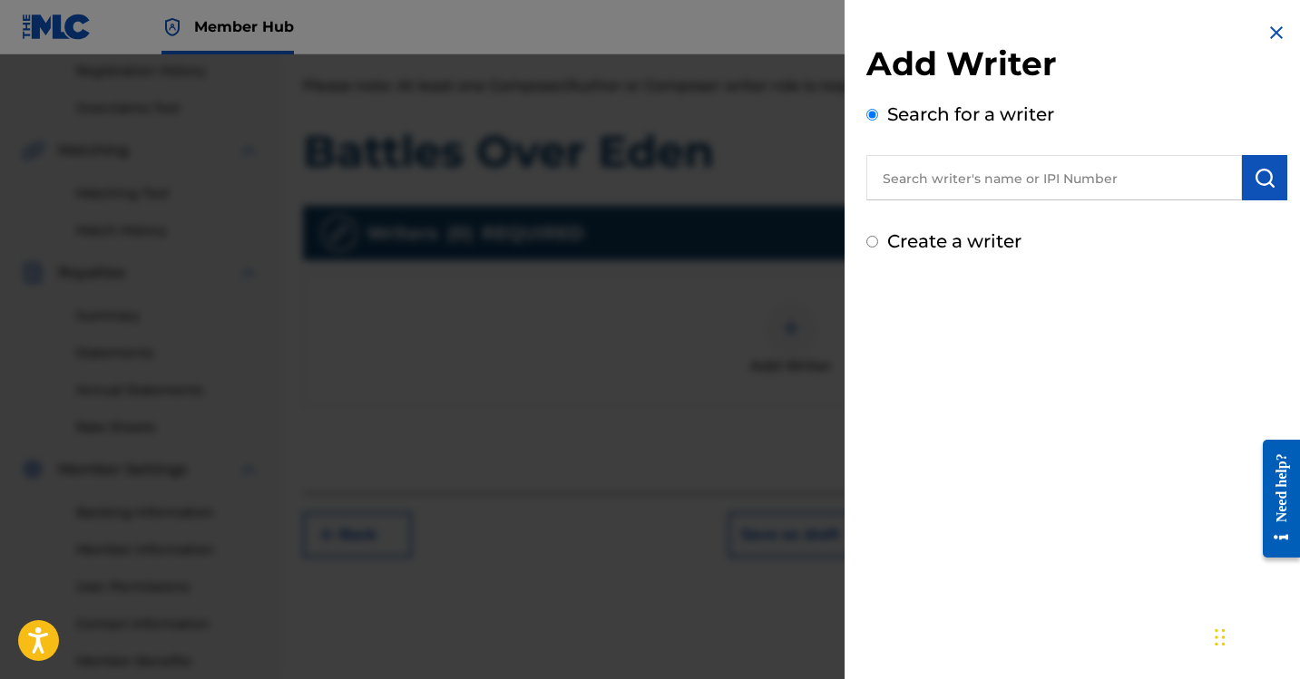
click at [1050, 180] on input "text" at bounding box center [1053, 177] width 375 height 45
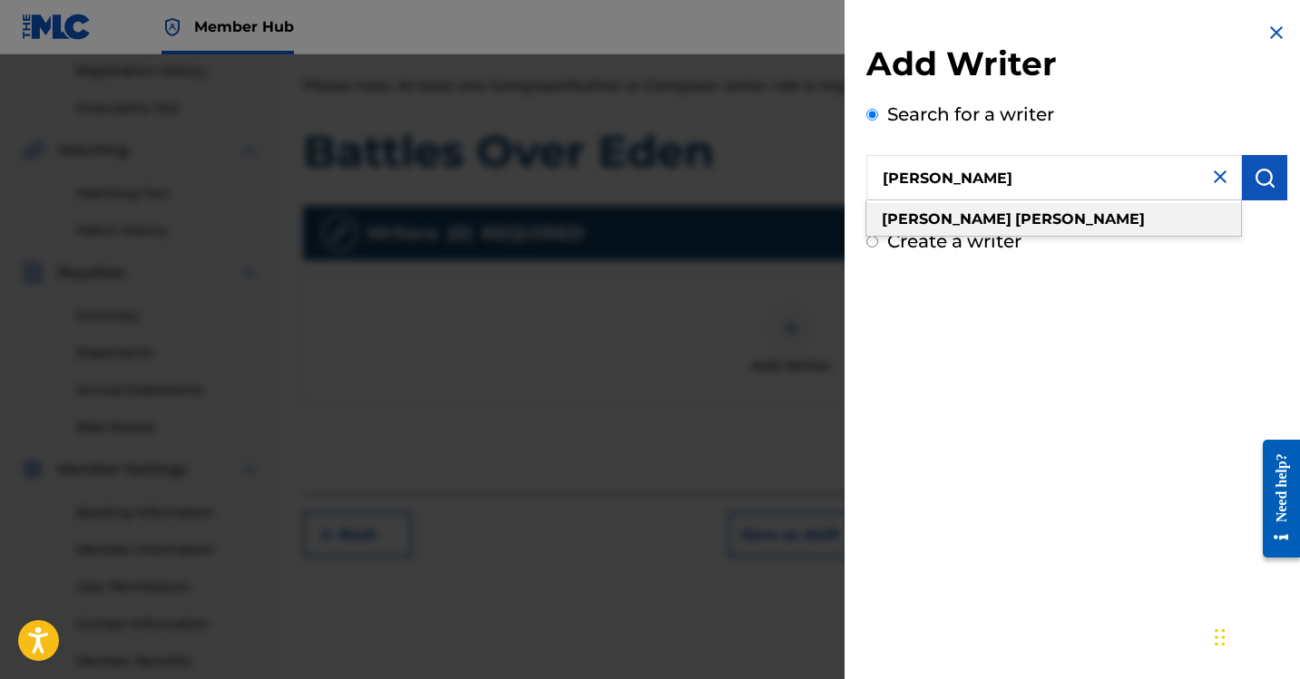
click at [1049, 220] on div "[PERSON_NAME]" at bounding box center [1053, 219] width 375 height 33
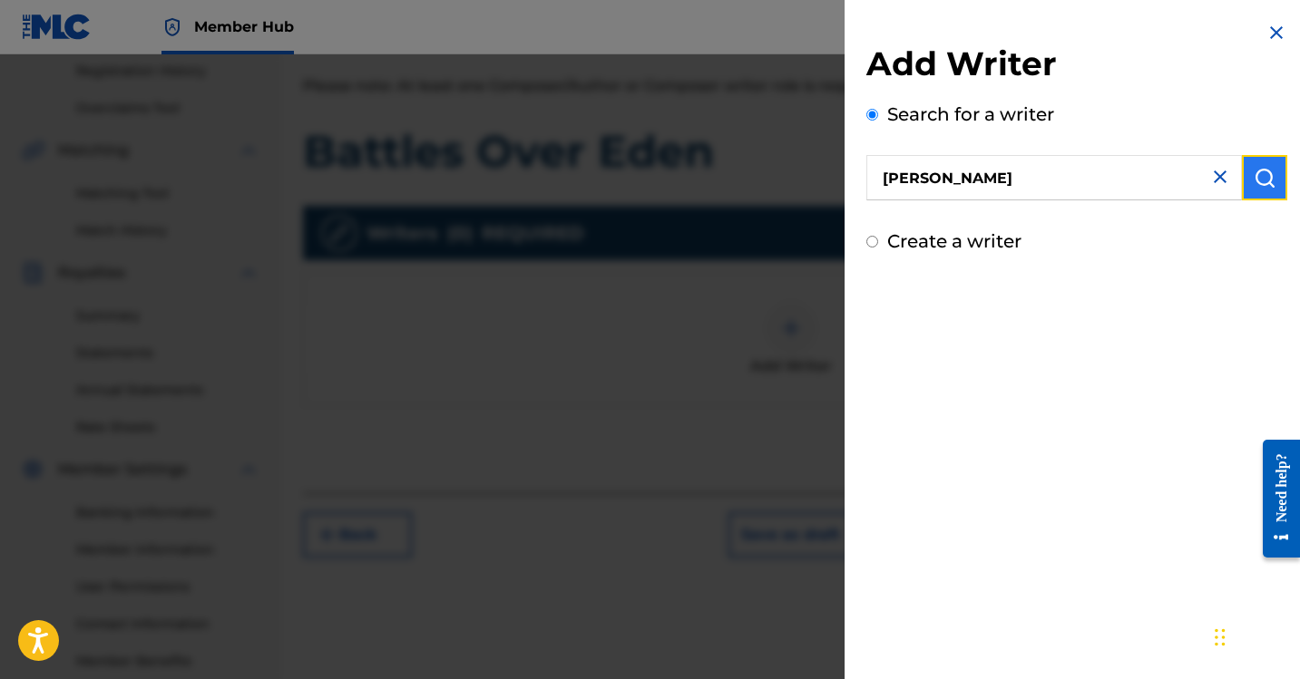
click at [1255, 186] on img "submit" at bounding box center [1264, 178] width 22 height 22
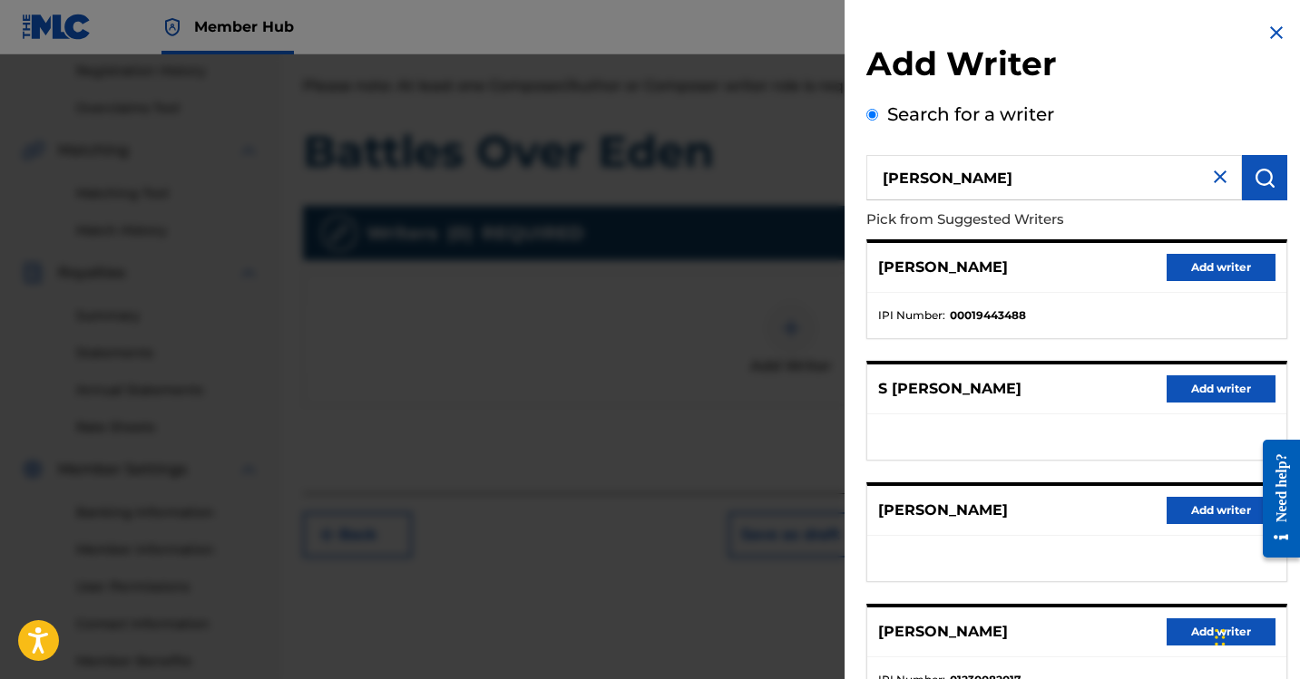
click at [935, 175] on input "[PERSON_NAME]" at bounding box center [1053, 177] width 375 height 45
paste input "1283033474"
click at [882, 177] on input "1283033474" at bounding box center [1053, 177] width 375 height 45
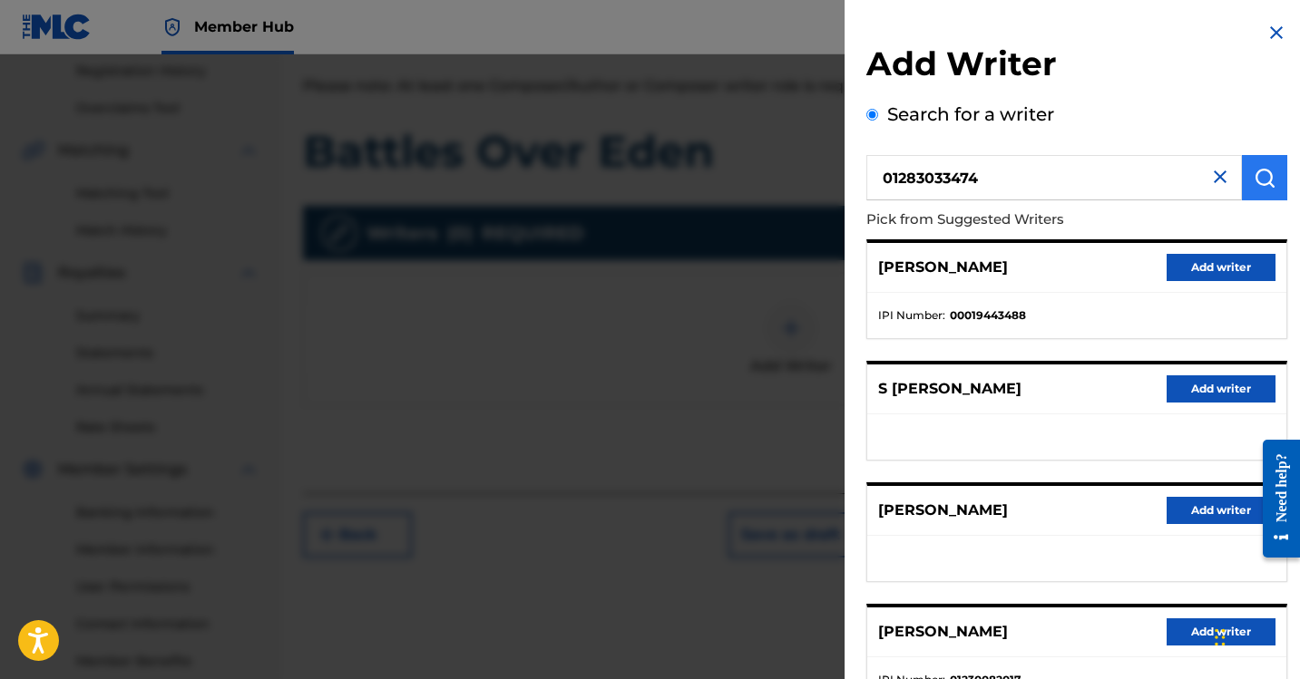
type input "01283033474"
click at [1259, 175] on img "submit" at bounding box center [1264, 178] width 22 height 22
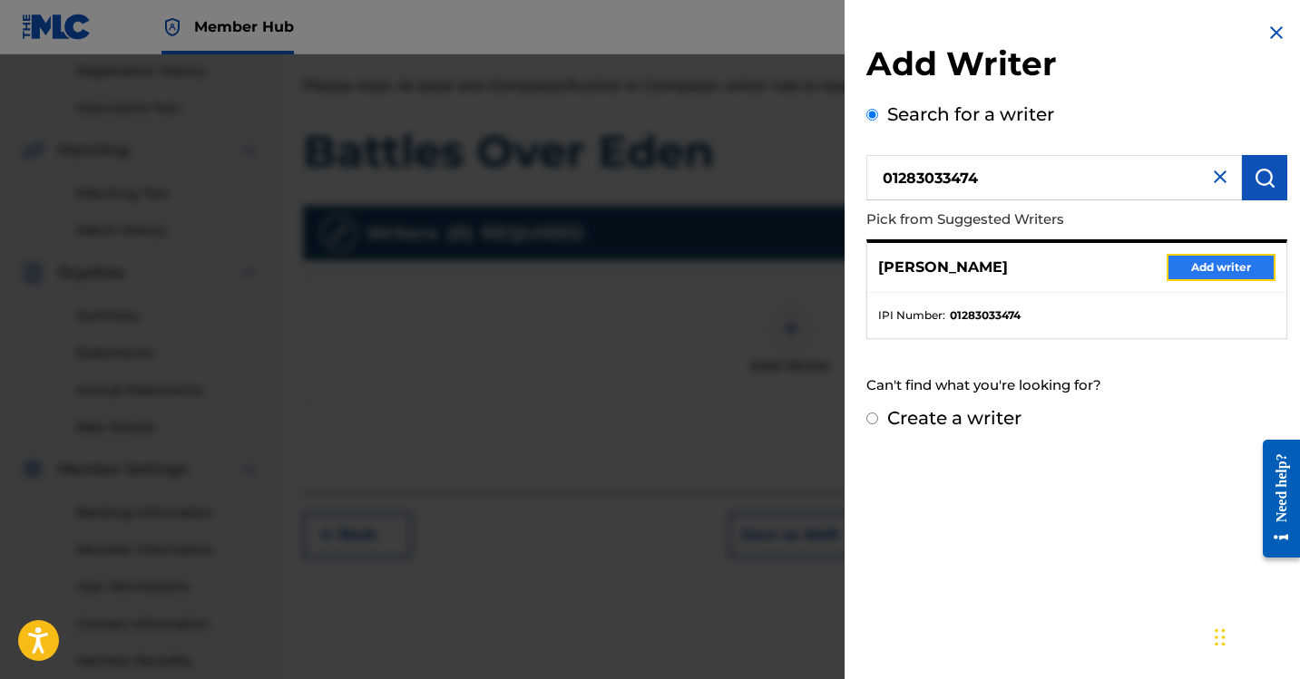
click at [1217, 265] on button "Add writer" at bounding box center [1220, 267] width 109 height 27
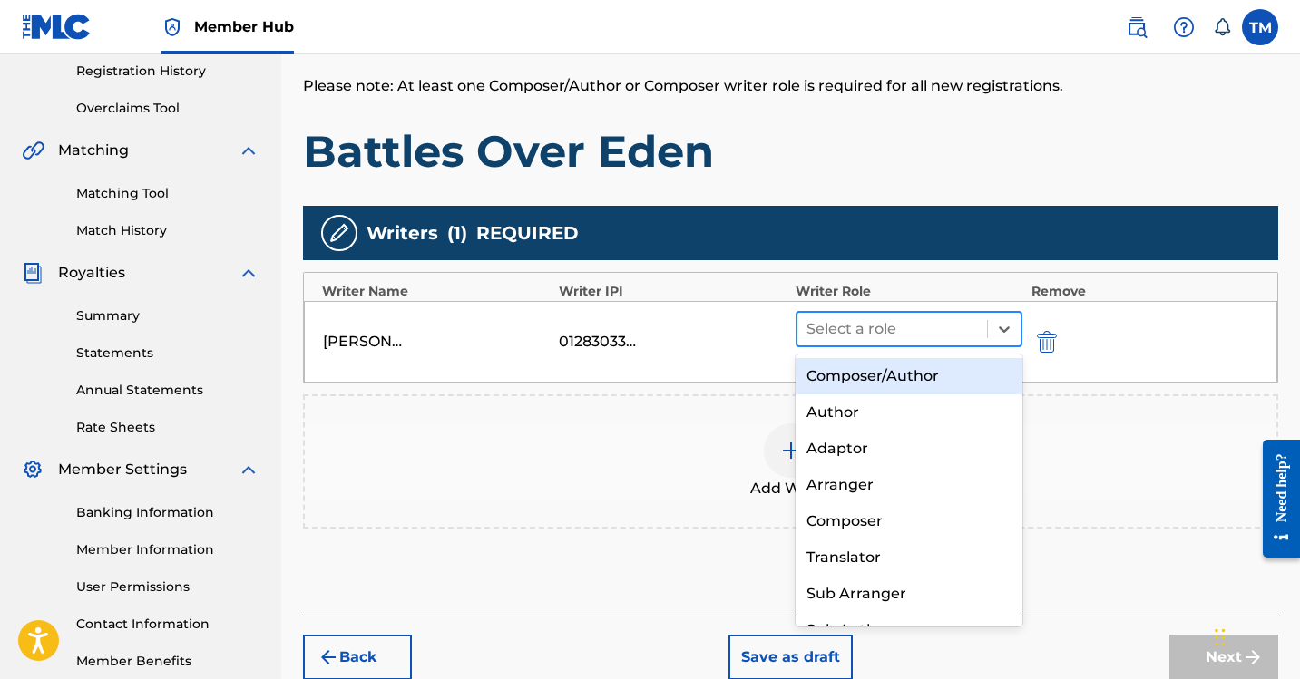
click at [960, 326] on div at bounding box center [891, 329] width 171 height 25
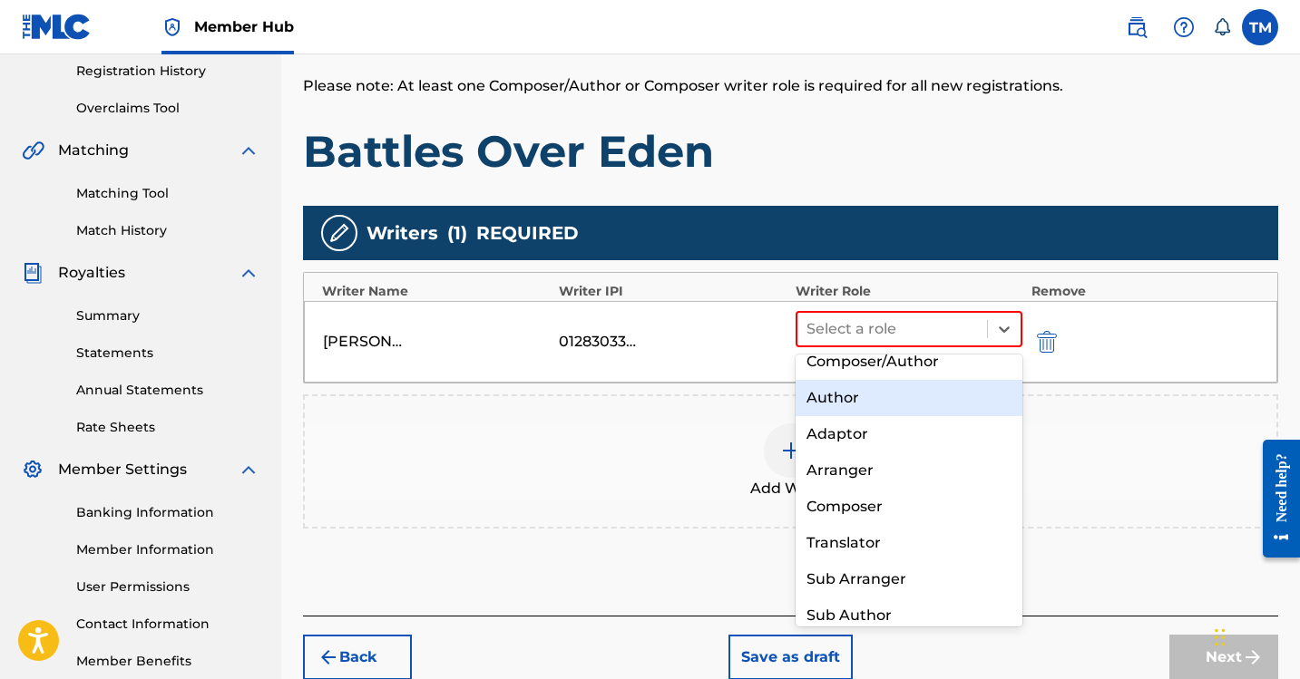
scroll to position [10, 0]
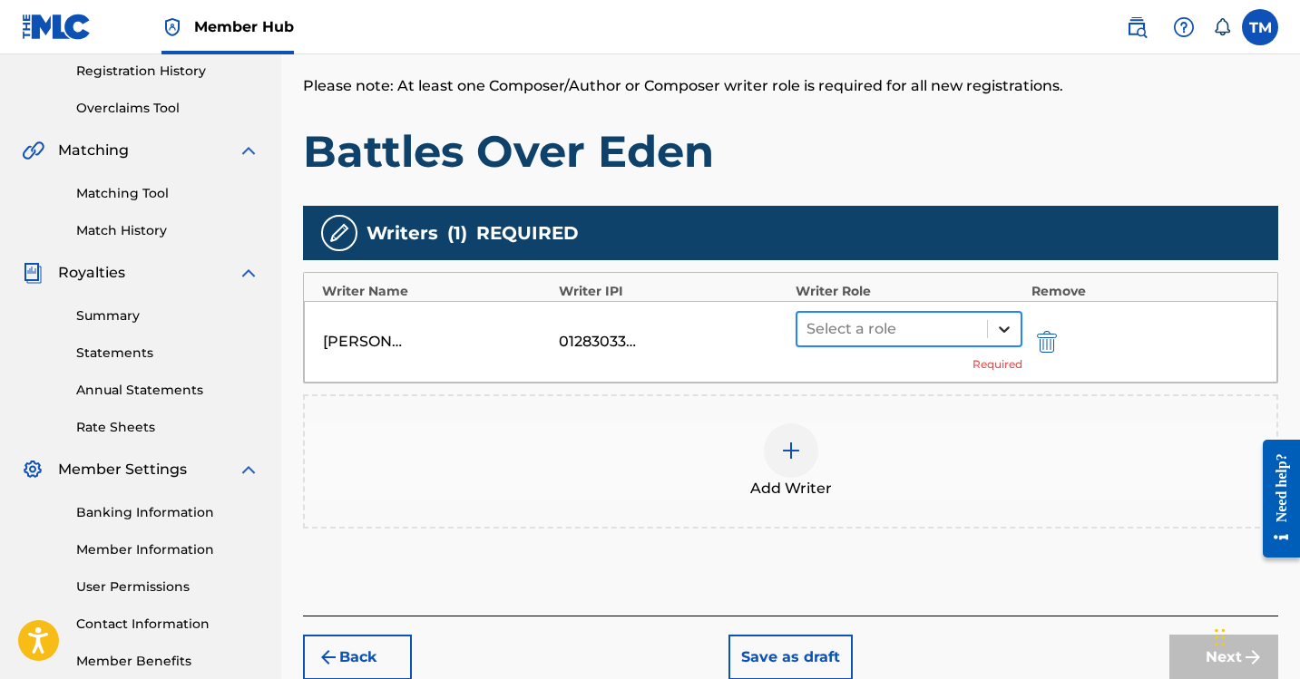
click at [999, 340] on div at bounding box center [1004, 329] width 33 height 33
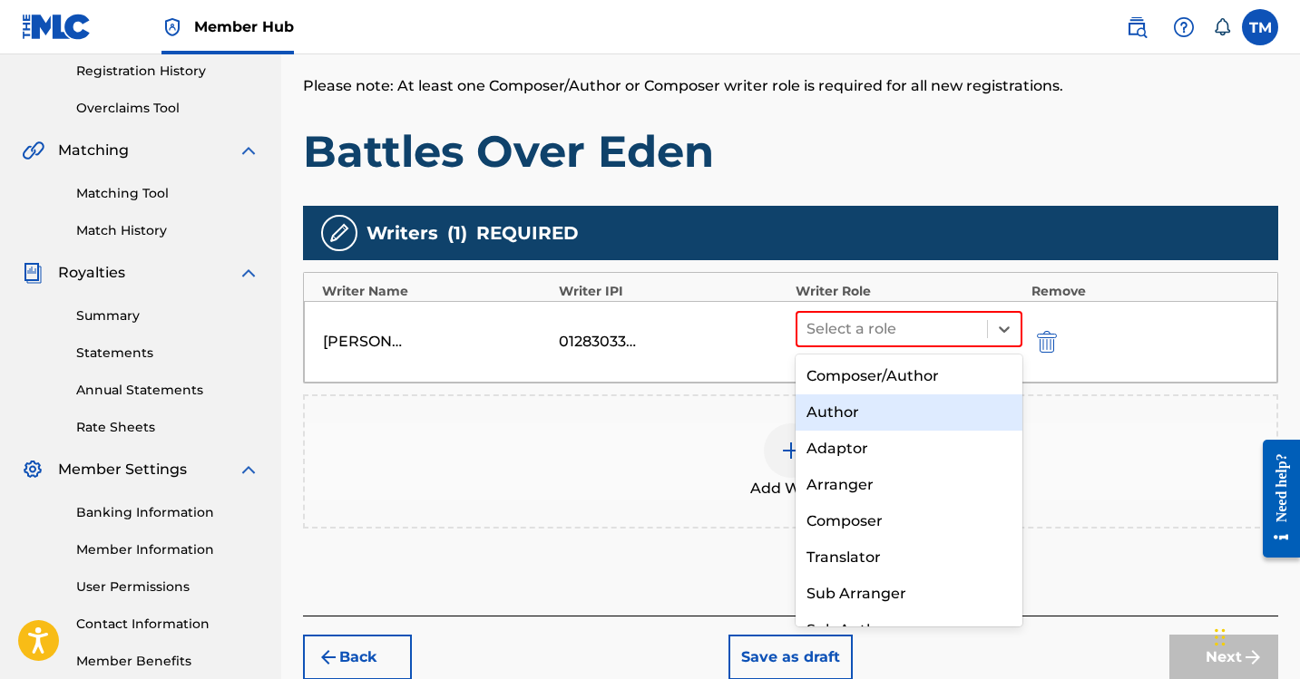
click at [883, 408] on div "Author" at bounding box center [908, 413] width 227 height 36
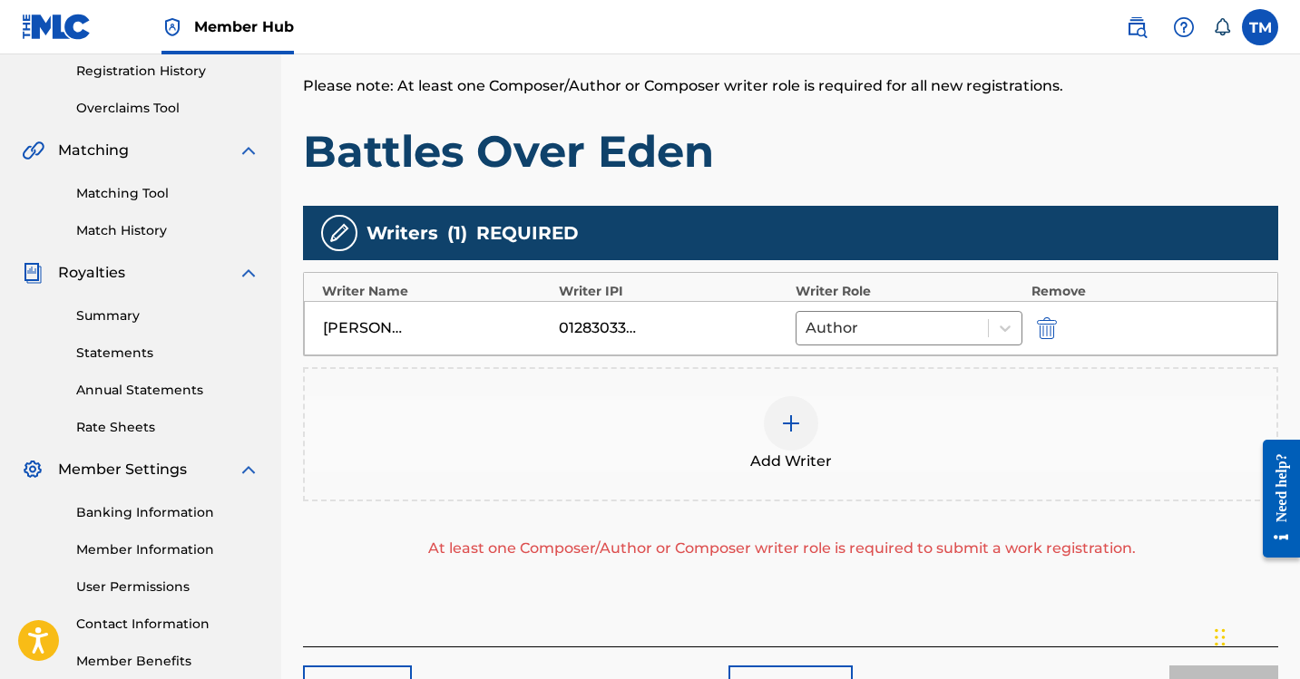
click at [792, 434] on div at bounding box center [791, 423] width 54 height 54
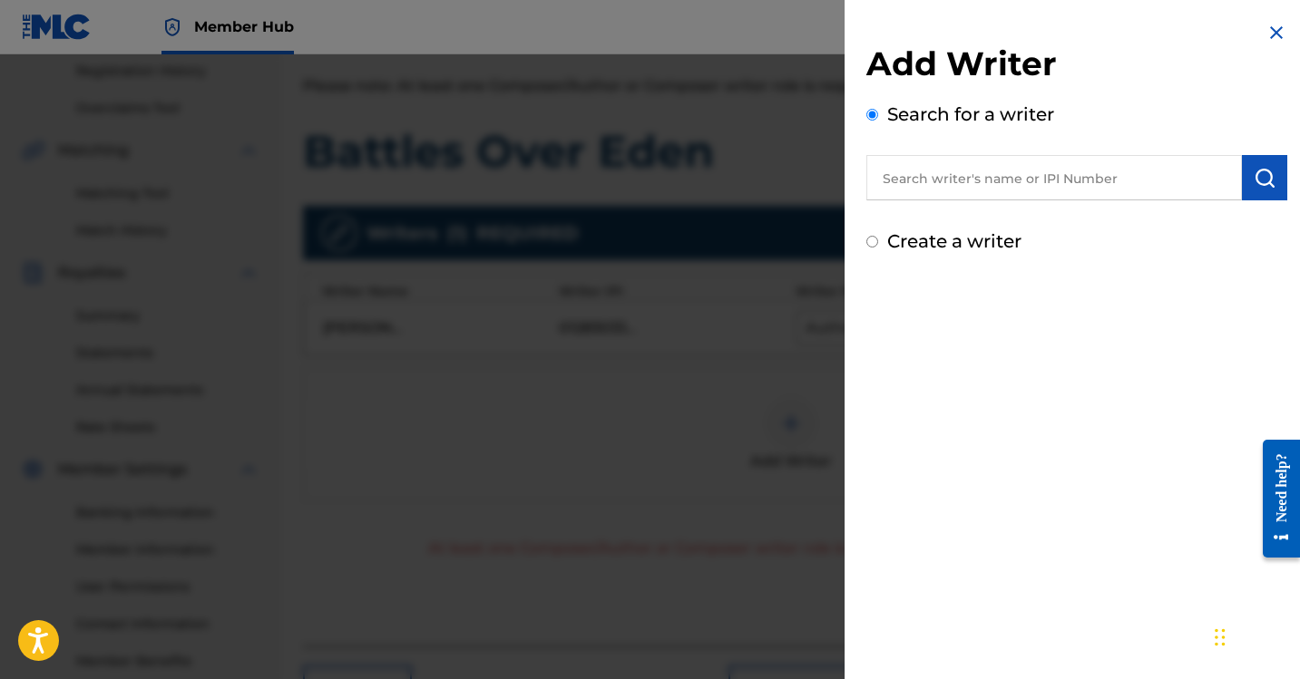
click at [940, 196] on input "text" at bounding box center [1053, 177] width 375 height 45
paste input "[PERSON_NAME]"
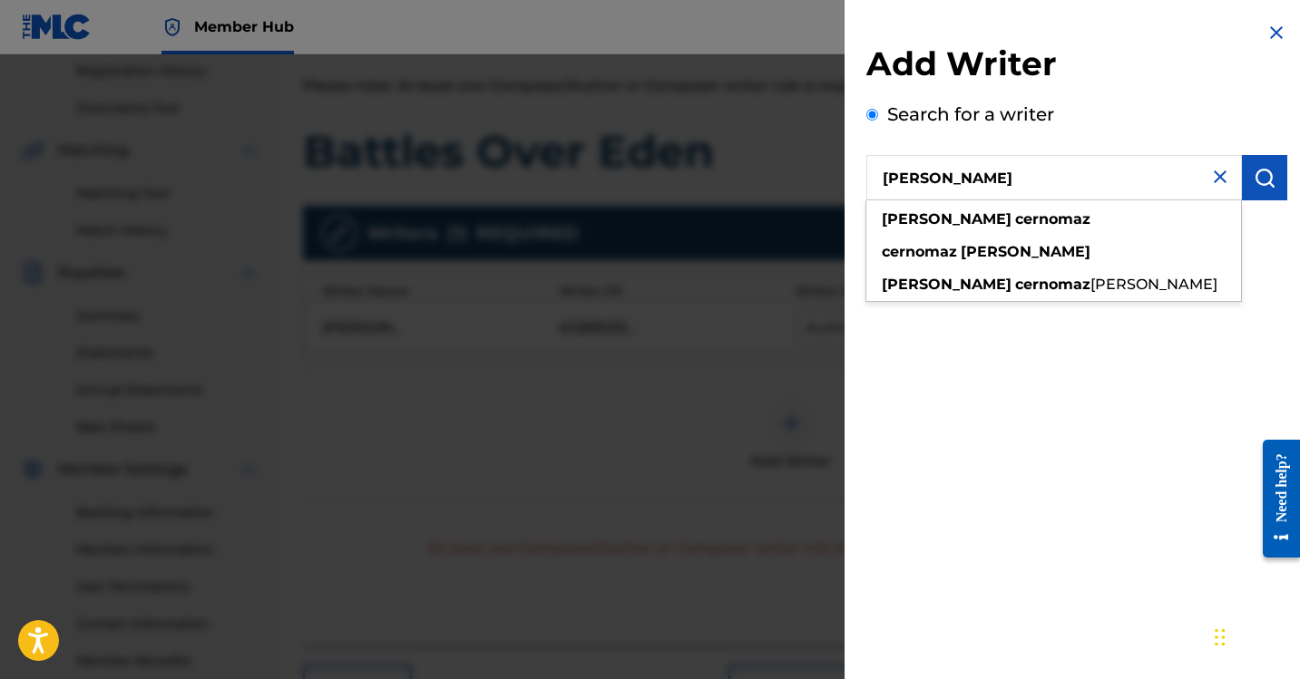
type input "[PERSON_NAME]"
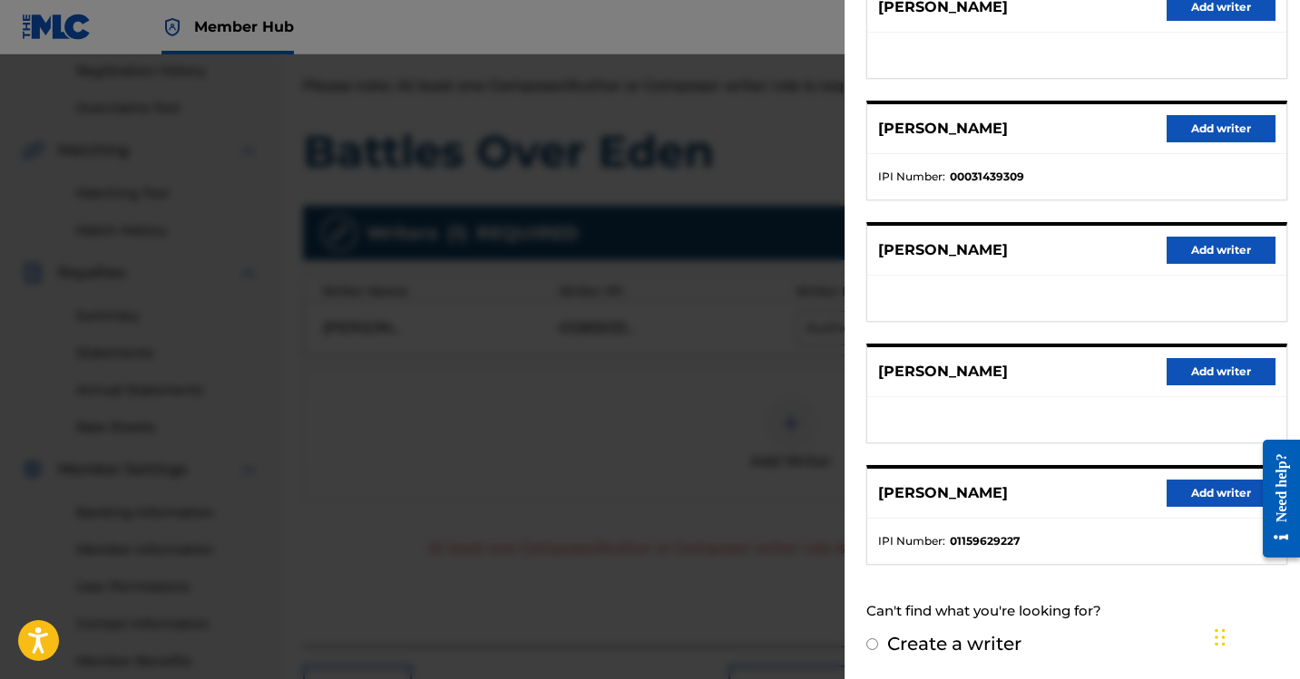
scroll to position [0, 0]
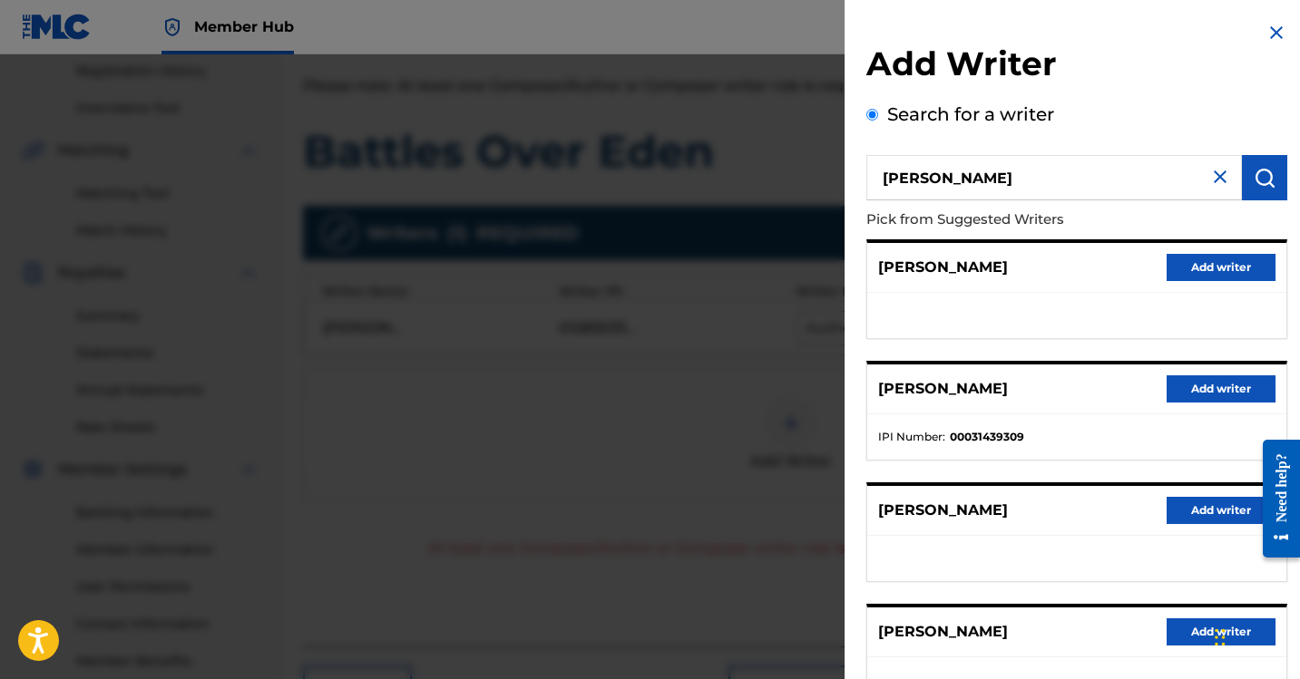
click at [886, 172] on input "[PERSON_NAME]" at bounding box center [1053, 177] width 375 height 45
click at [1269, 24] on img at bounding box center [1276, 33] width 22 height 22
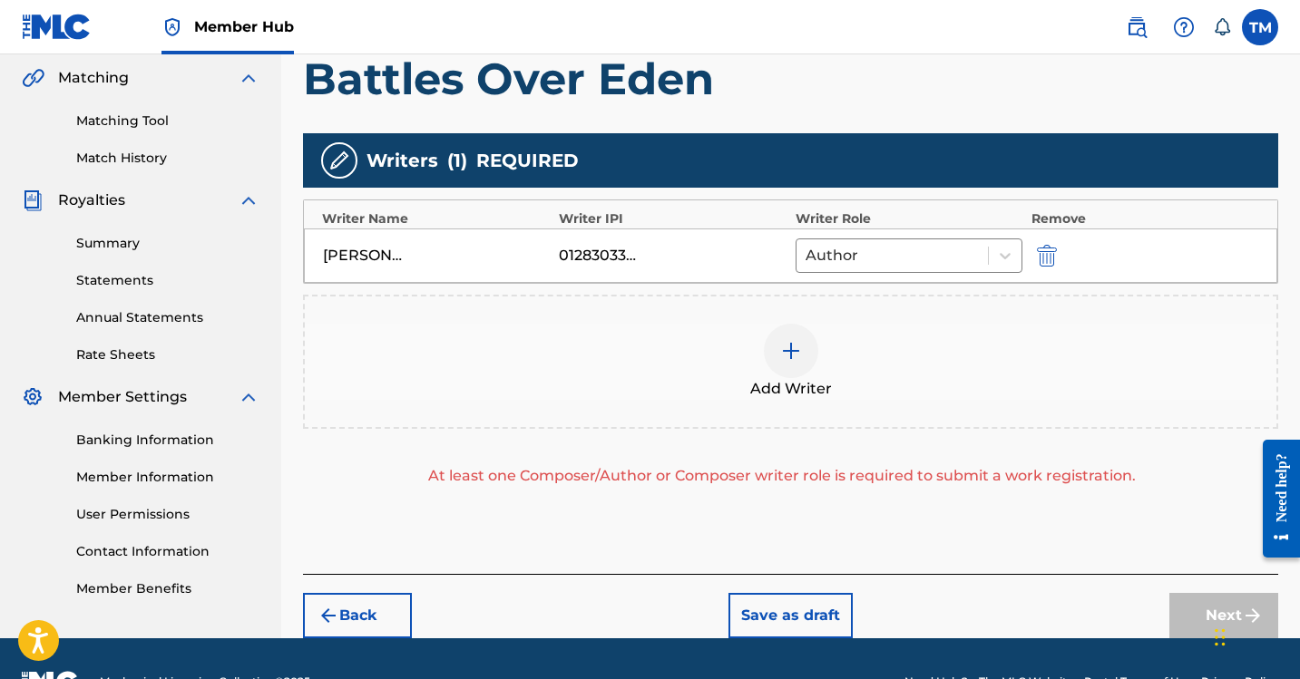
scroll to position [463, 0]
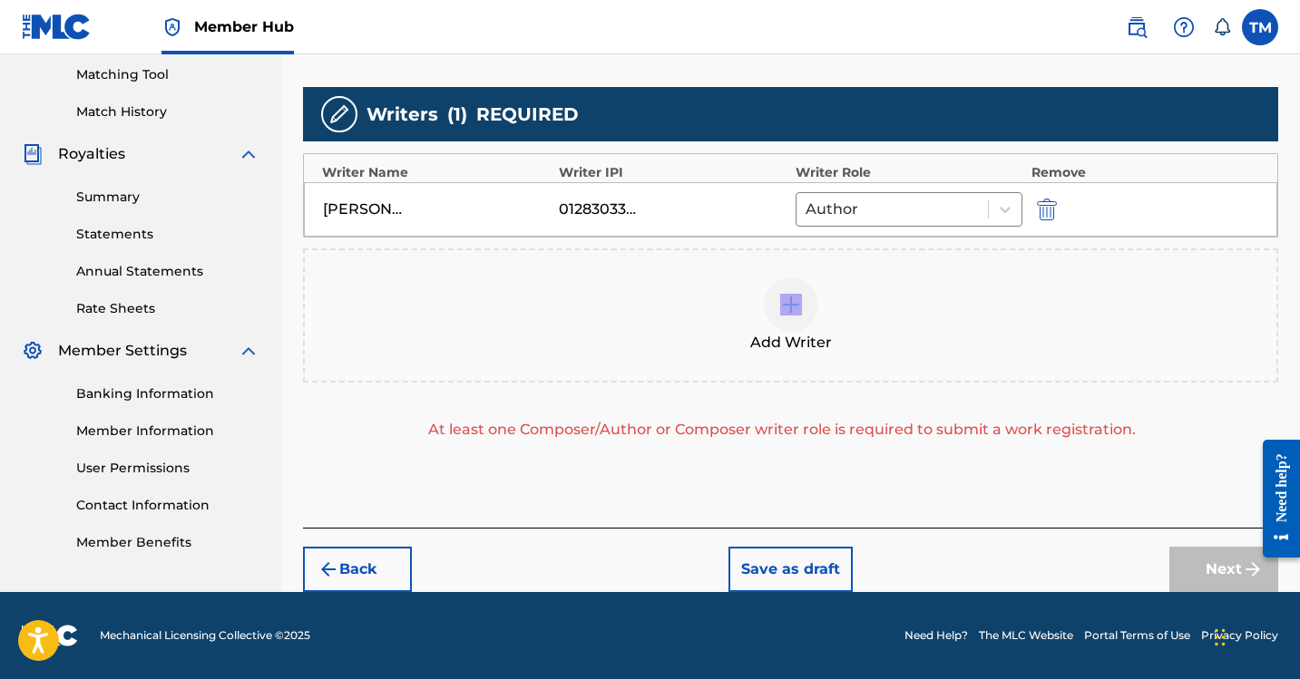
drag, startPoint x: 803, startPoint y: 307, endPoint x: 641, endPoint y: 328, distance: 162.9
click at [641, 328] on div "Add Writer" at bounding box center [790, 316] width 971 height 76
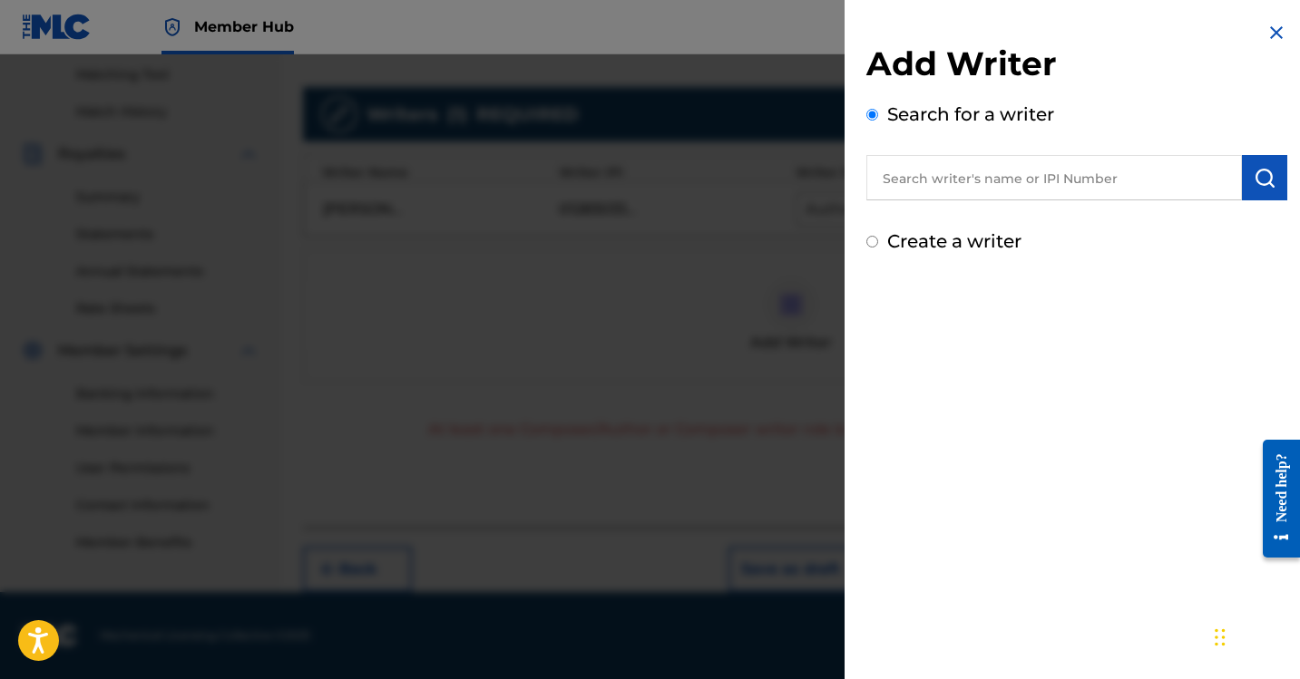
click at [1272, 28] on img at bounding box center [1276, 33] width 22 height 22
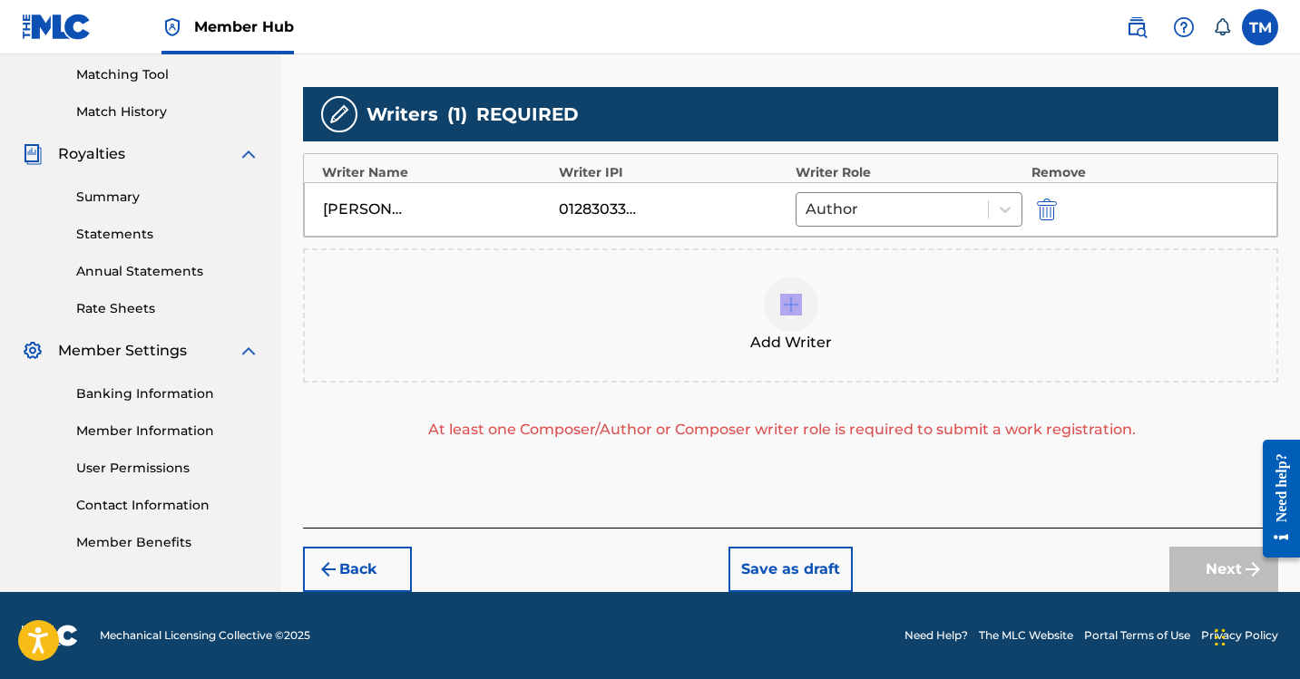
click at [805, 307] on div at bounding box center [791, 305] width 54 height 54
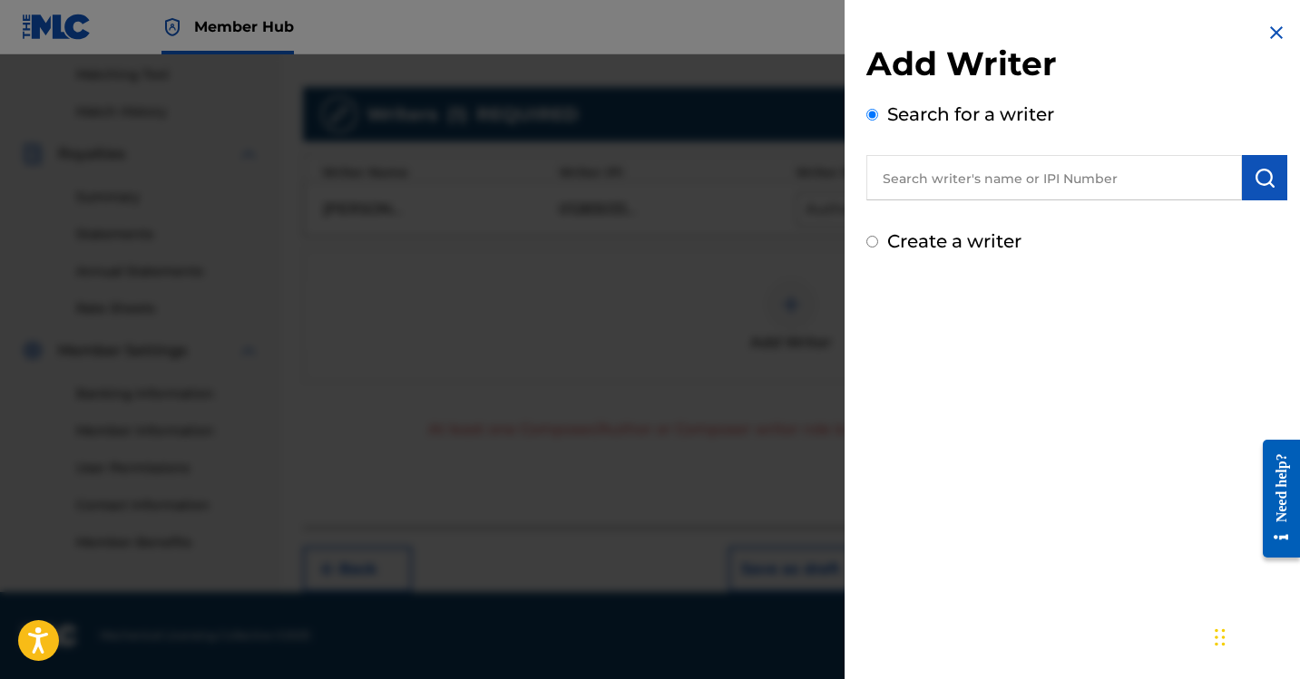
click at [938, 165] on input "text" at bounding box center [1053, 177] width 375 height 45
paste input "[PERSON_NAME]"
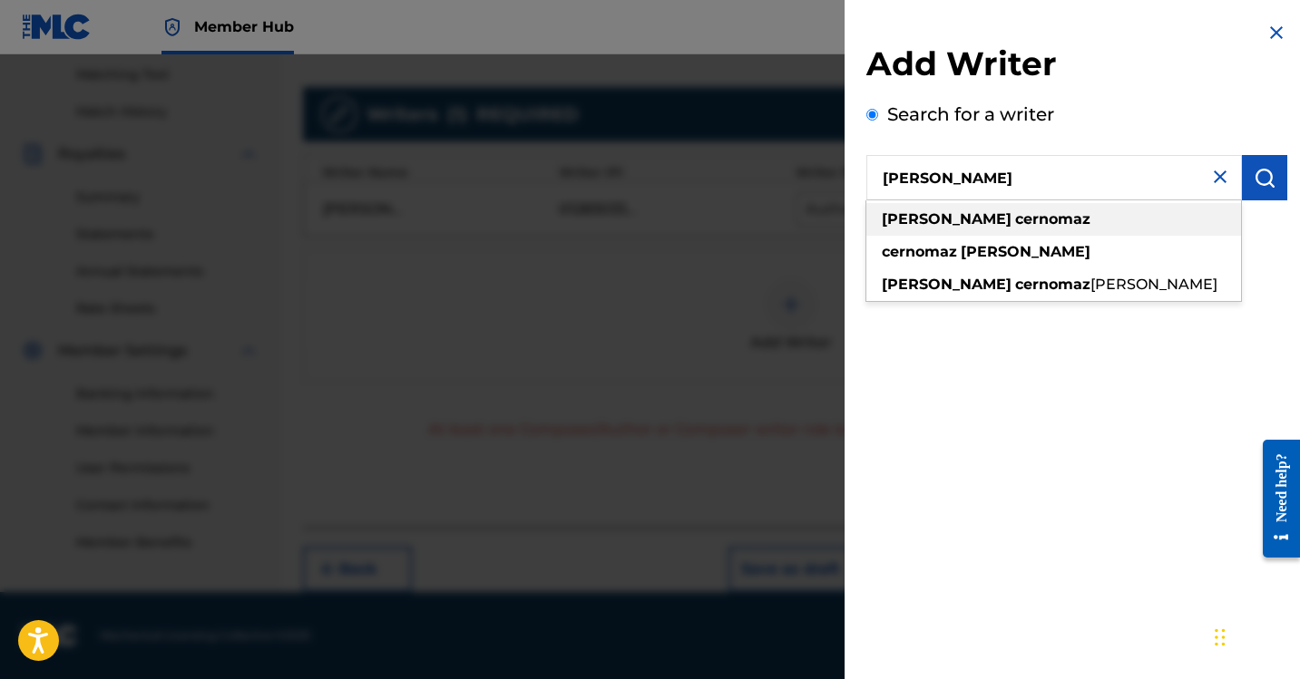
click at [1034, 210] on div "[PERSON_NAME]" at bounding box center [1053, 219] width 375 height 33
type input "[PERSON_NAME]"
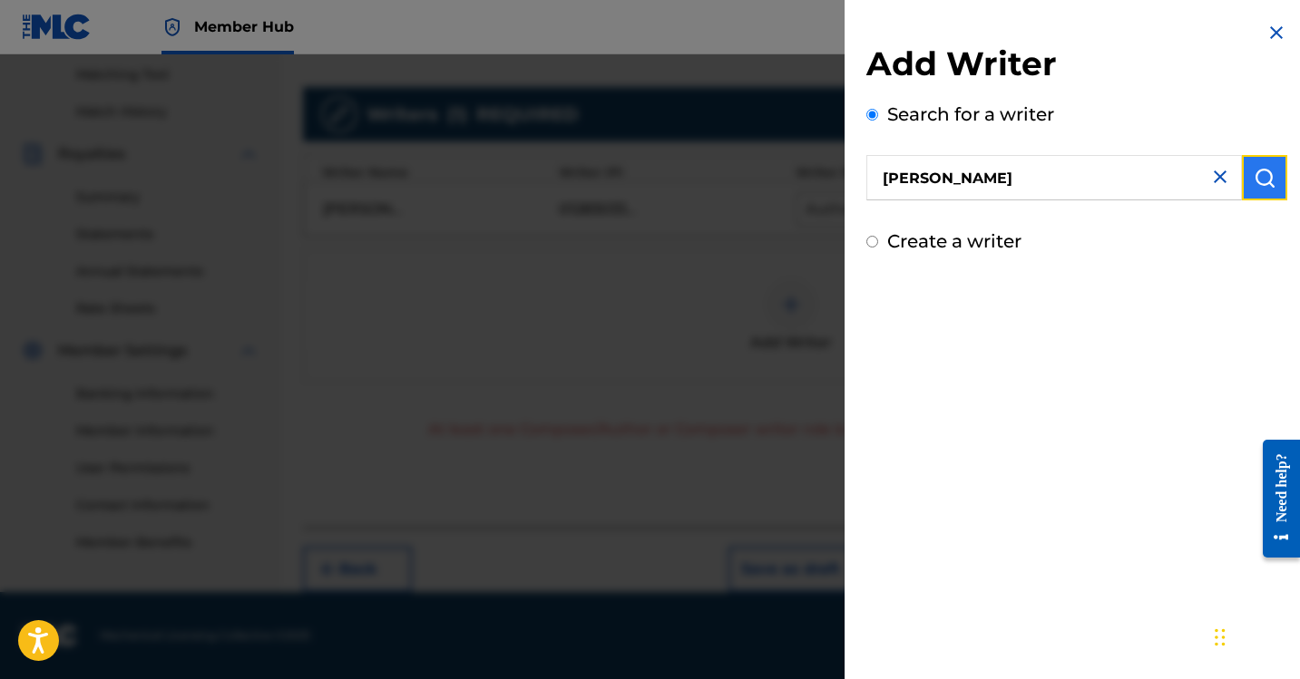
click at [1253, 168] on img "submit" at bounding box center [1264, 178] width 22 height 22
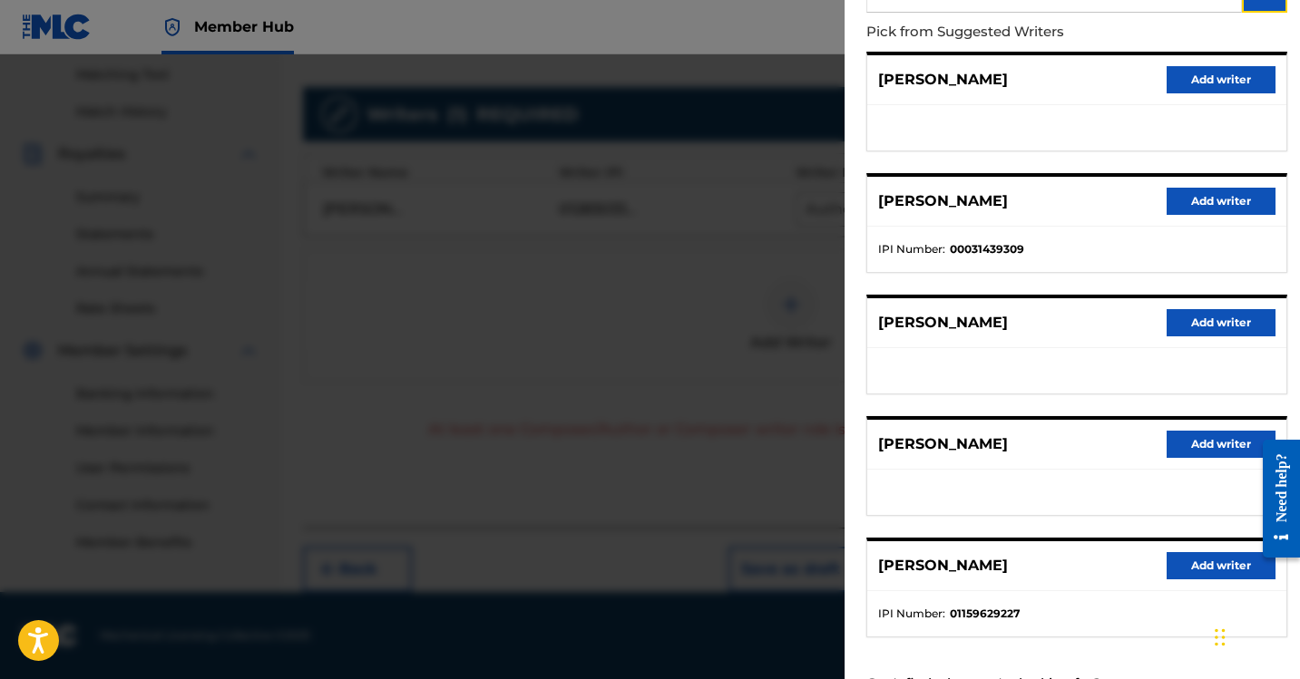
scroll to position [0, 0]
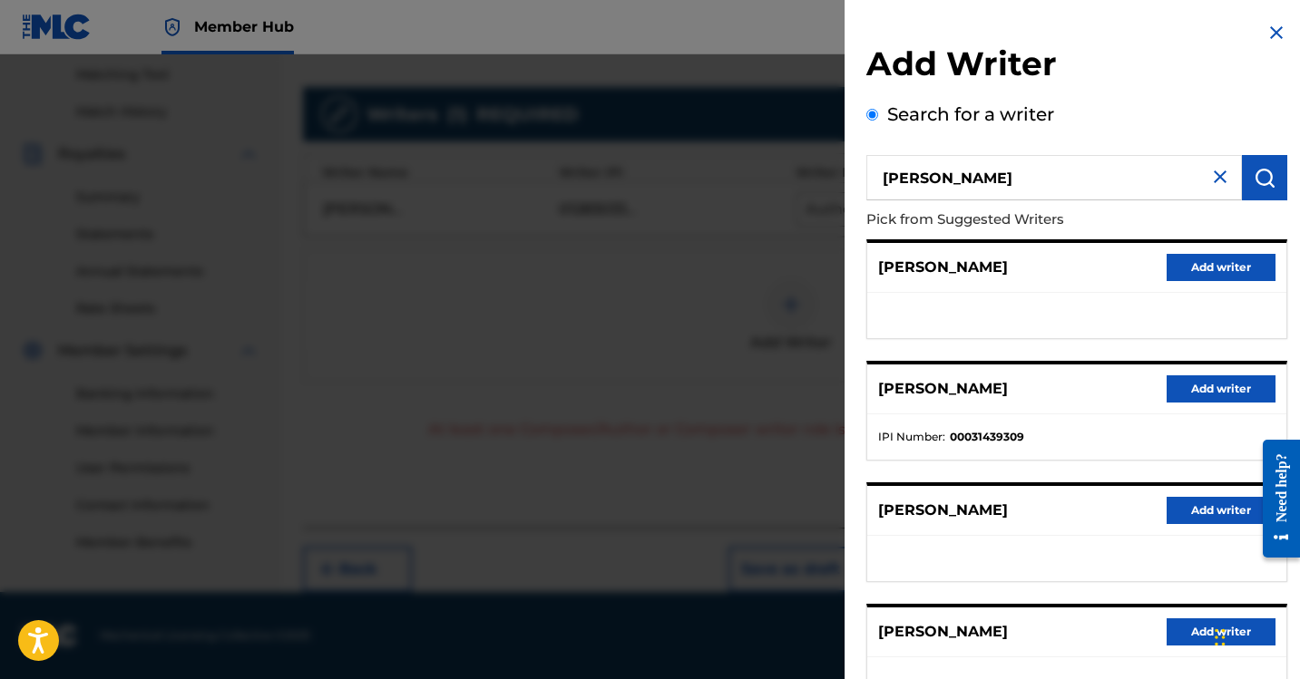
click at [1275, 34] on img at bounding box center [1276, 33] width 22 height 22
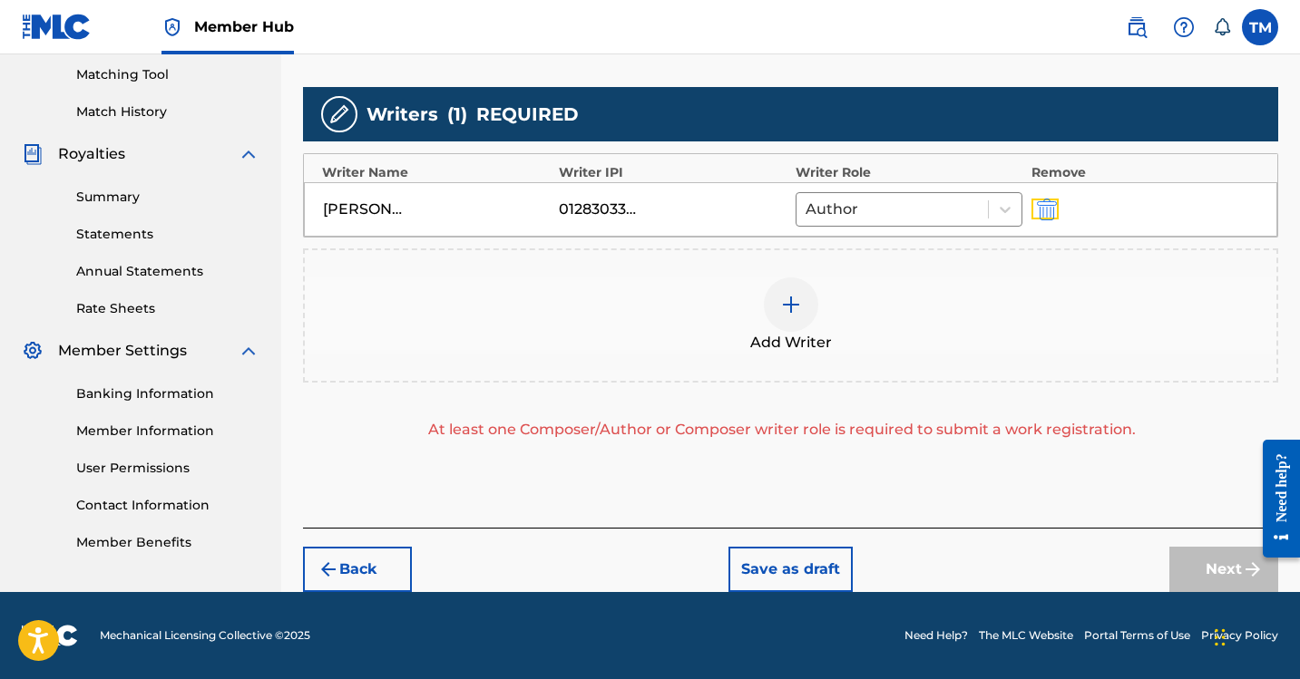
click at [1032, 210] on button "submit" at bounding box center [1044, 209] width 27 height 21
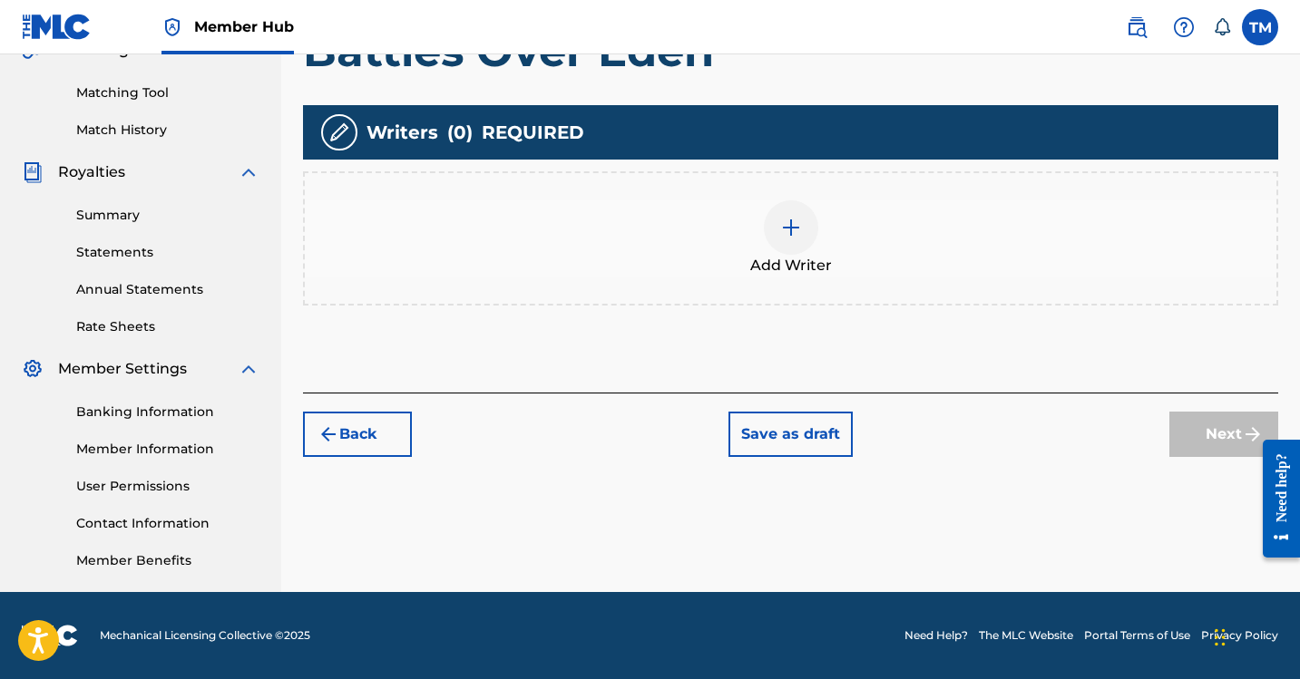
scroll to position [445, 0]
click at [791, 224] on img at bounding box center [791, 228] width 22 height 22
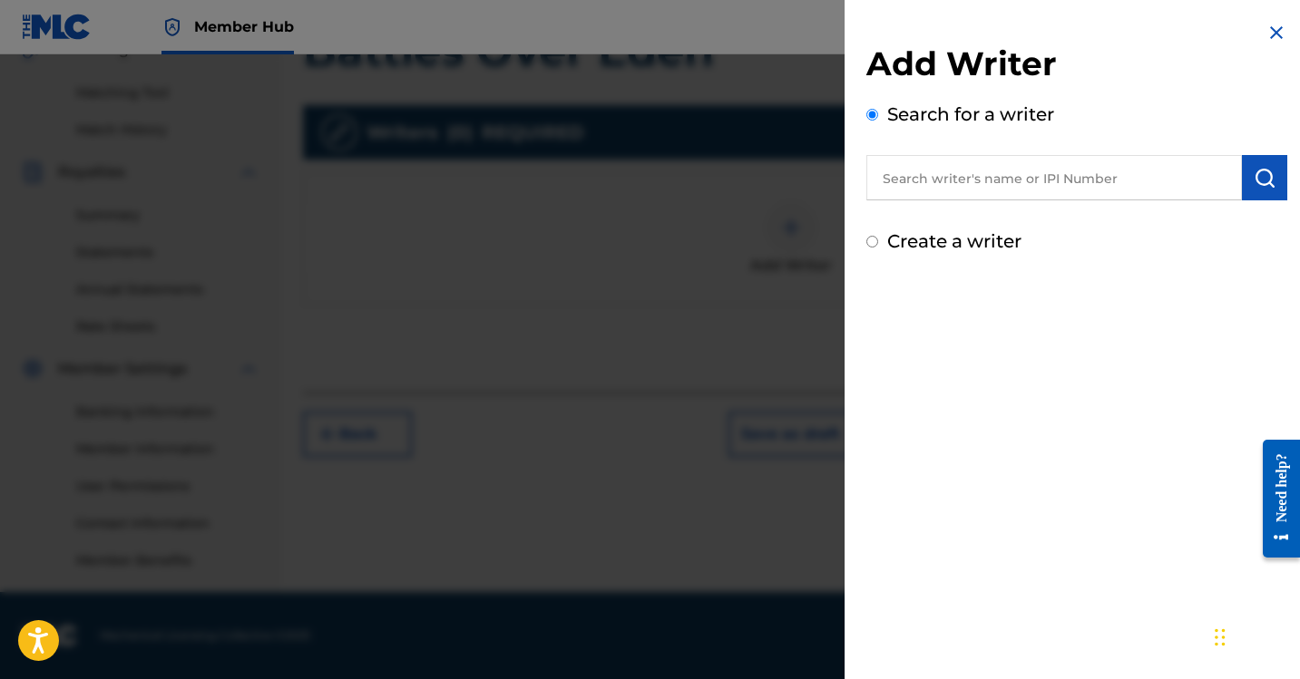
click at [946, 181] on input "text" at bounding box center [1053, 177] width 375 height 45
type input "v"
paste input "[PERSON_NAME]"
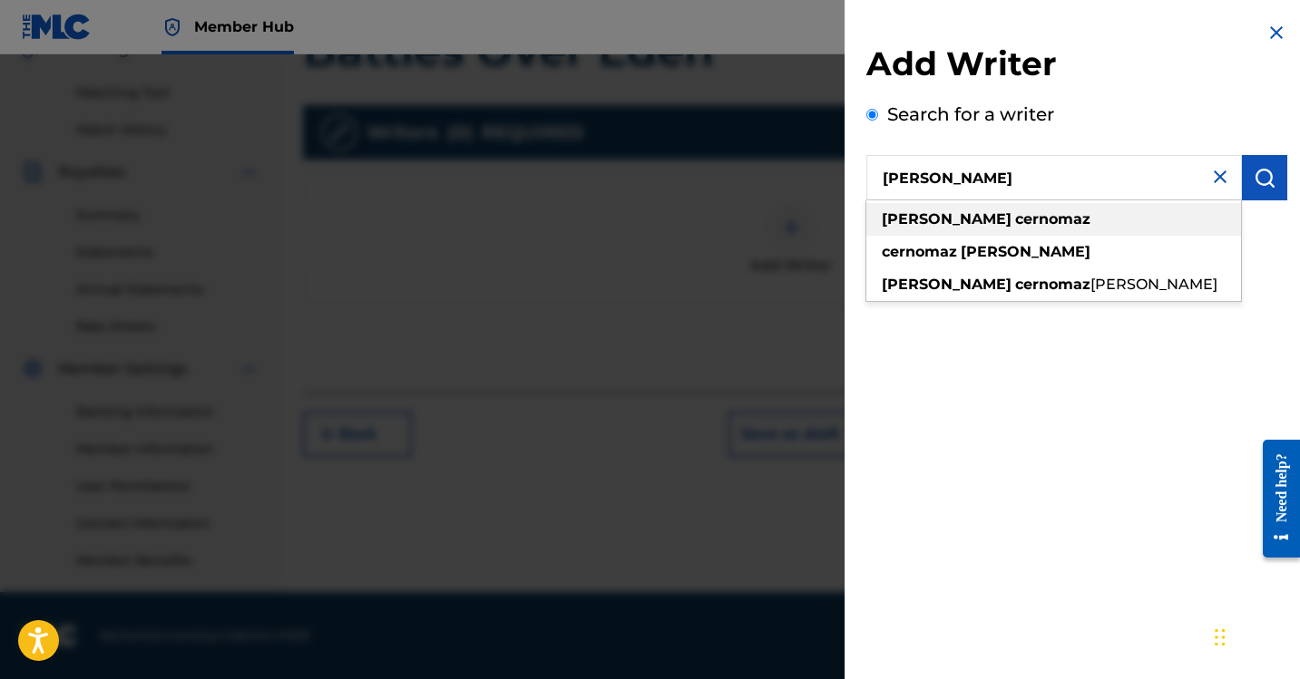
click at [1015, 225] on strong "cernomaz" at bounding box center [1052, 218] width 75 height 17
type input "[PERSON_NAME]"
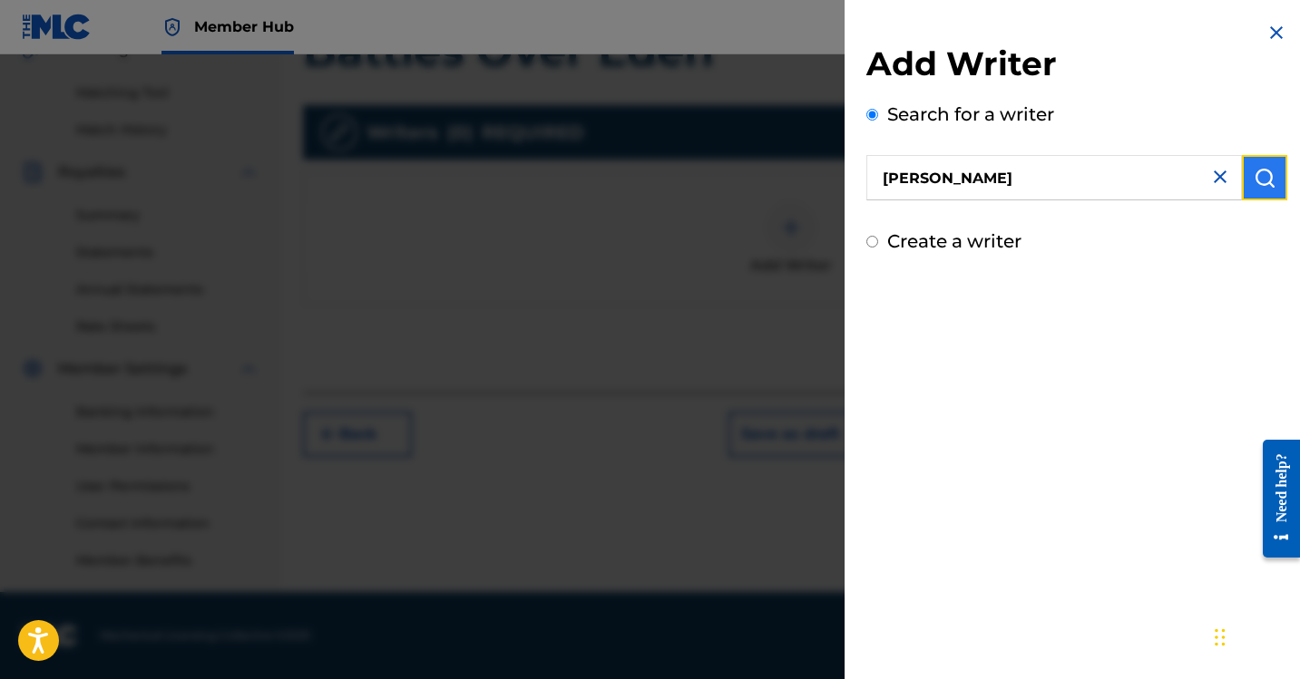
click at [1243, 185] on button "submit" at bounding box center [1264, 177] width 45 height 45
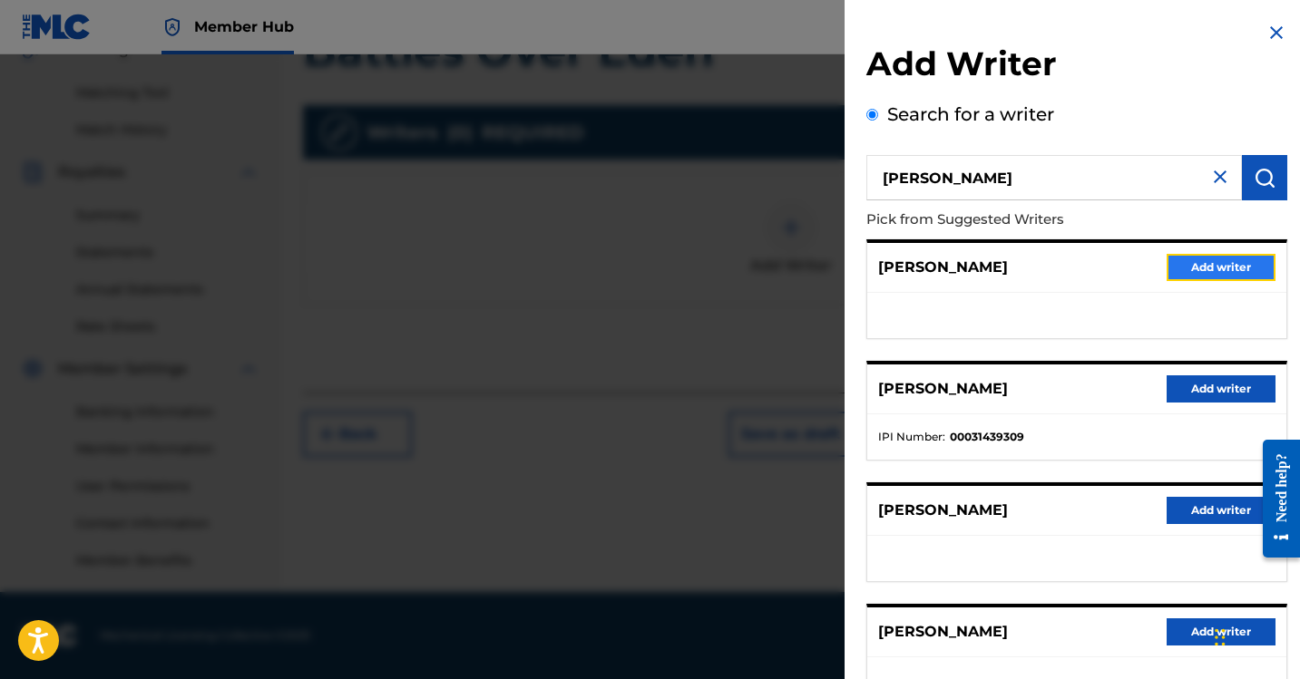
click at [1207, 272] on button "Add writer" at bounding box center [1220, 267] width 109 height 27
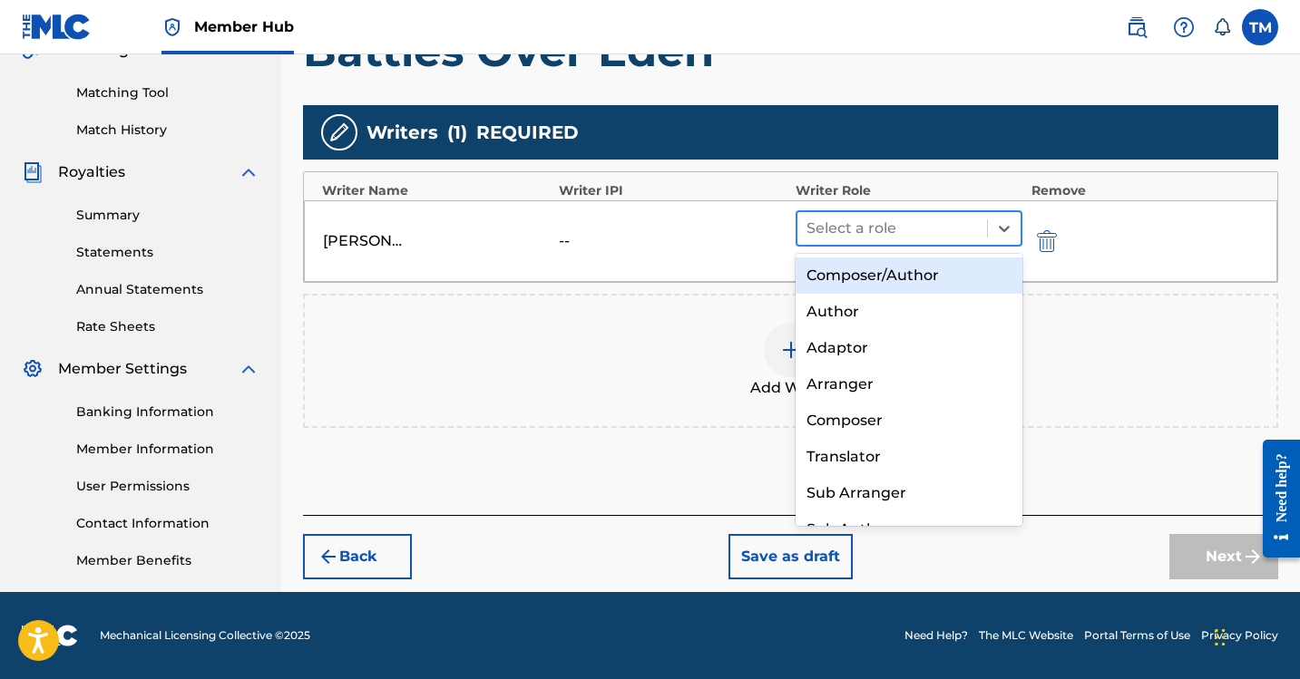
click at [892, 231] on div at bounding box center [891, 228] width 171 height 25
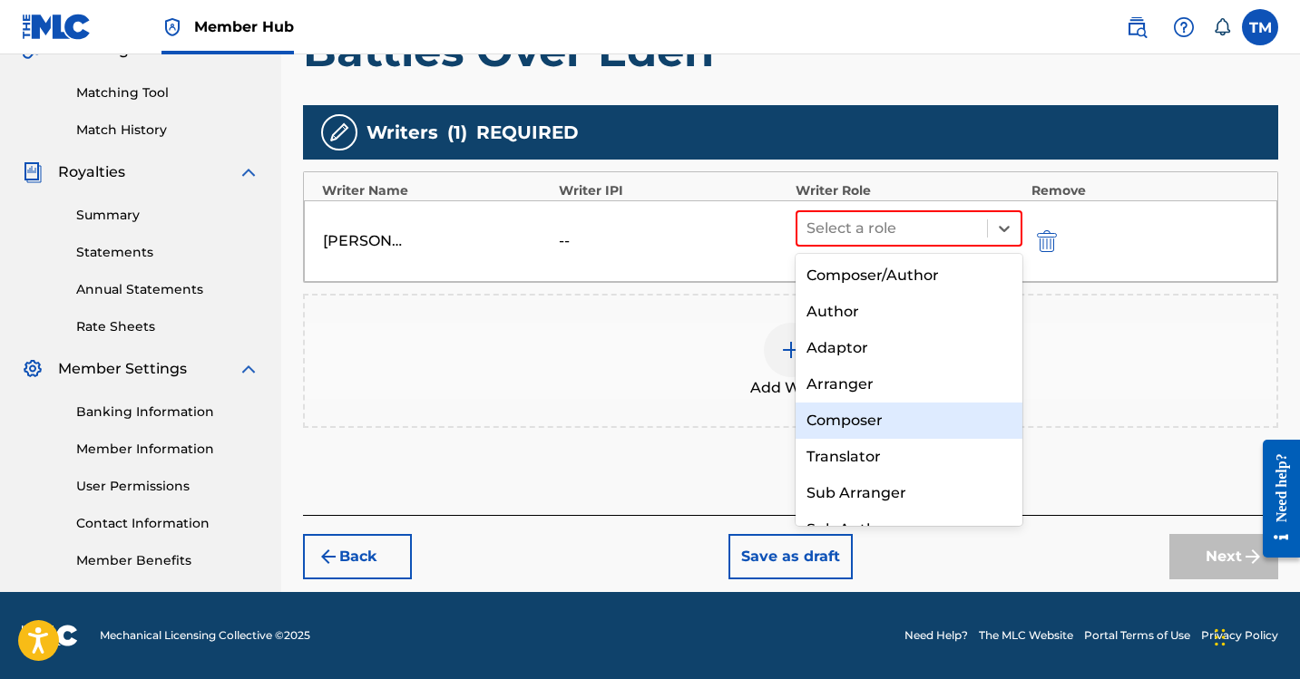
click at [850, 417] on div "Composer" at bounding box center [908, 421] width 227 height 36
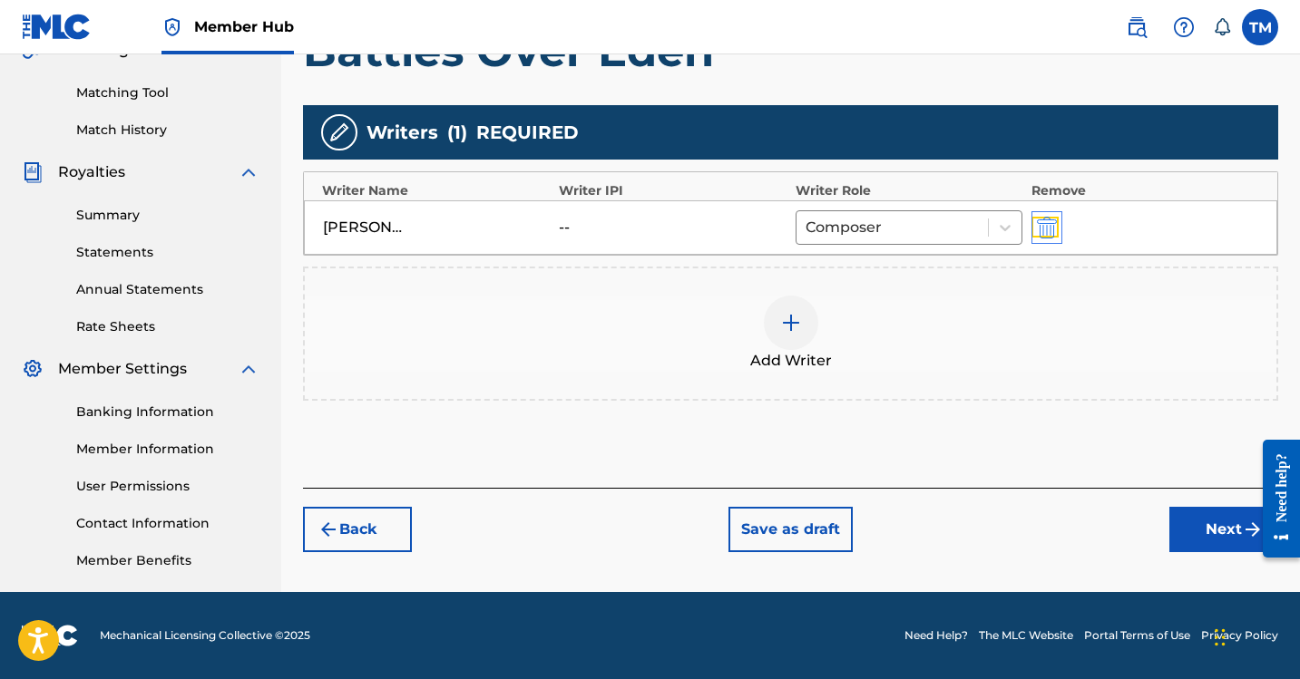
click at [1040, 230] on img "submit" at bounding box center [1047, 228] width 20 height 22
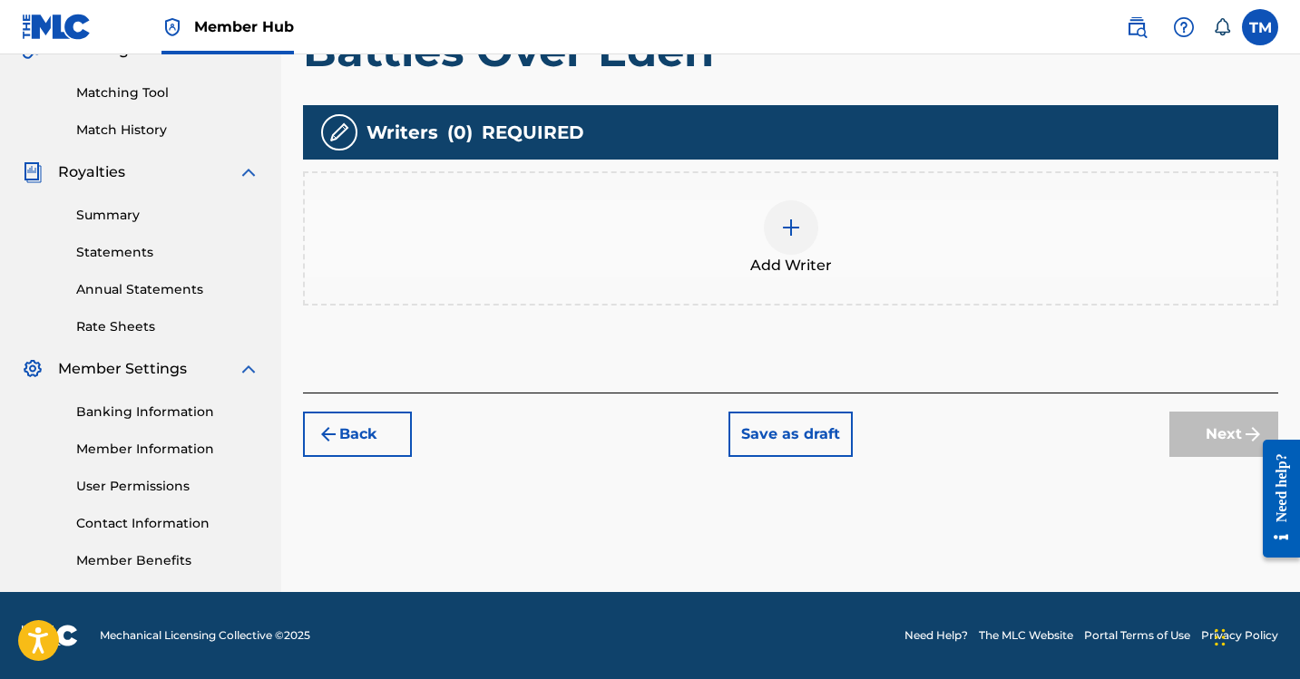
click at [789, 209] on div at bounding box center [791, 227] width 54 height 54
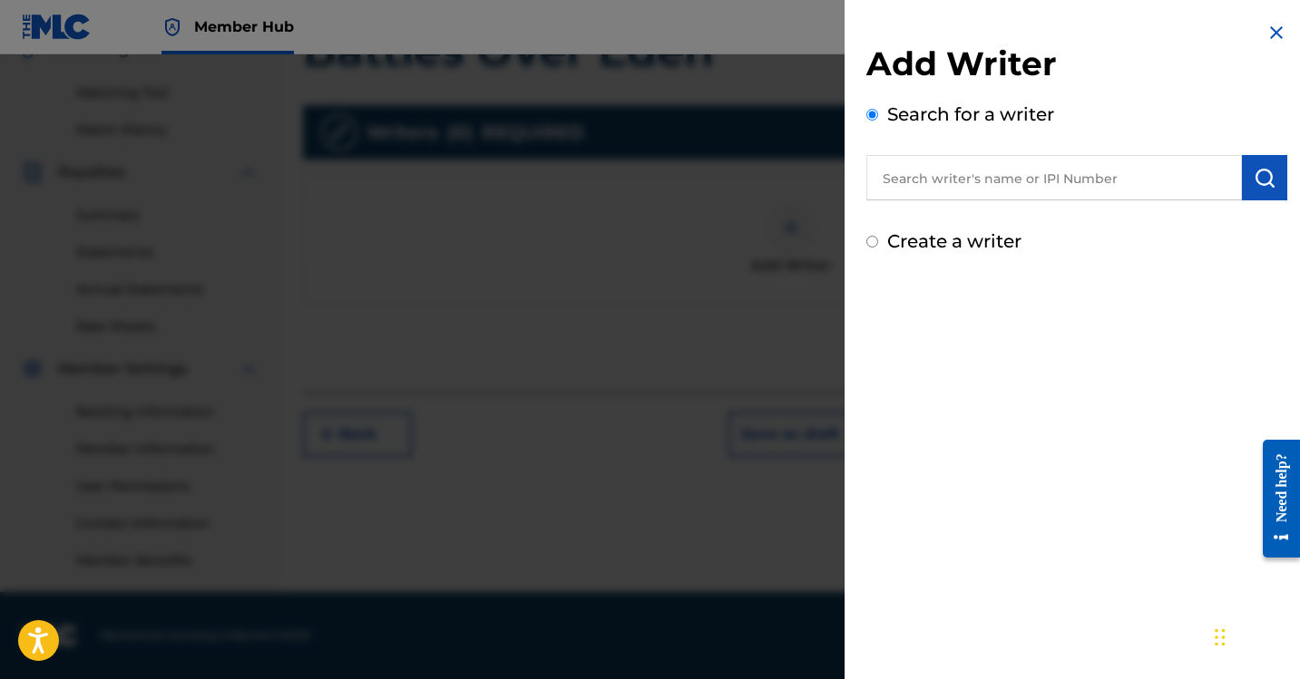
click at [1024, 171] on input "text" at bounding box center [1053, 177] width 375 height 45
paste input "1283033474"
type input "01283033474"
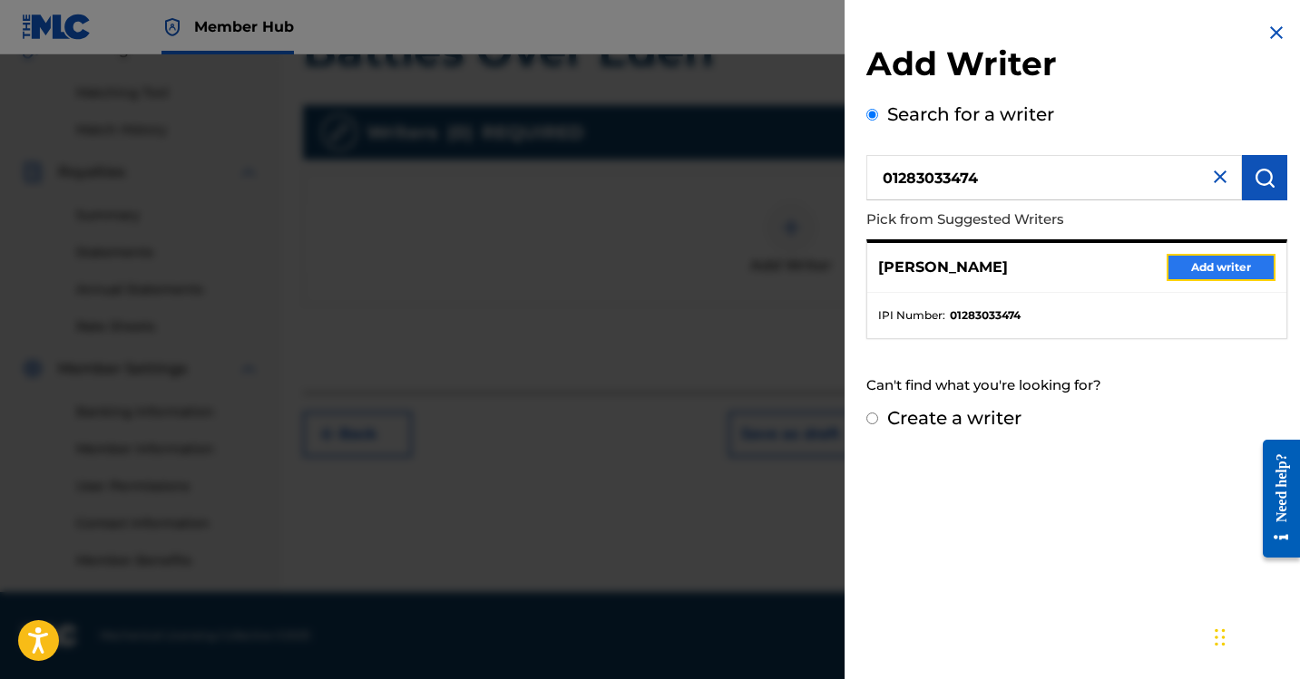
click at [1194, 276] on button "Add writer" at bounding box center [1220, 267] width 109 height 27
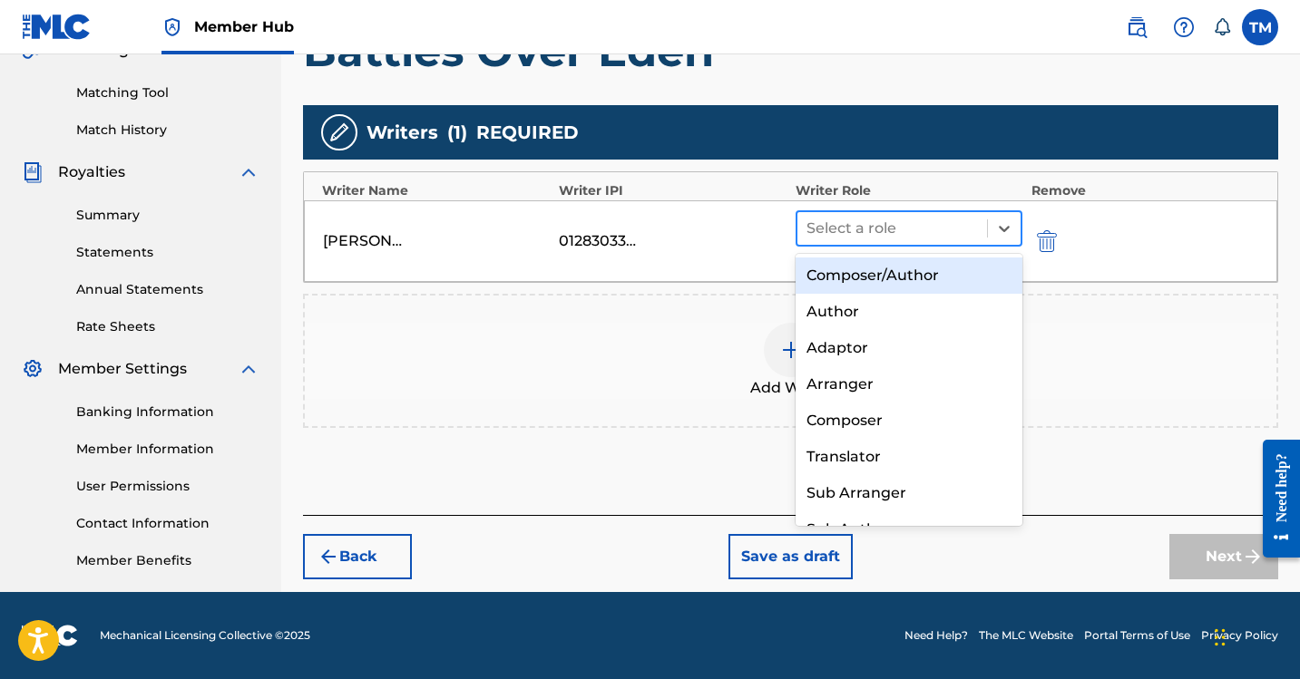
click at [921, 231] on div at bounding box center [891, 228] width 171 height 25
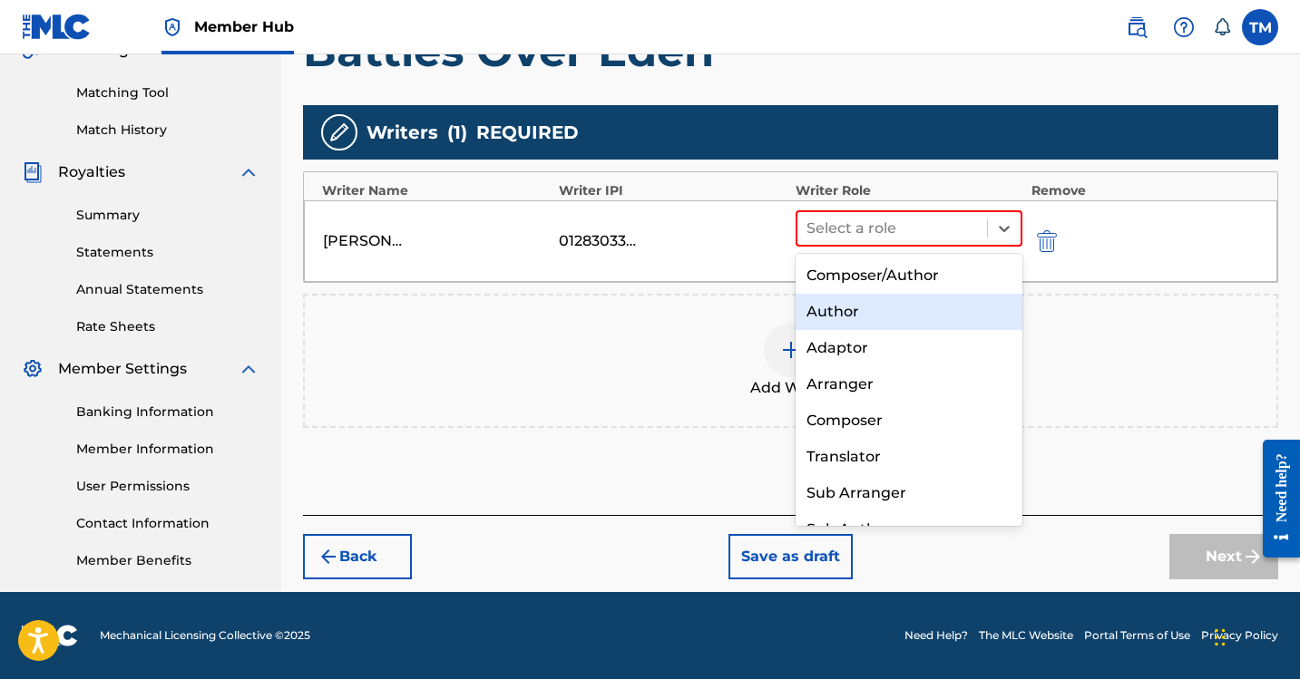
click at [893, 313] on div "Author" at bounding box center [908, 312] width 227 height 36
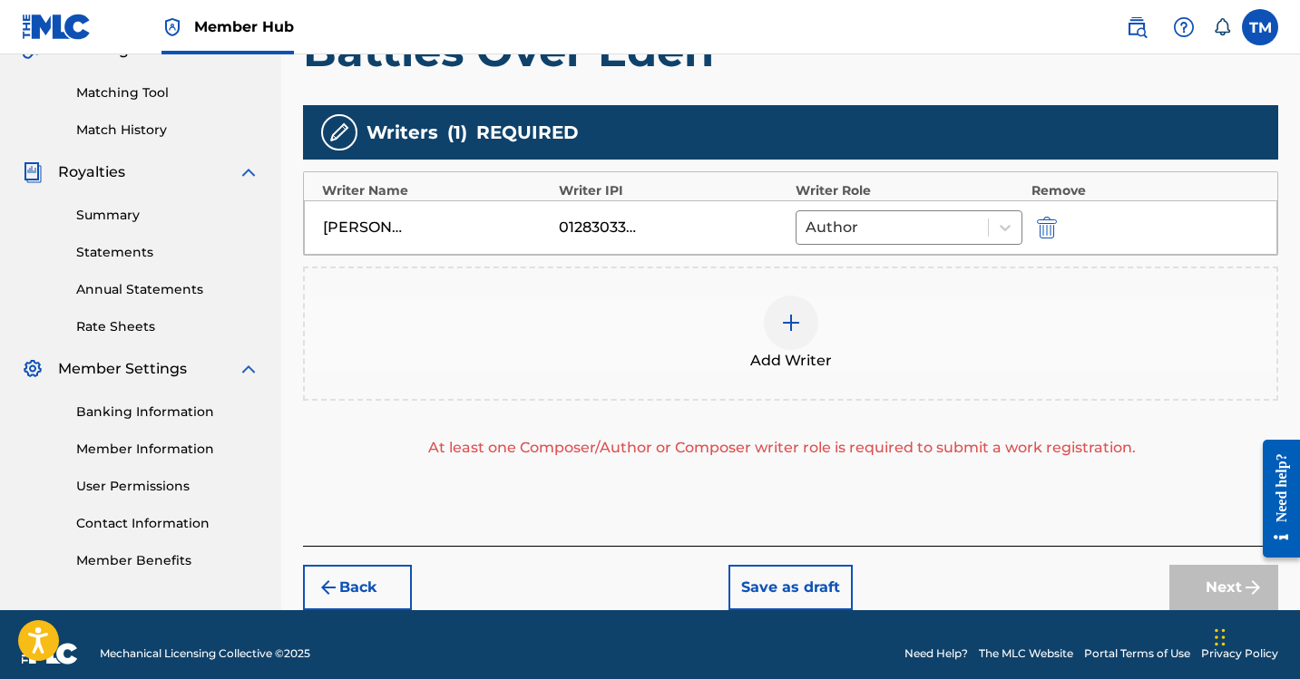
click at [792, 342] on div at bounding box center [791, 323] width 54 height 54
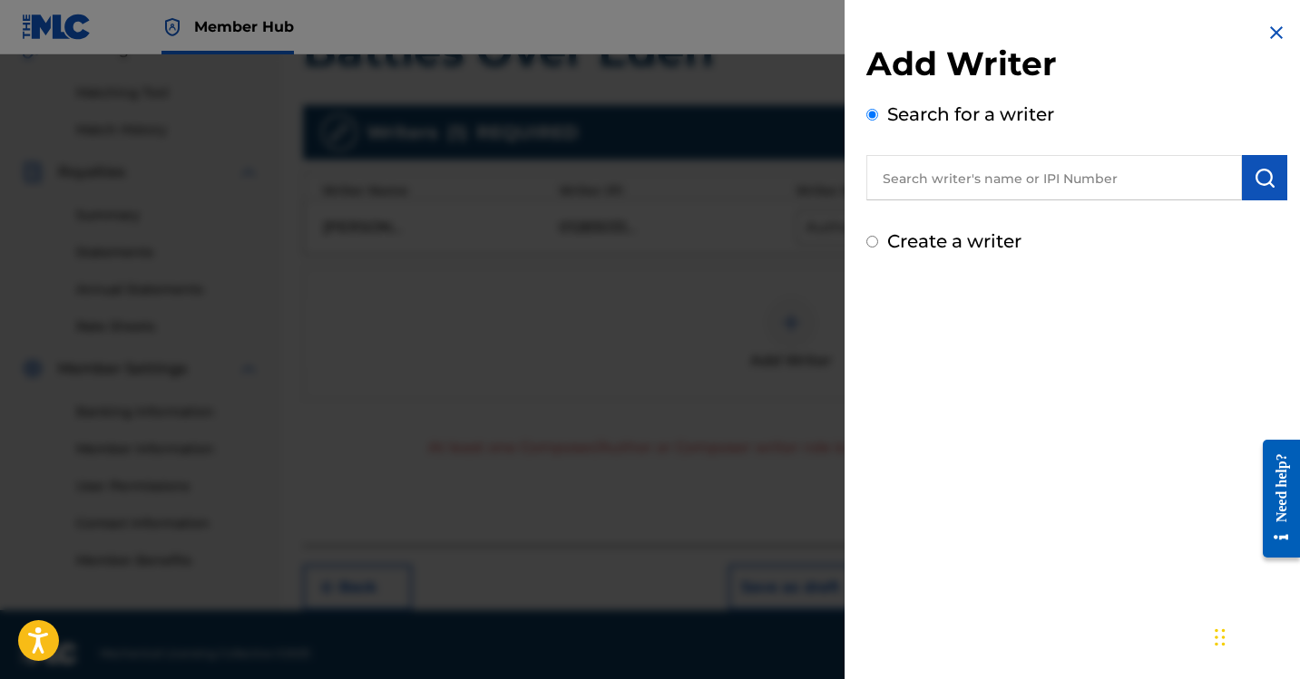
click at [986, 201] on div "Add Writer Search for a writer Create a writer" at bounding box center [1076, 149] width 421 height 211
click at [982, 192] on input "text" at bounding box center [1053, 177] width 375 height 45
paste input "[PERSON_NAME]"
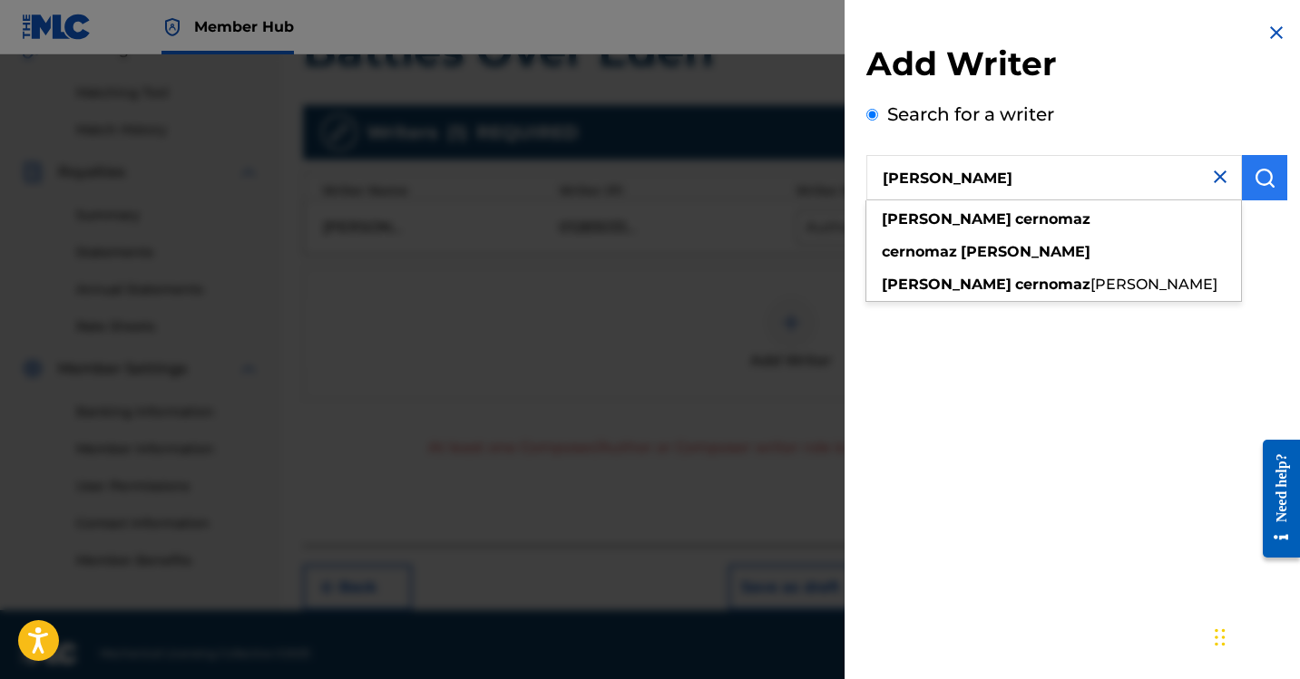
type input "[PERSON_NAME]"
click at [1242, 190] on button "submit" at bounding box center [1264, 177] width 45 height 45
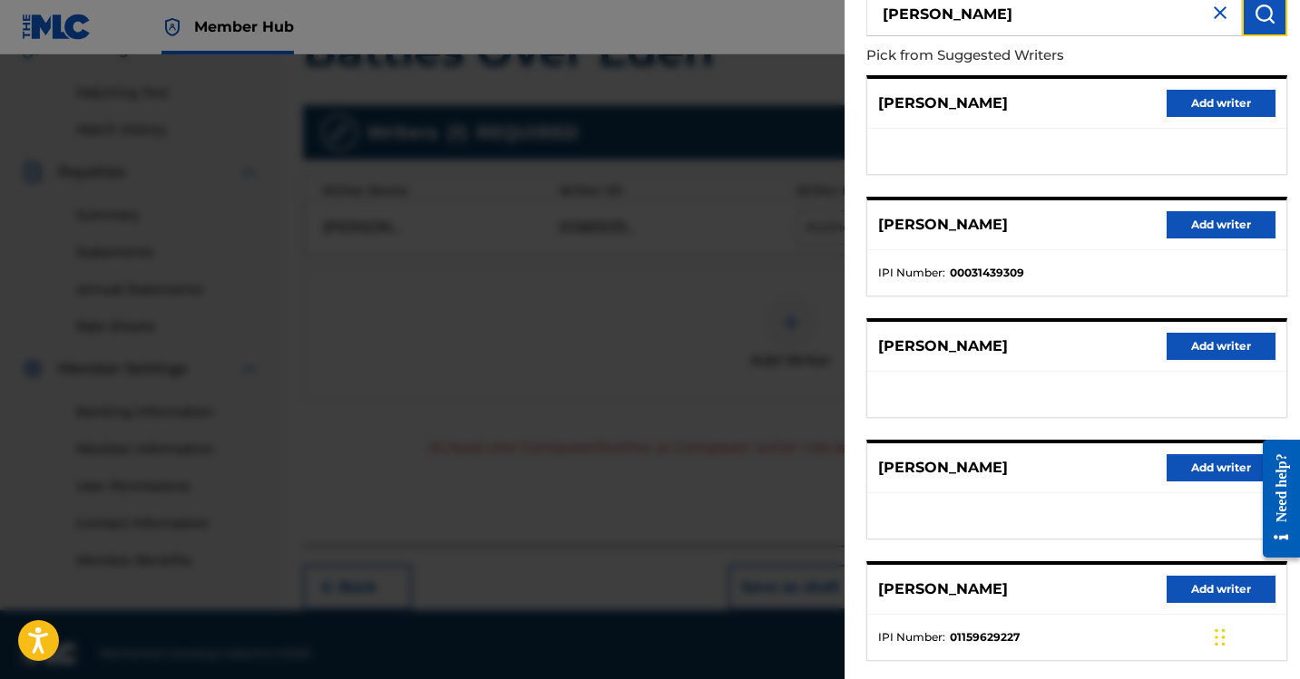
scroll to position [260, 0]
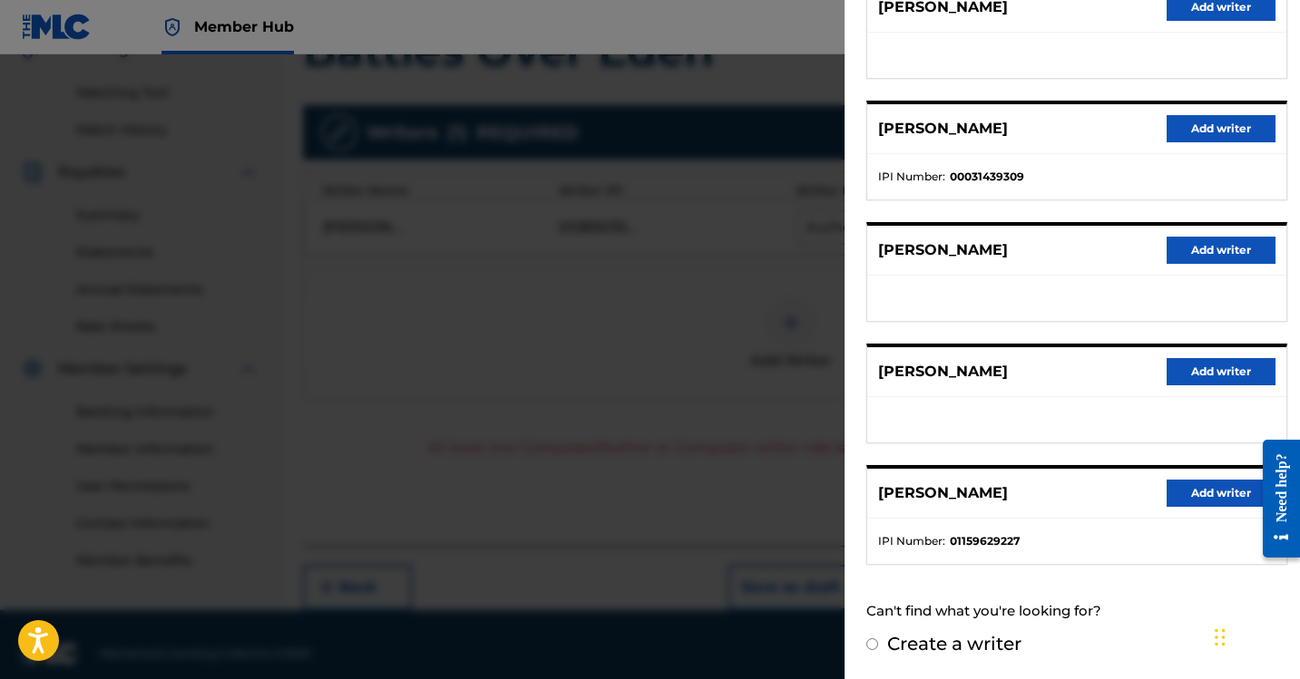
click at [872, 648] on input "Create a writer" at bounding box center [872, 644] width 12 height 12
radio input "false"
radio input "true"
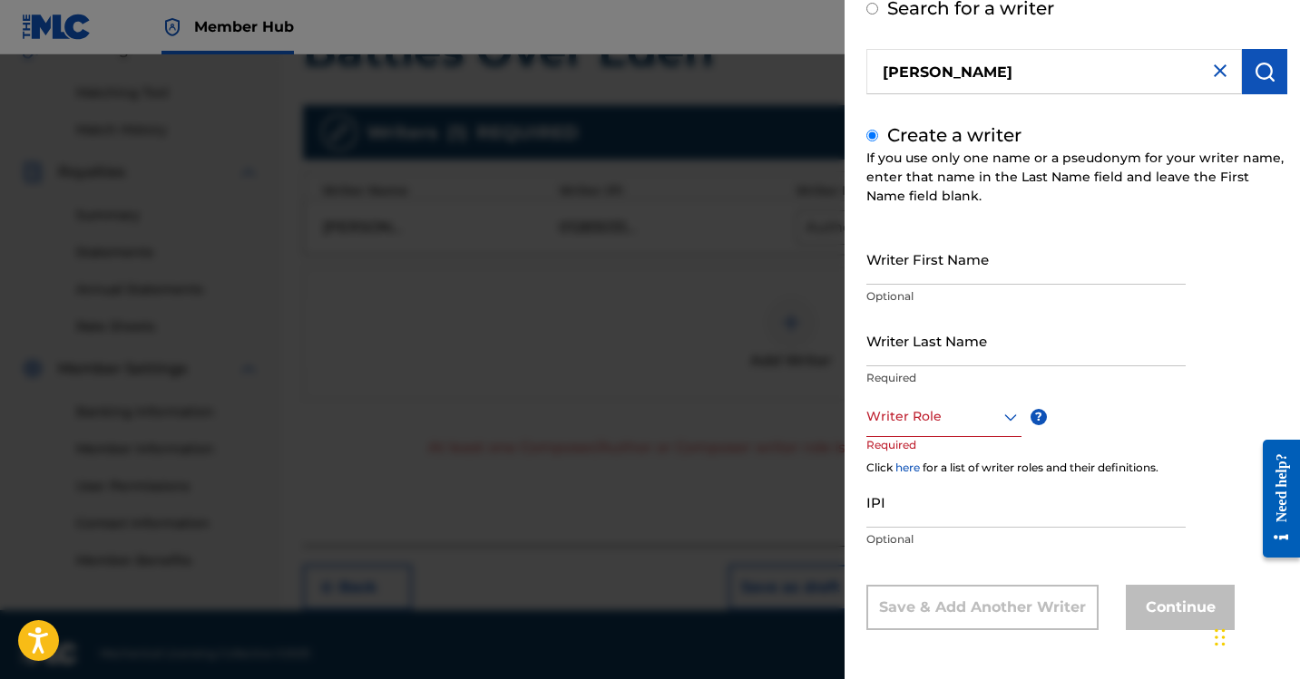
scroll to position [106, 0]
click at [960, 267] on input "Writer First Name" at bounding box center [1025, 259] width 319 height 52
click at [933, 357] on input "Writer Last Name" at bounding box center [1025, 341] width 319 height 52
paste input "[PERSON_NAME]"
click at [948, 351] on input "[PERSON_NAME]" at bounding box center [1025, 341] width 319 height 52
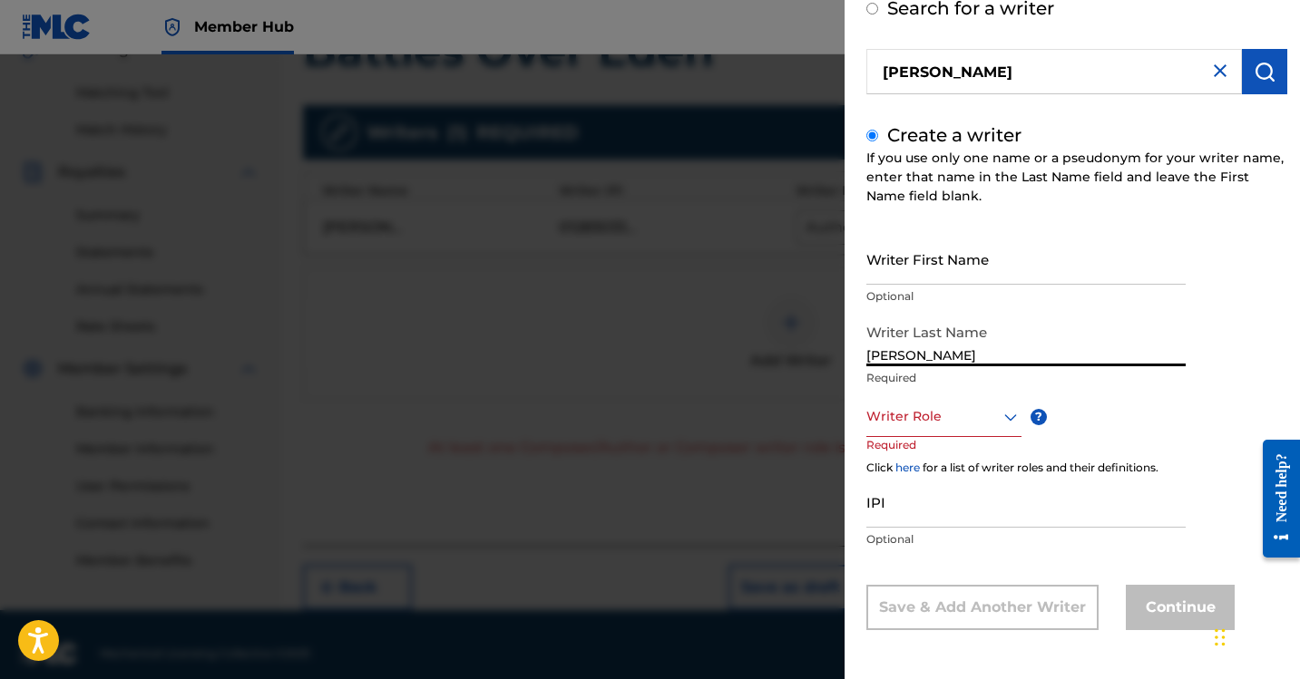
click at [948, 351] on input "[PERSON_NAME]" at bounding box center [1025, 341] width 319 height 52
click at [946, 351] on input "[PERSON_NAME]" at bounding box center [1025, 341] width 319 height 52
click at [906, 351] on input "[PERSON_NAME]" at bounding box center [1025, 341] width 319 height 52
paste input "Cernomaz"
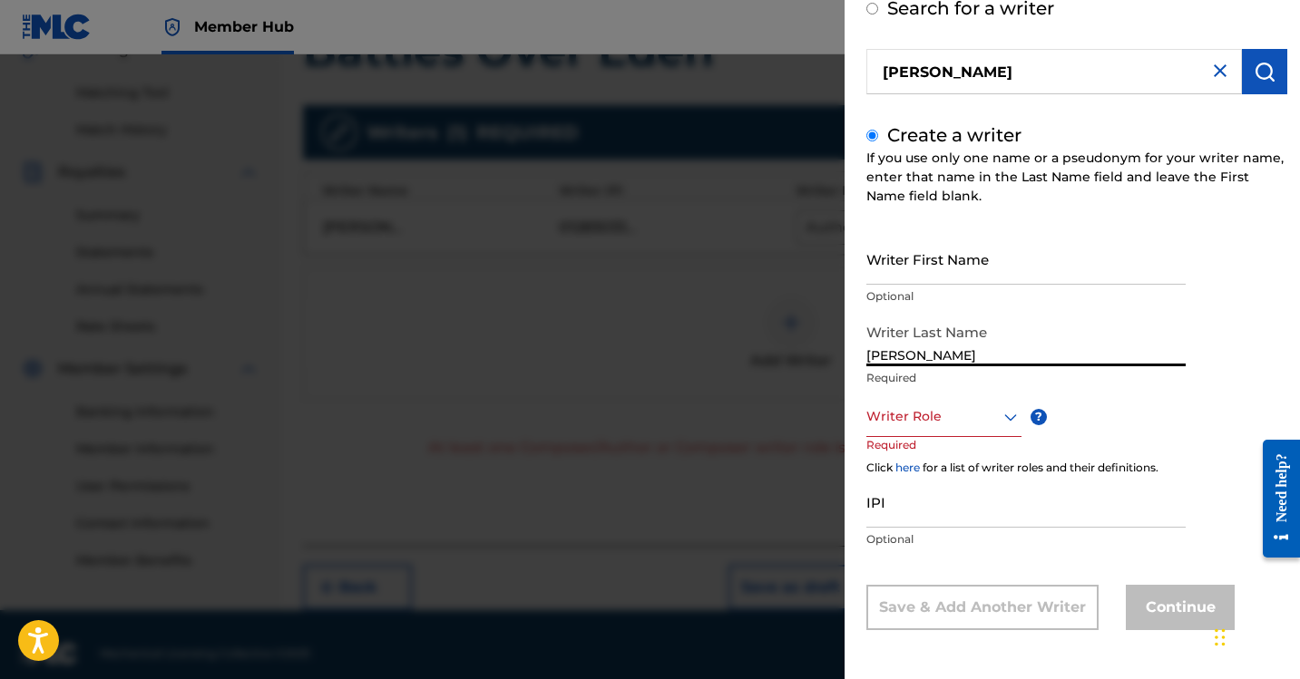
click at [891, 352] on input "[PERSON_NAME]" at bounding box center [1025, 341] width 319 height 52
type input "Cernomaz"
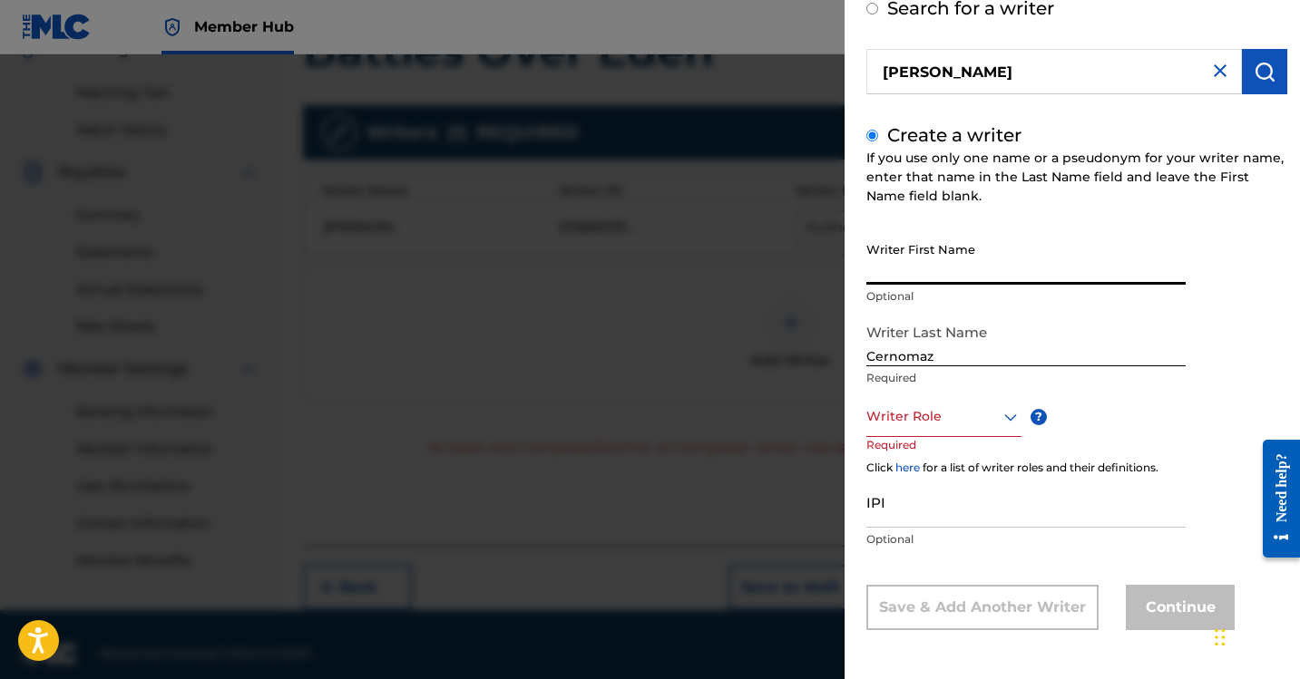
click at [911, 268] on input "Writer First Name" at bounding box center [1025, 259] width 319 height 52
paste input "[PERSON_NAME]"
click at [945, 268] on input "[PERSON_NAME]" at bounding box center [1025, 259] width 319 height 52
type input "[PERSON_NAME]"
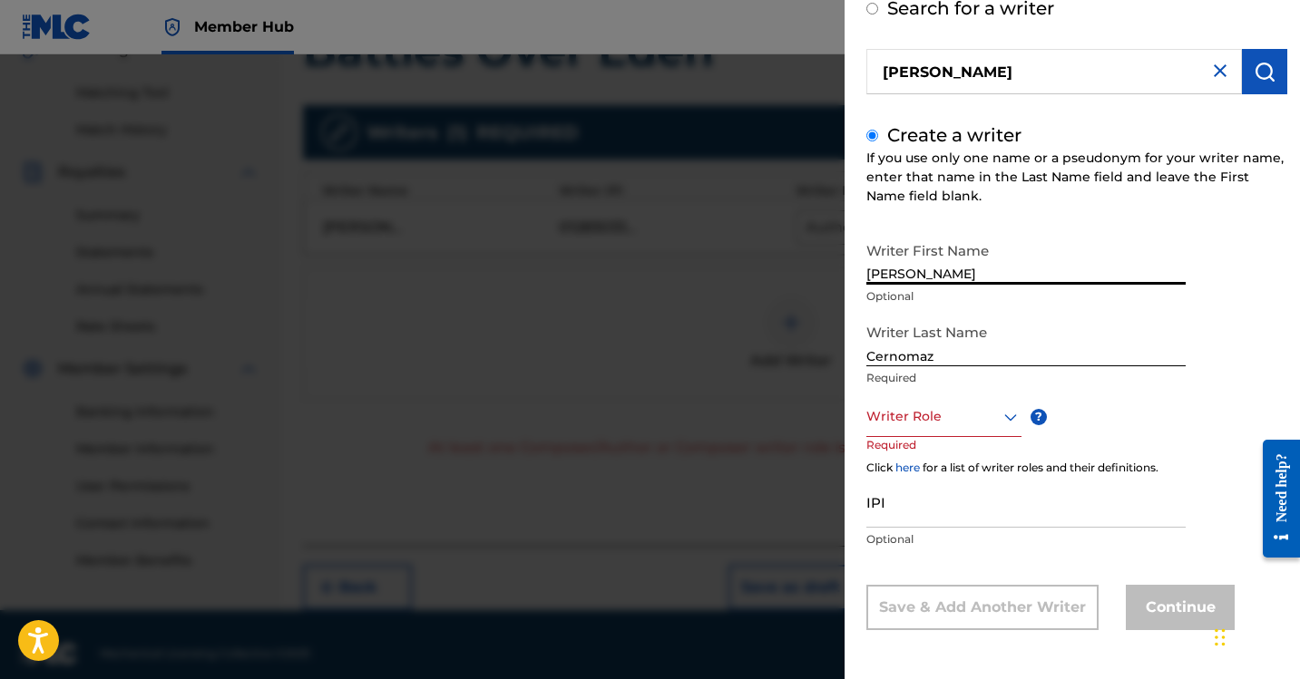
click at [989, 463] on div "Click here for a list of writer roles and their definitions." at bounding box center [1076, 468] width 421 height 16
click at [980, 424] on div at bounding box center [943, 416] width 155 height 23
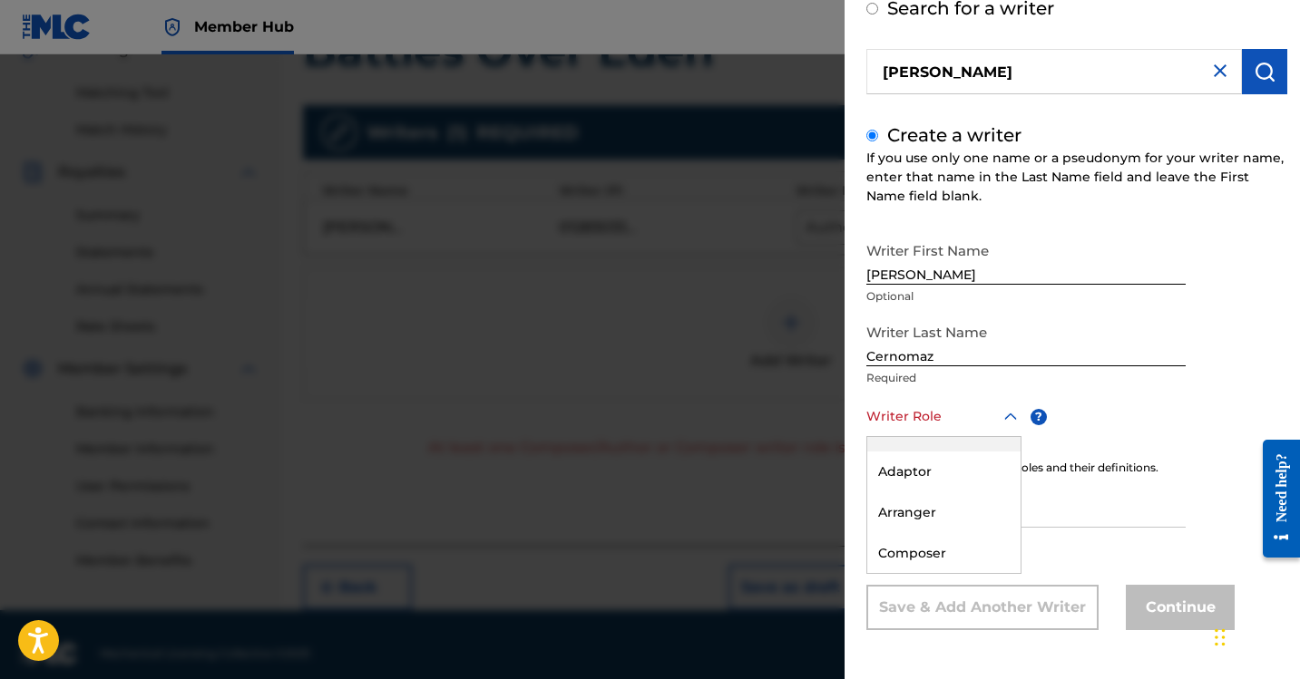
scroll to position [78, 0]
click at [928, 541] on div "Composer" at bounding box center [943, 542] width 153 height 41
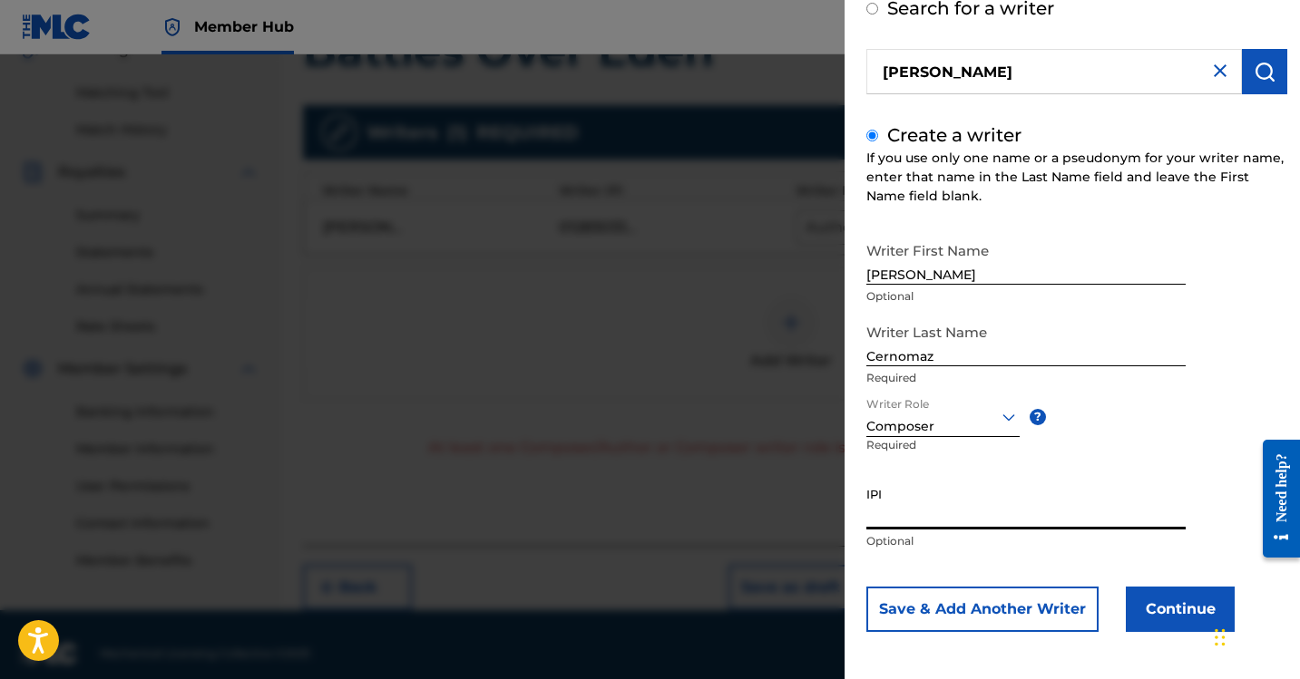
click at [892, 513] on input "IPI" at bounding box center [1025, 504] width 319 height 52
click at [1167, 609] on button "Continue" at bounding box center [1180, 609] width 109 height 45
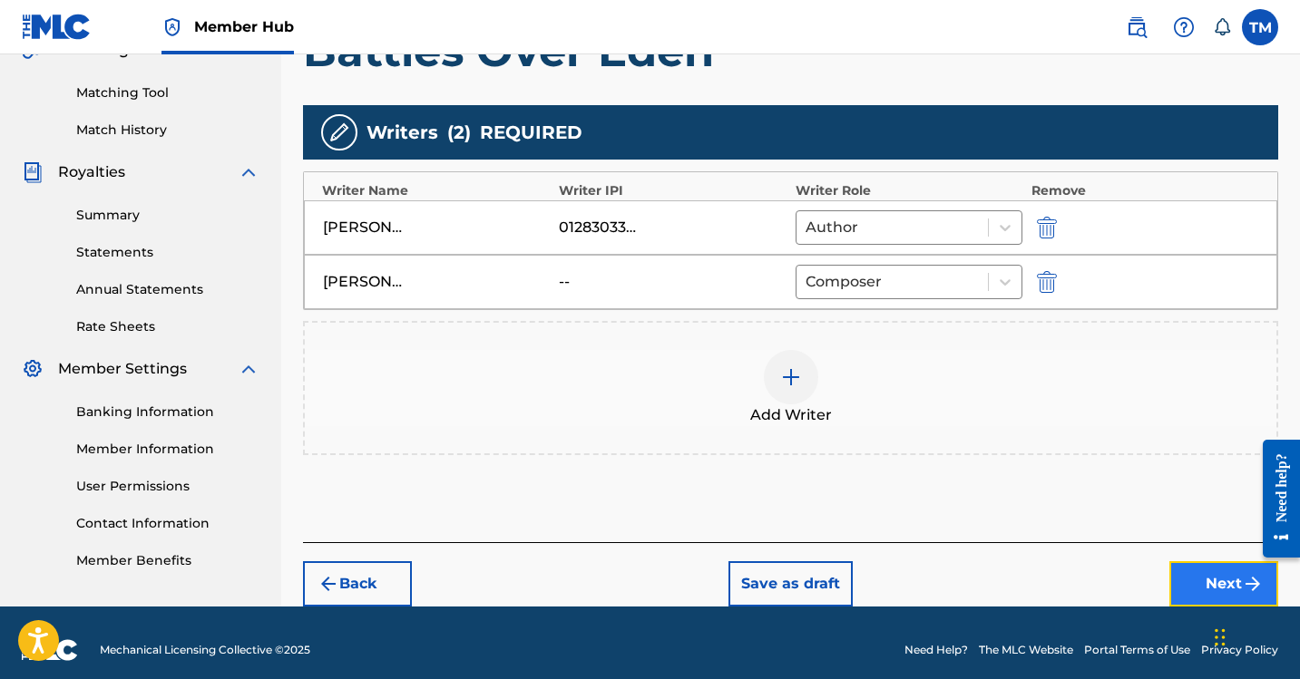
click at [1199, 575] on button "Next" at bounding box center [1223, 583] width 109 height 45
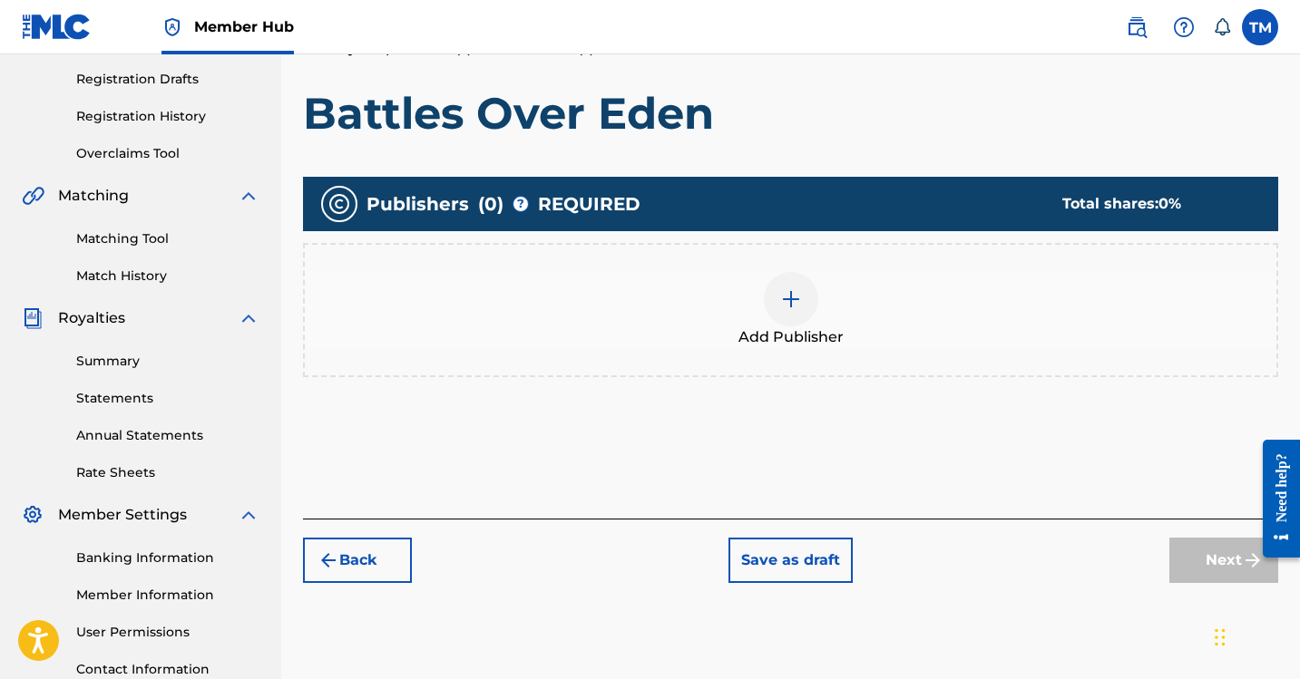
scroll to position [300, 0]
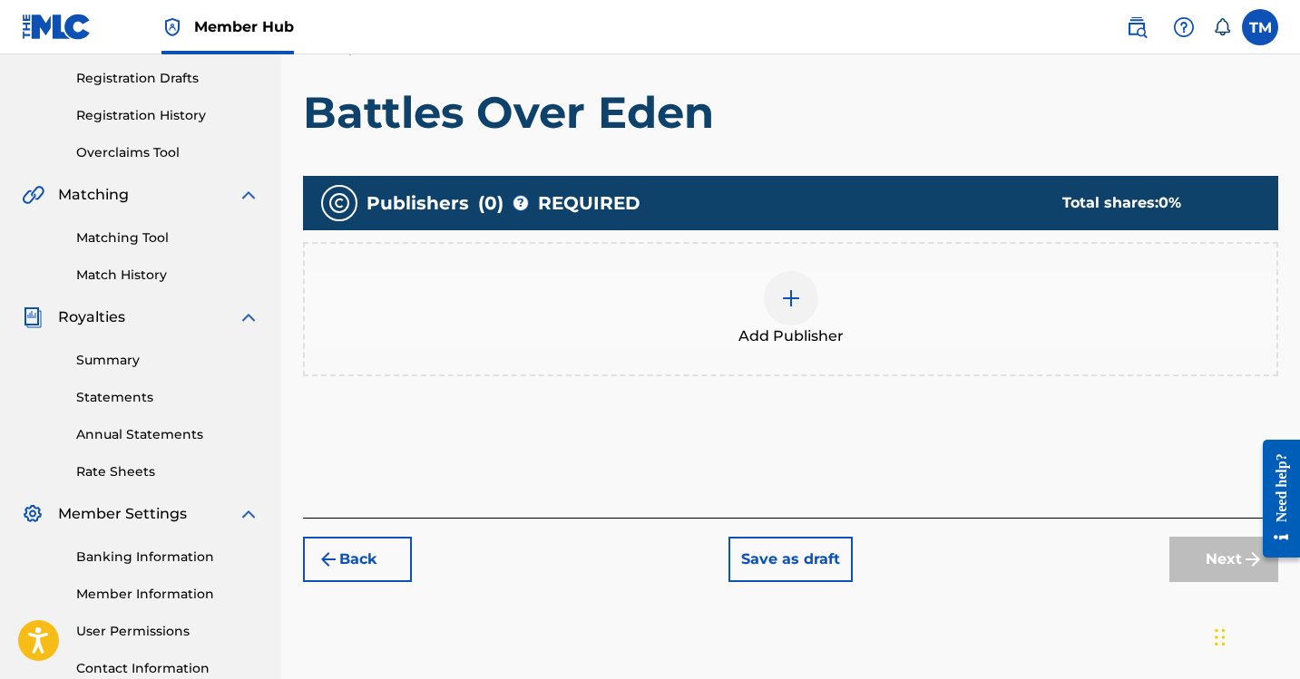
click at [795, 307] on img at bounding box center [791, 298] width 22 height 22
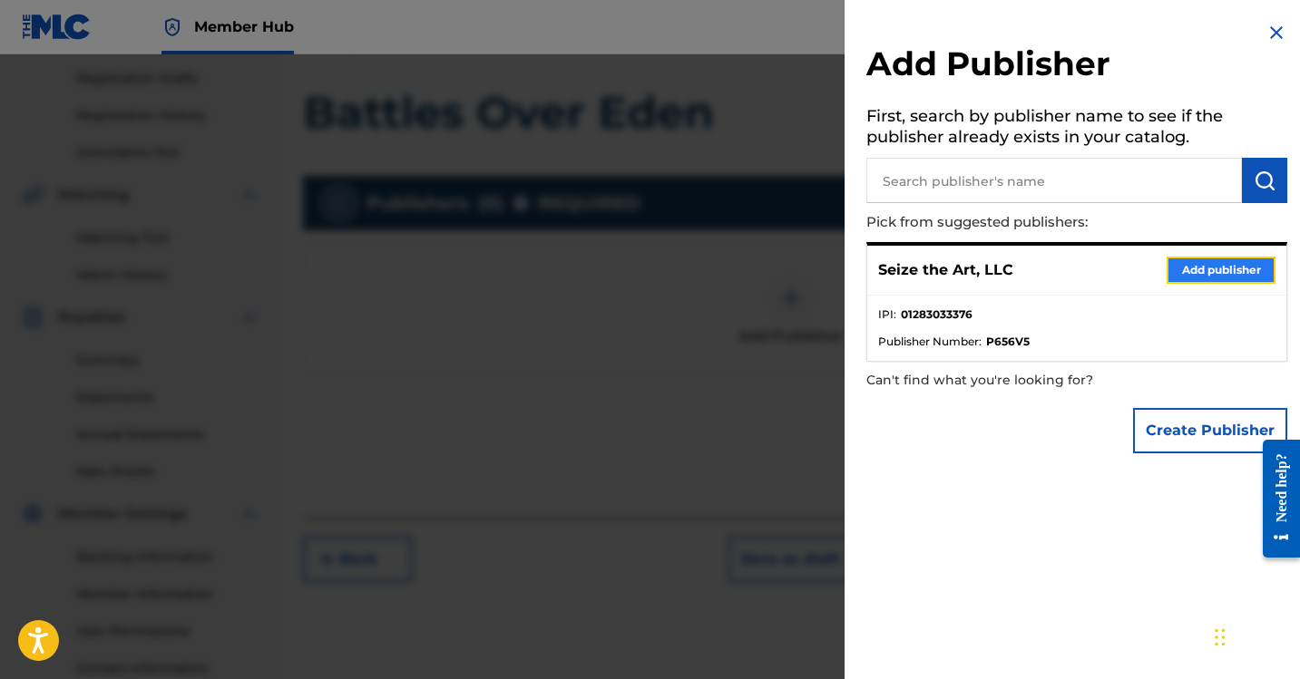
click at [1238, 274] on button "Add publisher" at bounding box center [1220, 270] width 109 height 27
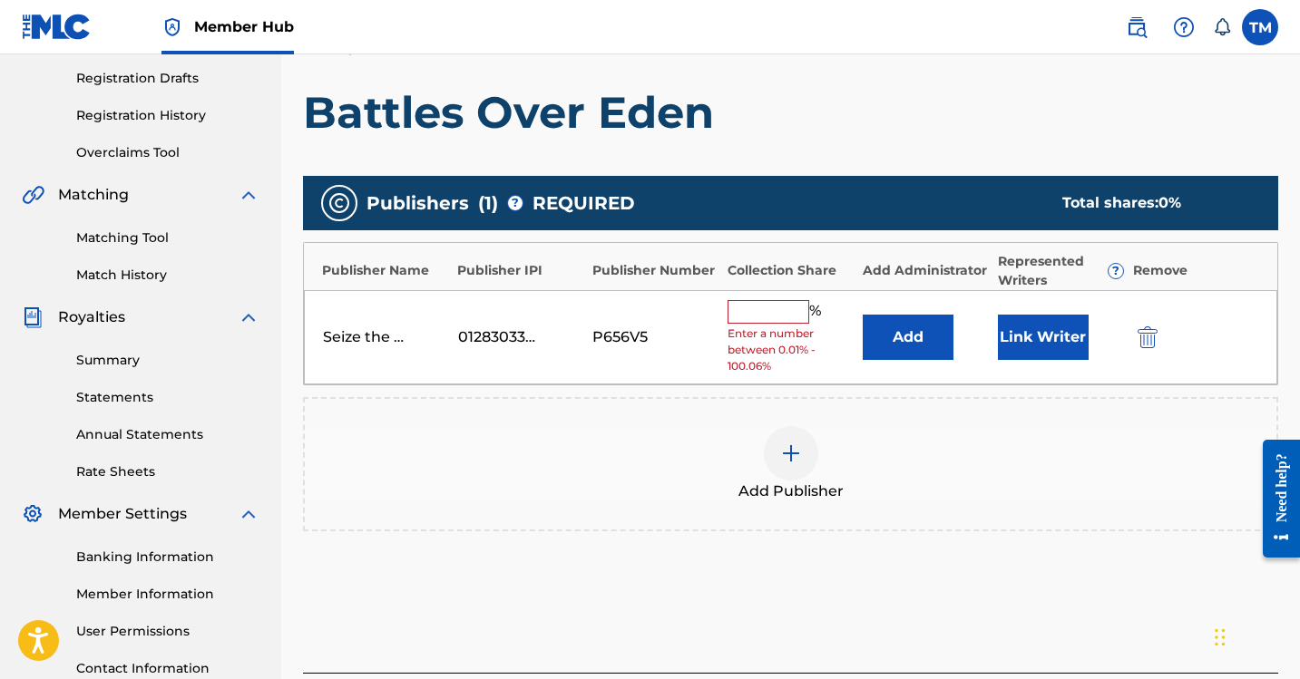
click at [774, 309] on input "text" at bounding box center [768, 312] width 82 height 24
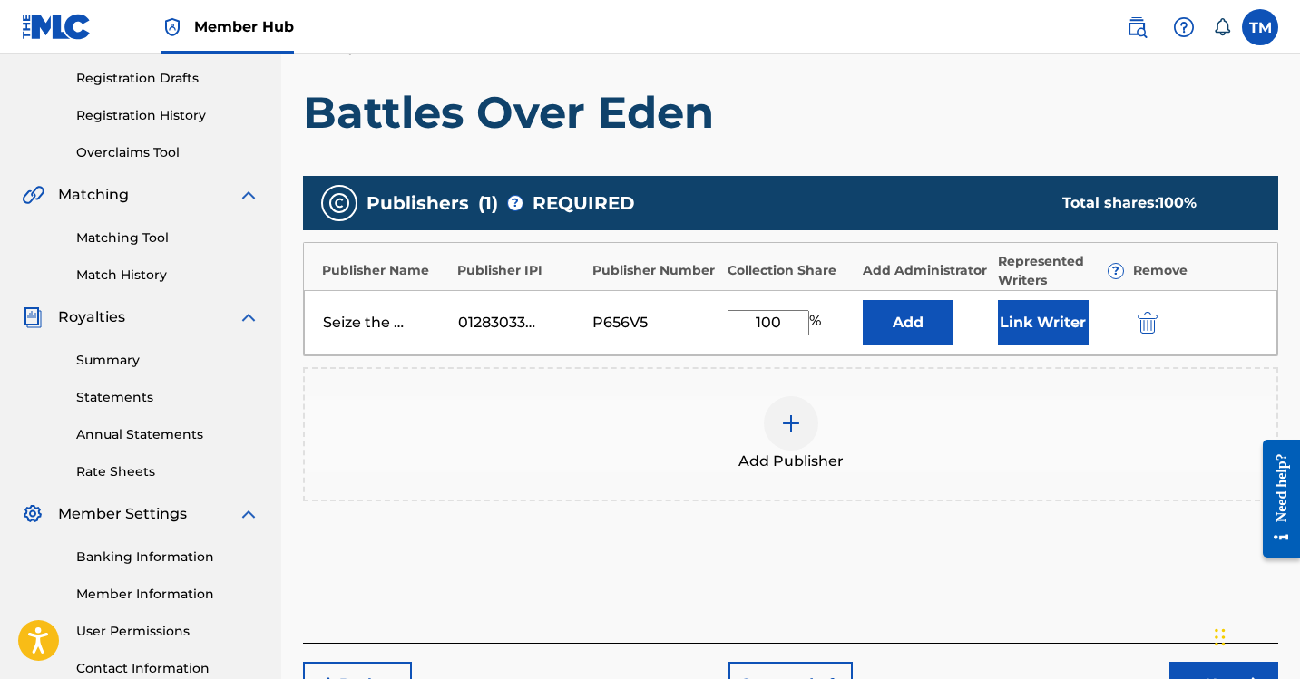
click at [897, 406] on div "Add Publisher" at bounding box center [790, 434] width 971 height 76
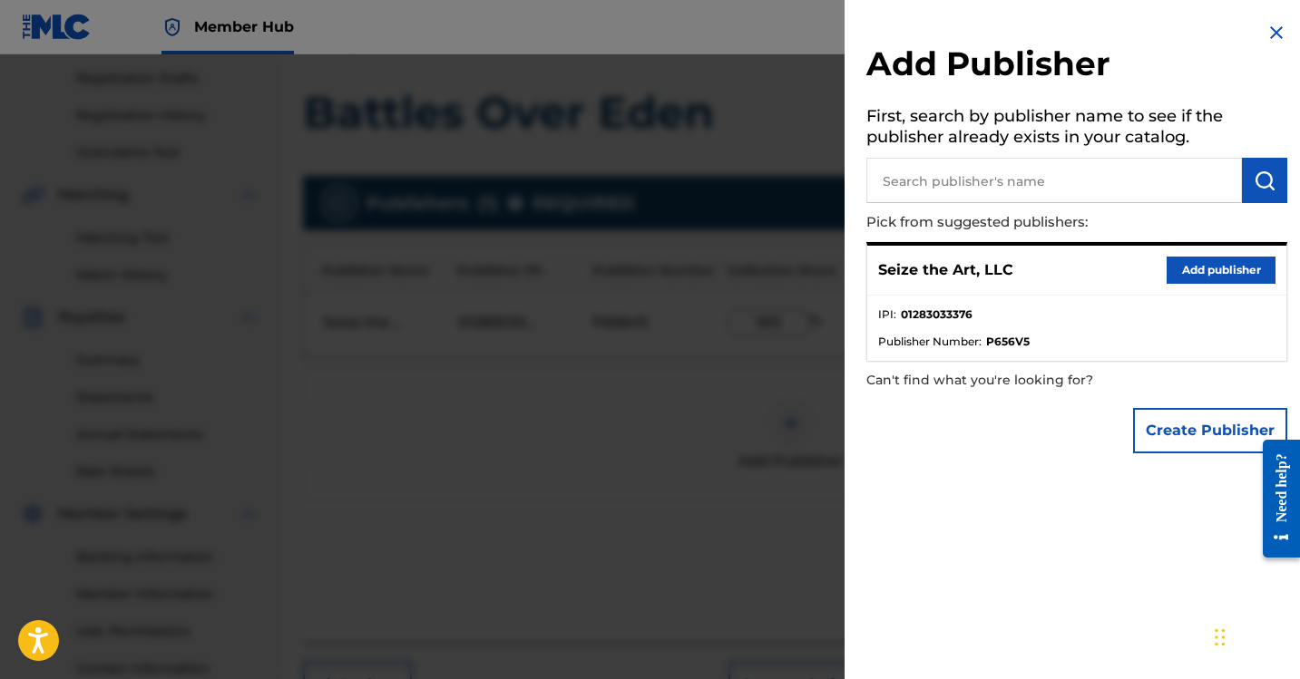
click at [1274, 31] on img at bounding box center [1276, 33] width 22 height 22
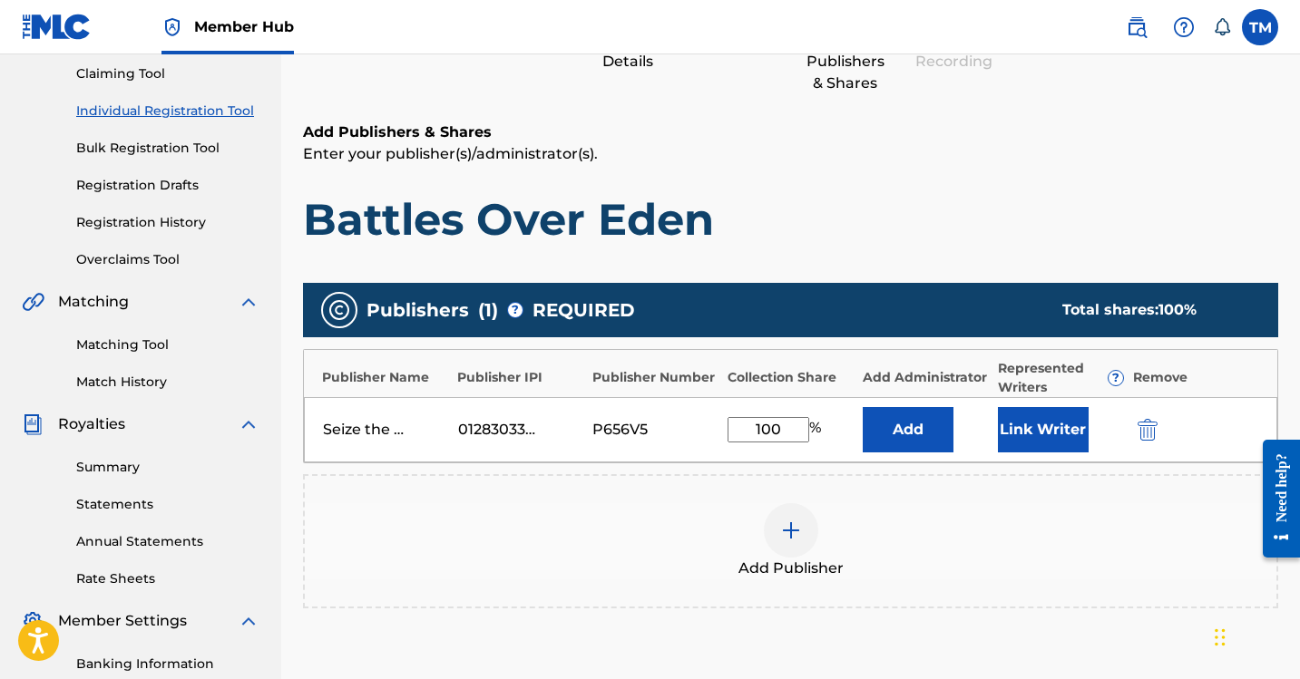
scroll to position [133, 0]
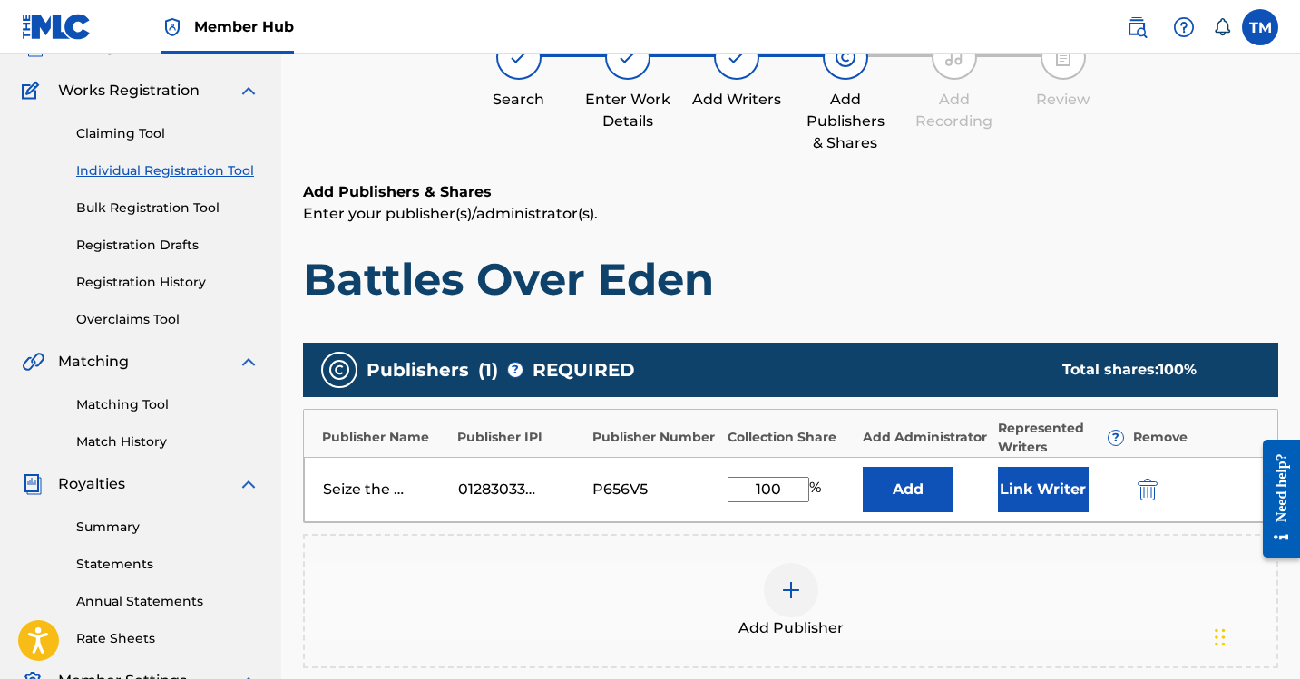
click at [758, 502] on div "Seize the Art, LLC 01283033376 P656V5 100 % Add Link Writer" at bounding box center [790, 489] width 973 height 65
click at [758, 486] on input "100" at bounding box center [768, 489] width 82 height 25
type input "50"
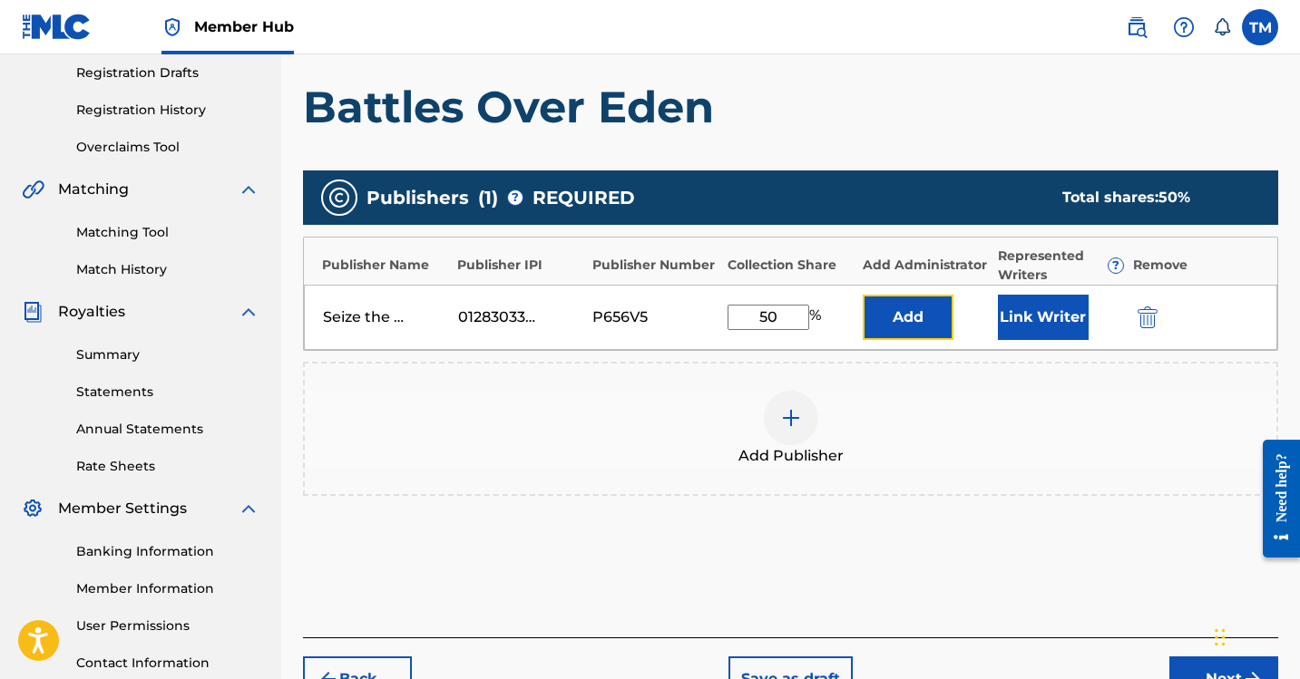
scroll to position [307, 0]
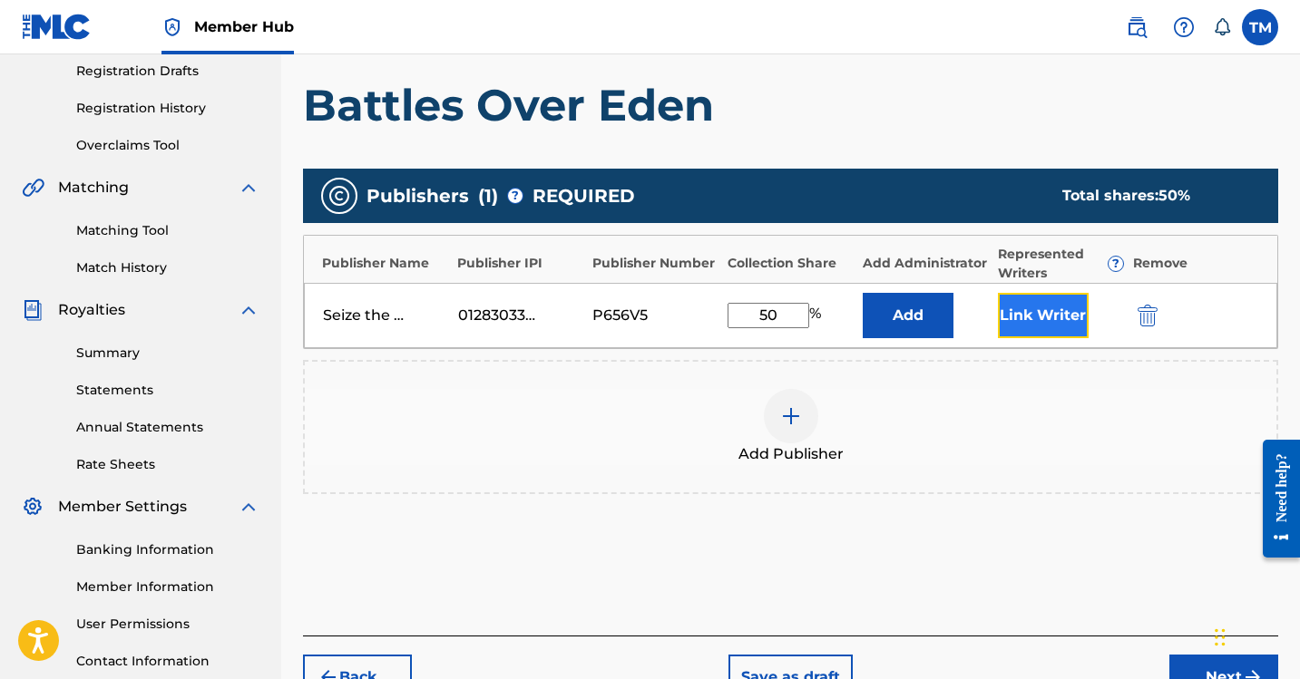
click at [1039, 315] on button "Link Writer" at bounding box center [1043, 315] width 91 height 45
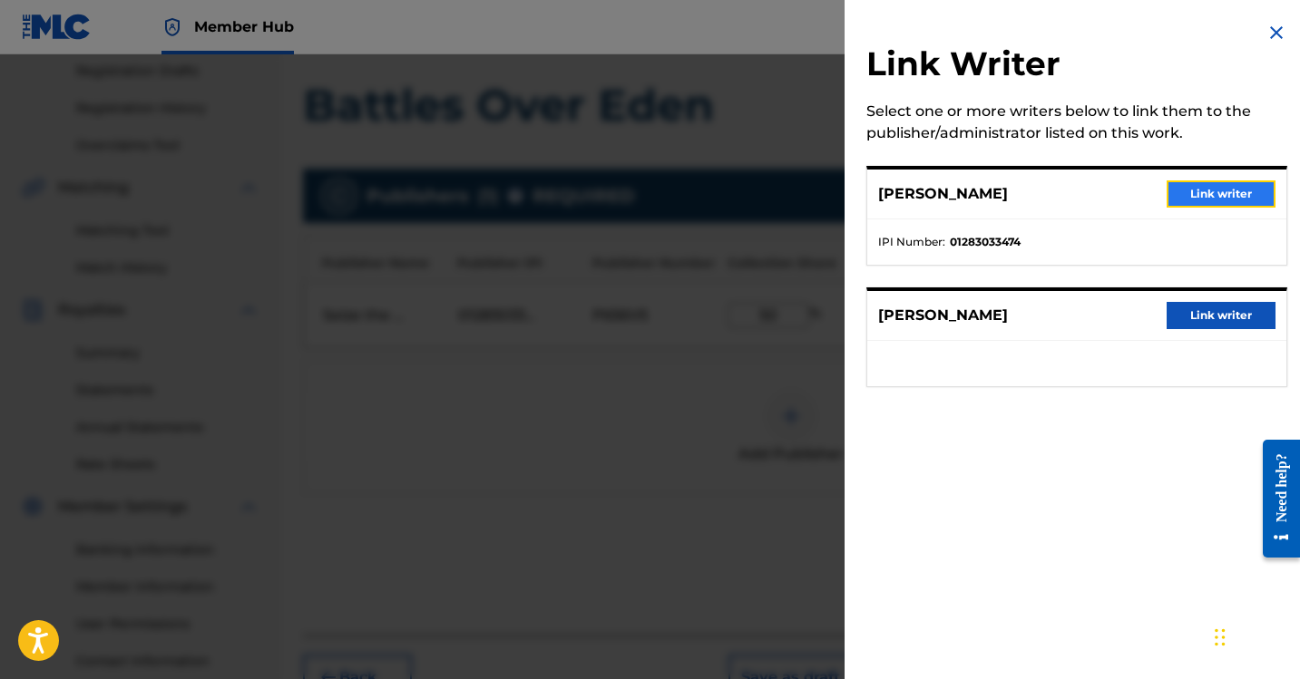
click at [1184, 186] on button "Link writer" at bounding box center [1220, 193] width 109 height 27
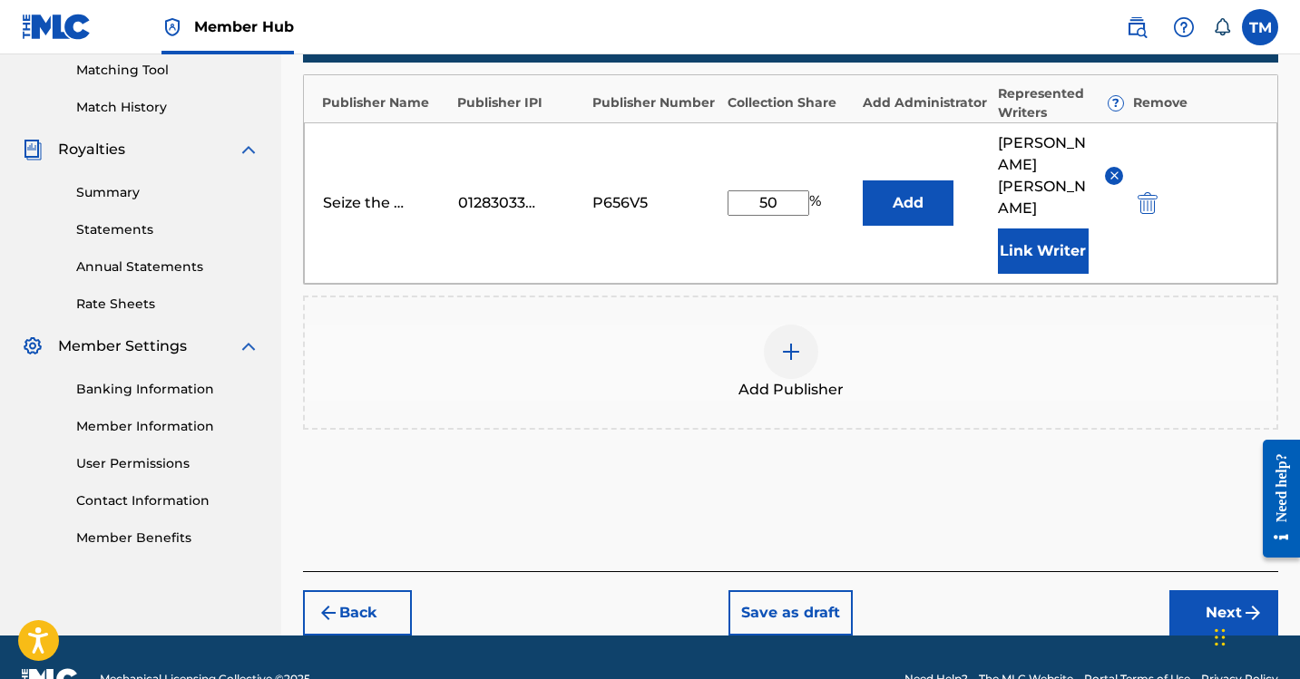
scroll to position [466, 0]
click at [1216, 590] on button "Next" at bounding box center [1223, 612] width 109 height 45
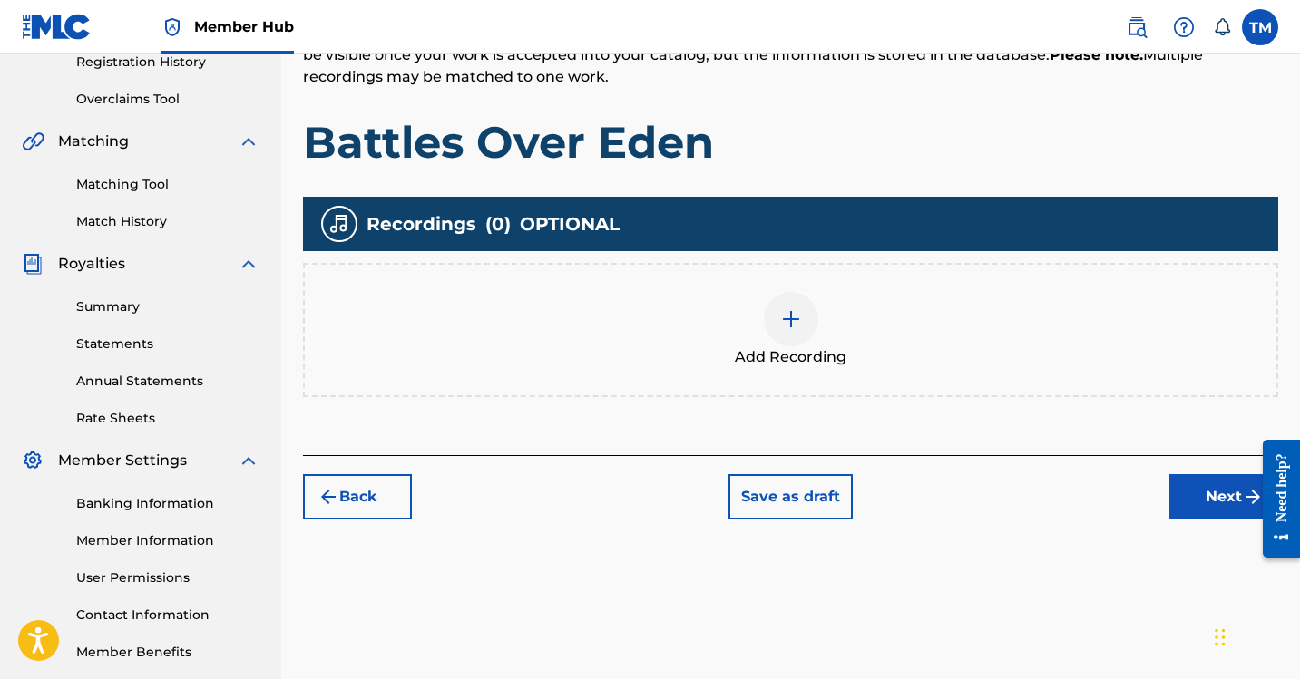
scroll to position [356, 0]
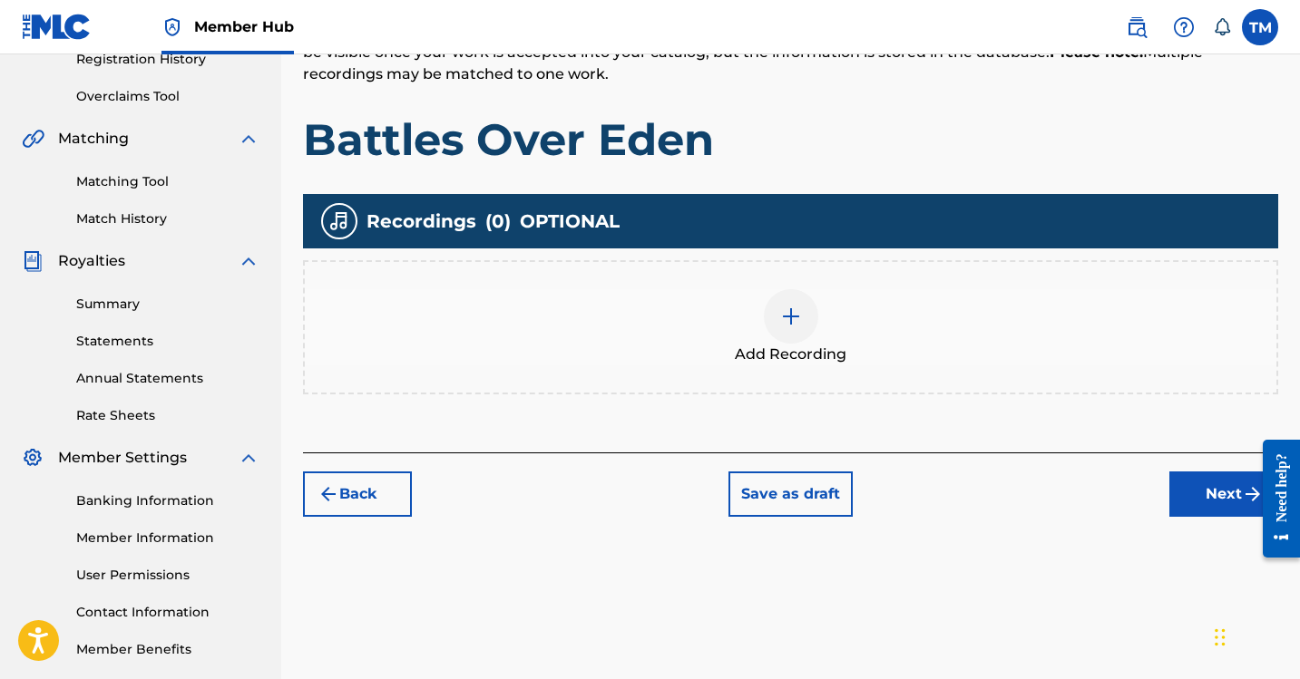
click at [791, 323] on img at bounding box center [791, 317] width 22 height 22
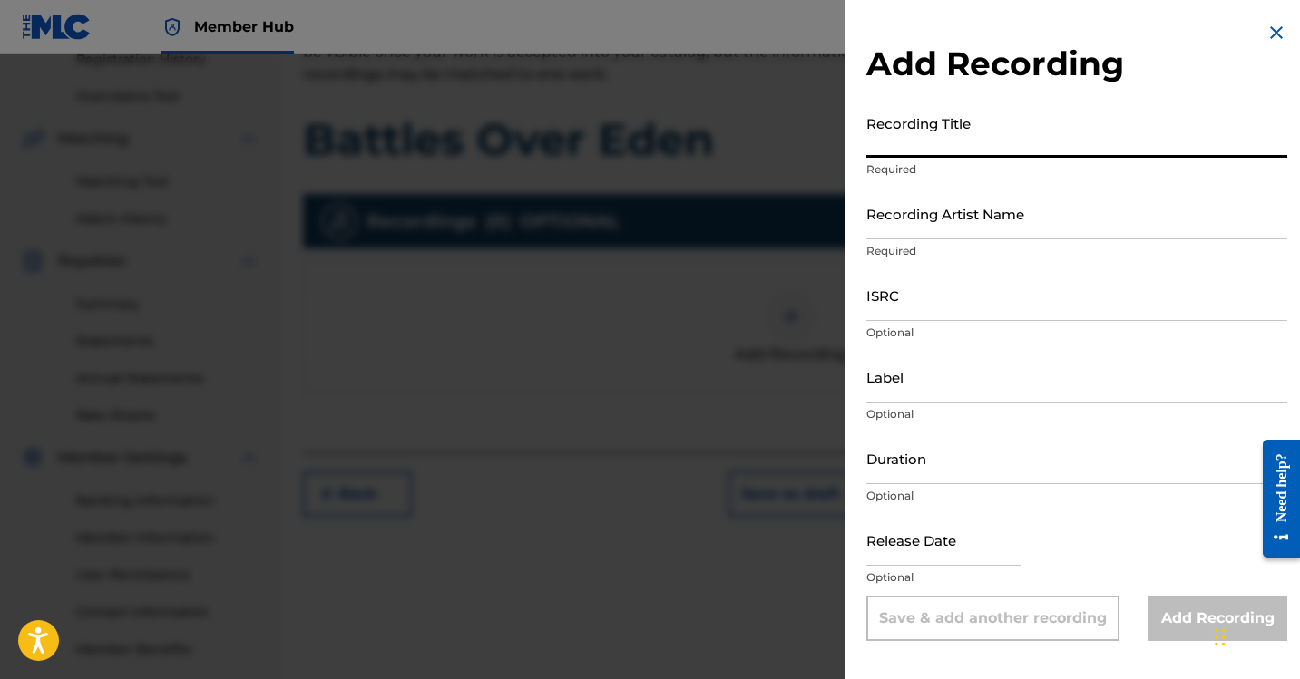
click at [948, 129] on input "Recording Title" at bounding box center [1076, 132] width 421 height 52
click at [749, 245] on div at bounding box center [650, 393] width 1300 height 679
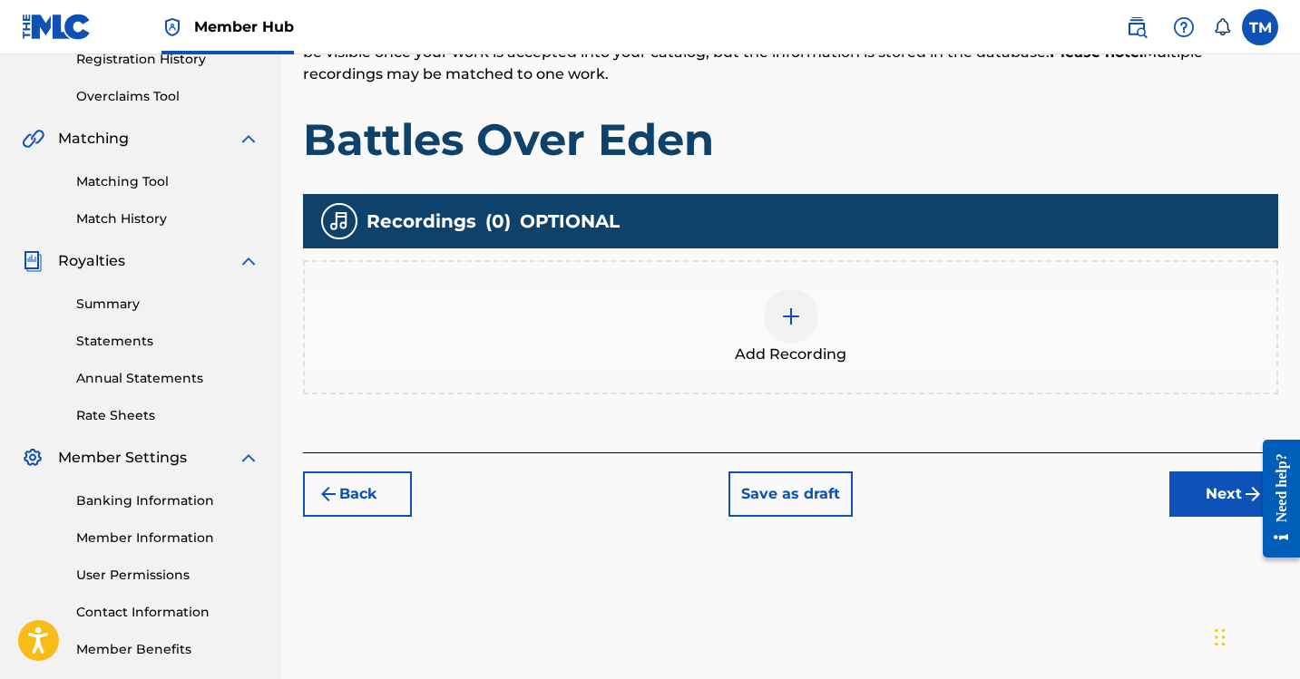
click at [793, 308] on img at bounding box center [791, 317] width 22 height 22
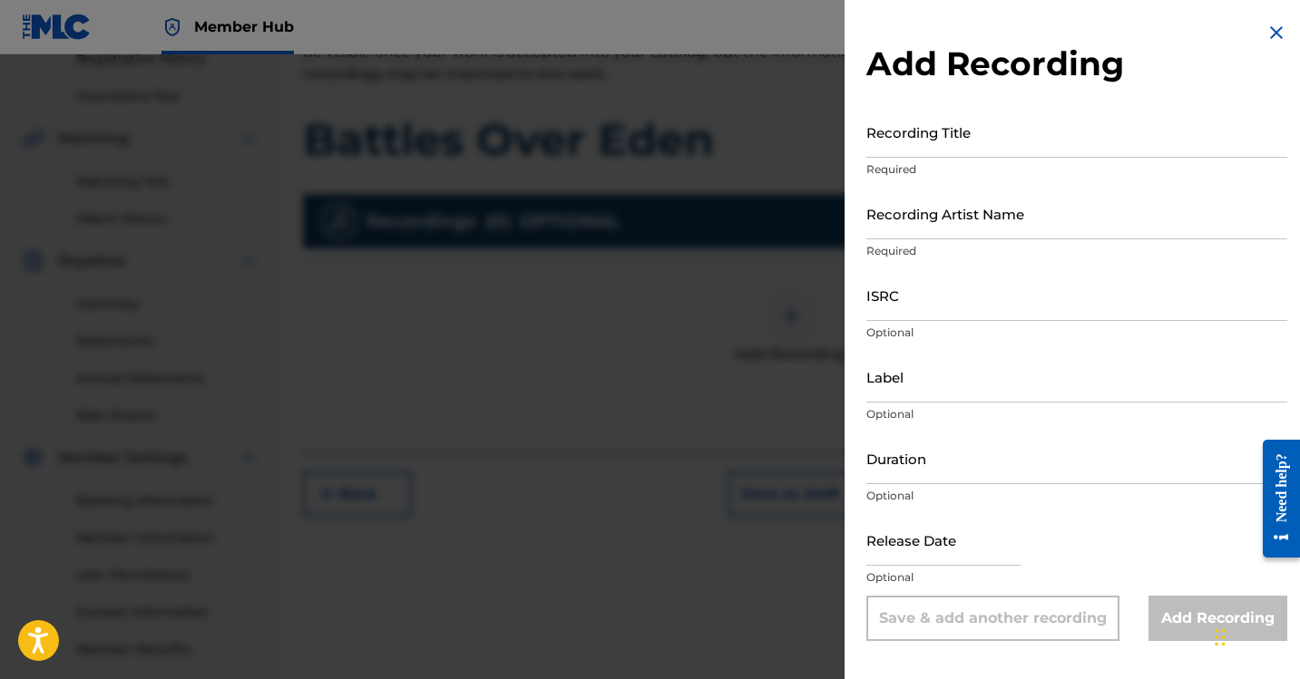
click at [1271, 25] on img at bounding box center [1276, 33] width 22 height 22
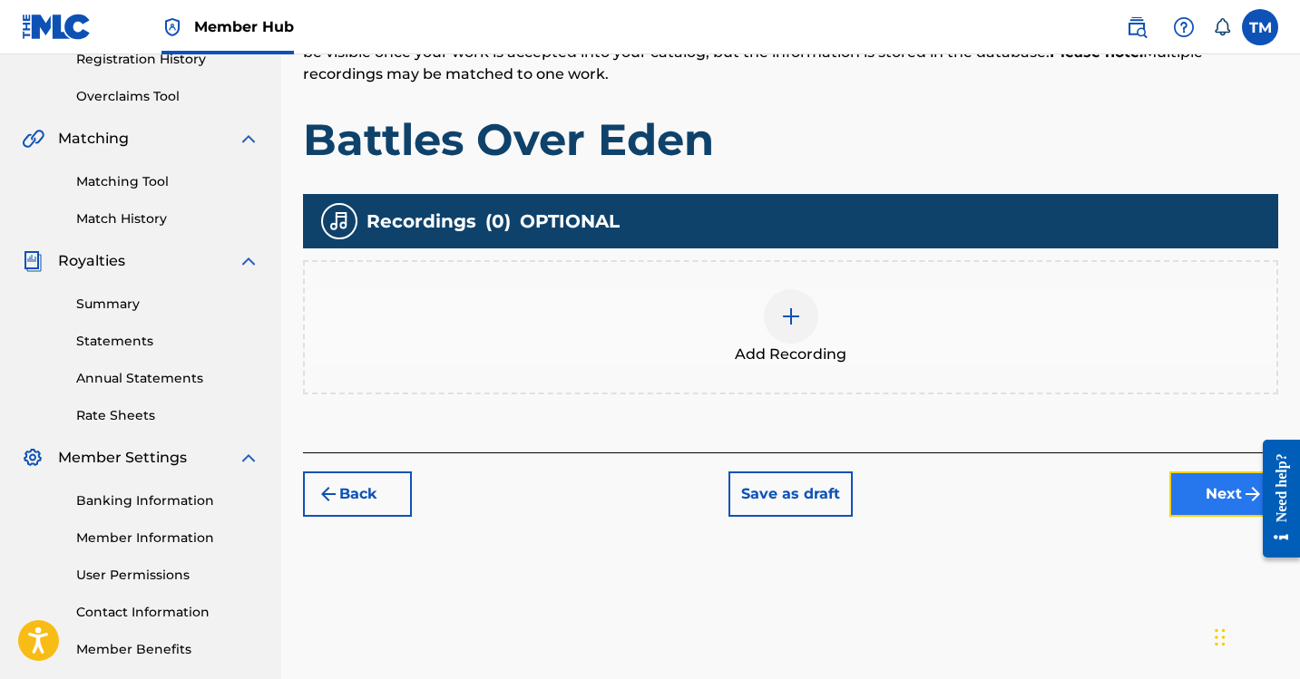
click at [1205, 479] on button "Next" at bounding box center [1223, 494] width 109 height 45
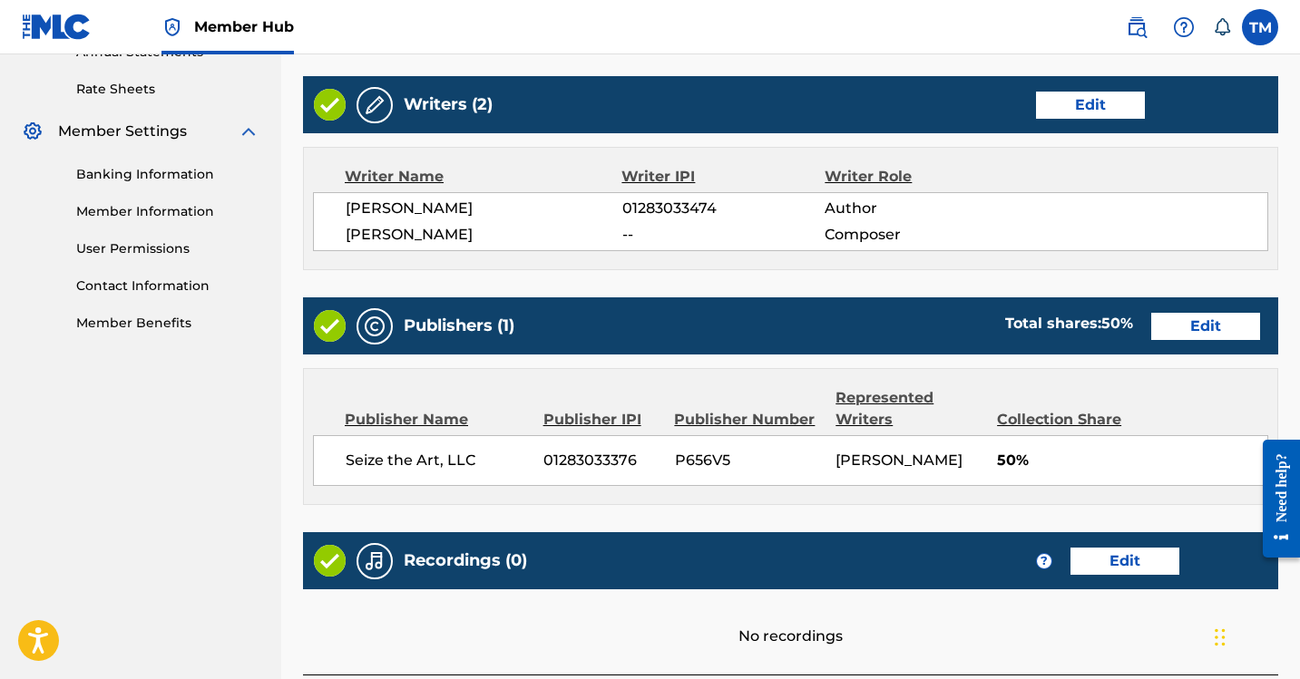
scroll to position [828, 0]
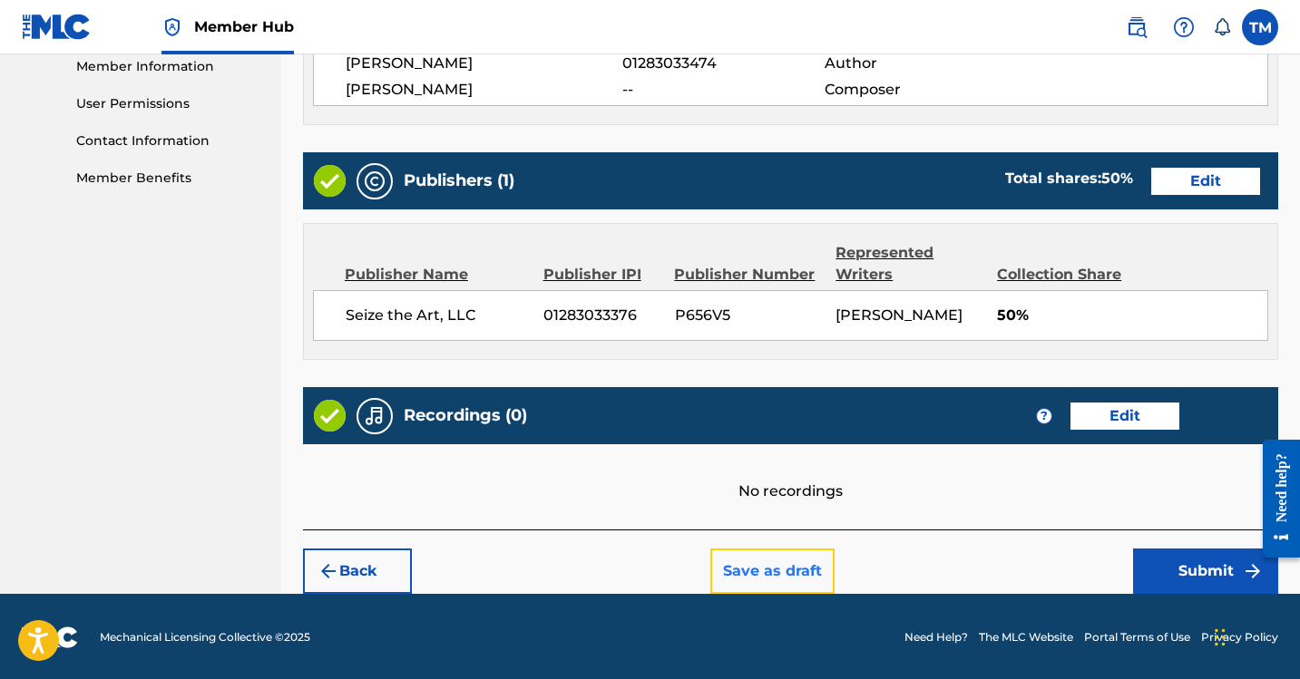
click at [736, 565] on button "Save as draft" at bounding box center [772, 571] width 124 height 45
